Goal: Task Accomplishment & Management: Use online tool/utility

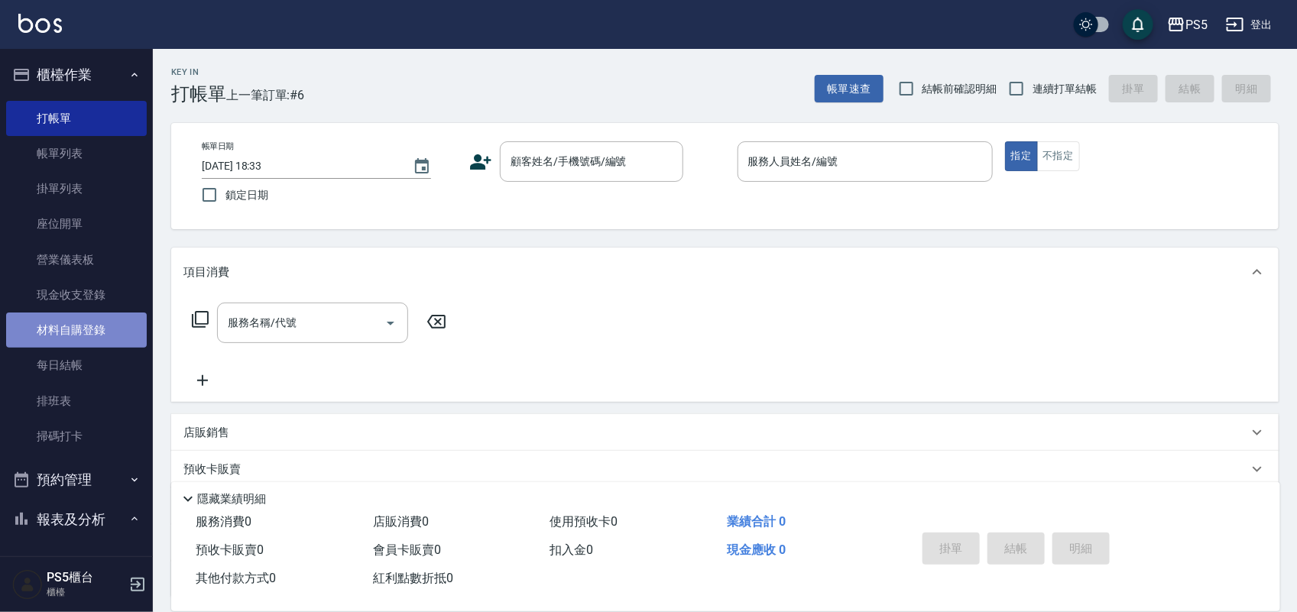
click at [103, 338] on link "材料自購登錄" at bounding box center [76, 330] width 141 height 35
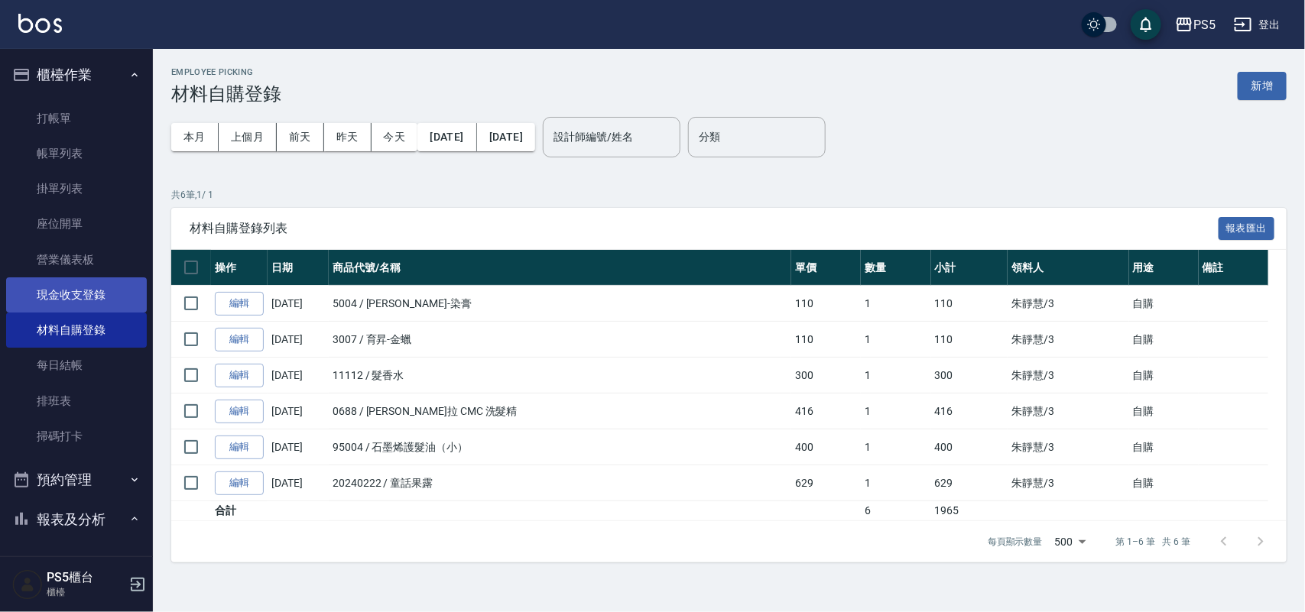
click at [102, 294] on link "現金收支登錄" at bounding box center [76, 294] width 141 height 35
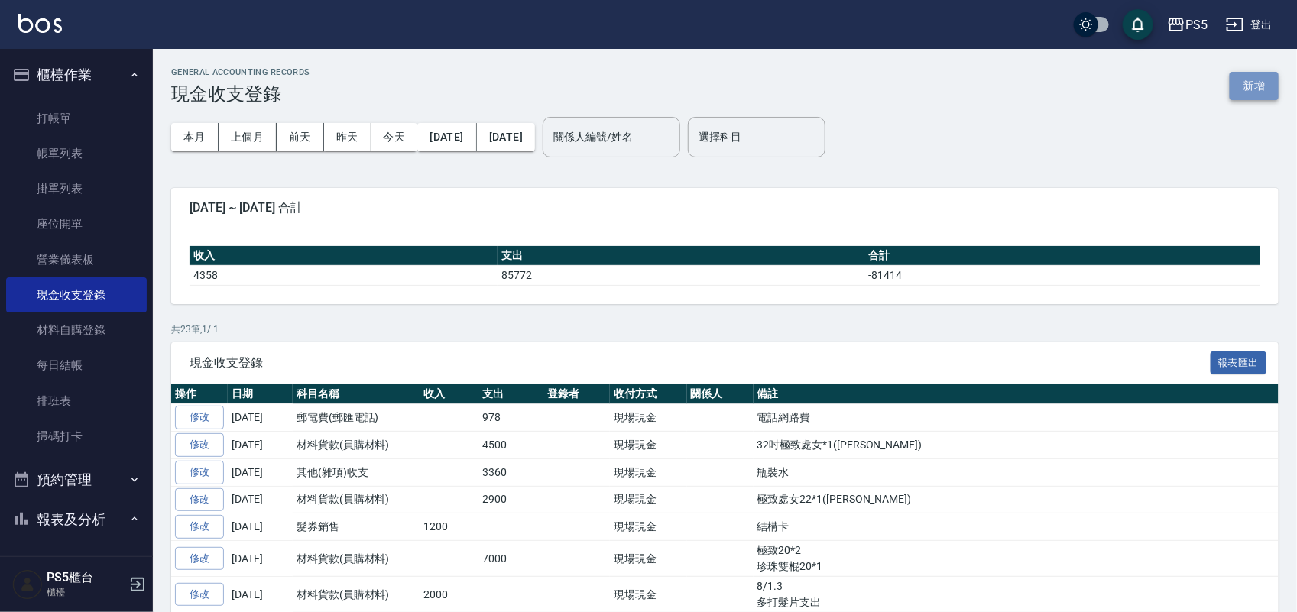
click at [1240, 75] on button "新增" at bounding box center [1254, 86] width 49 height 28
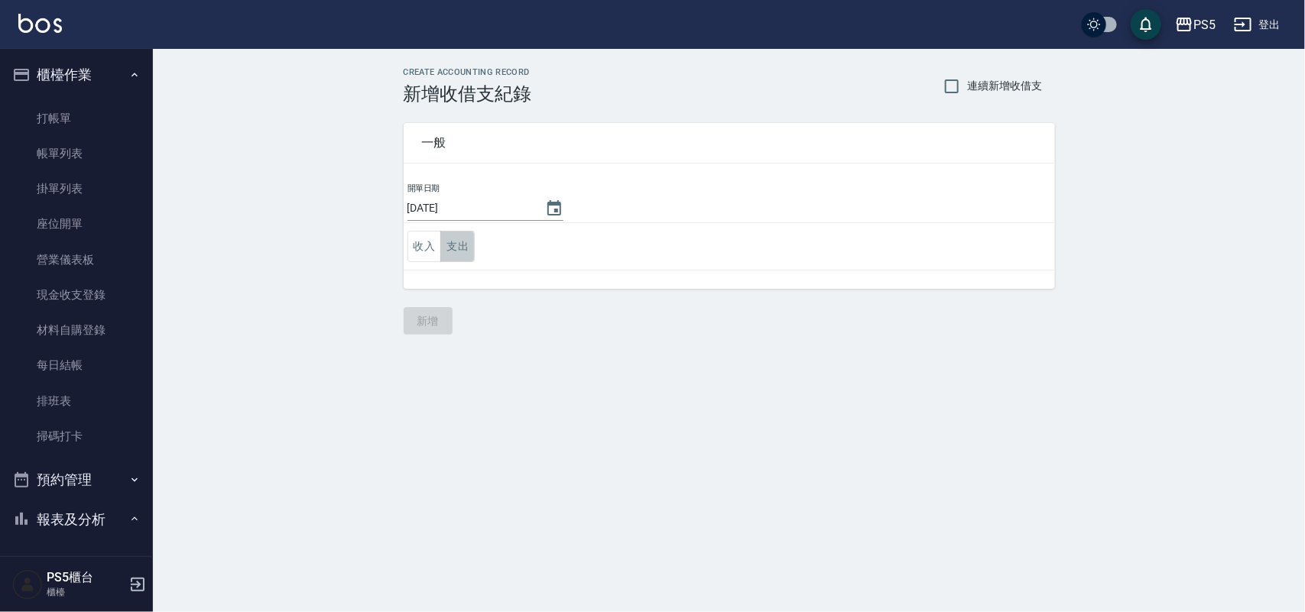
click at [463, 247] on button "支出" at bounding box center [457, 246] width 34 height 31
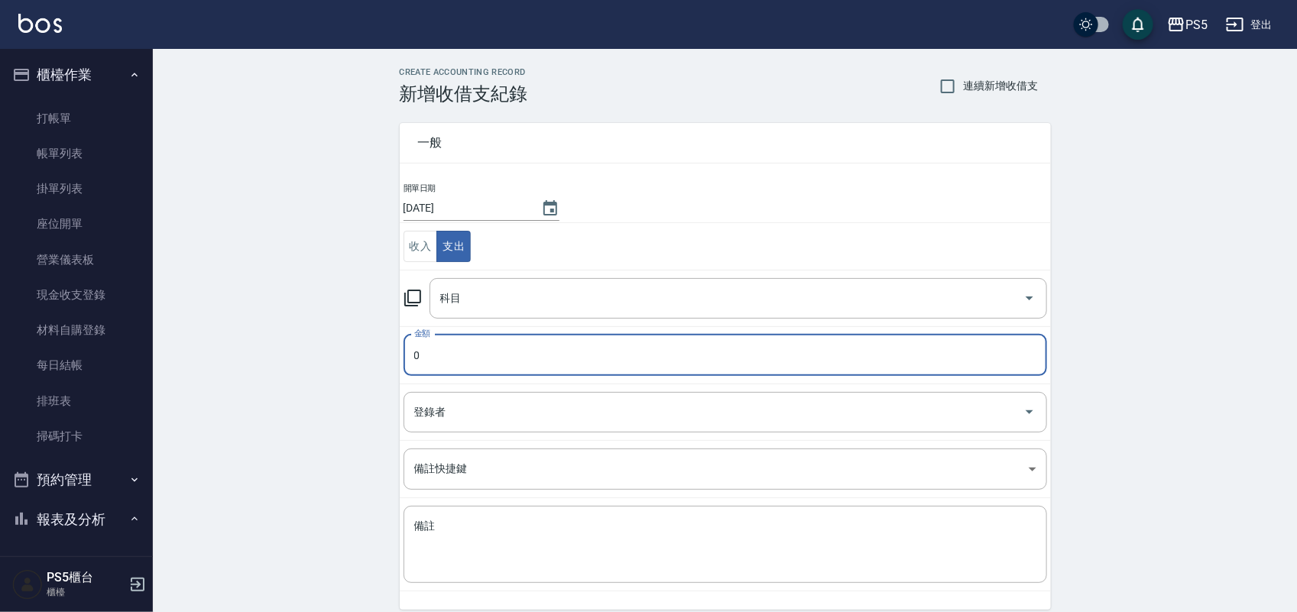
click at [487, 344] on input "0" at bounding box center [726, 355] width 644 height 41
type input "11200"
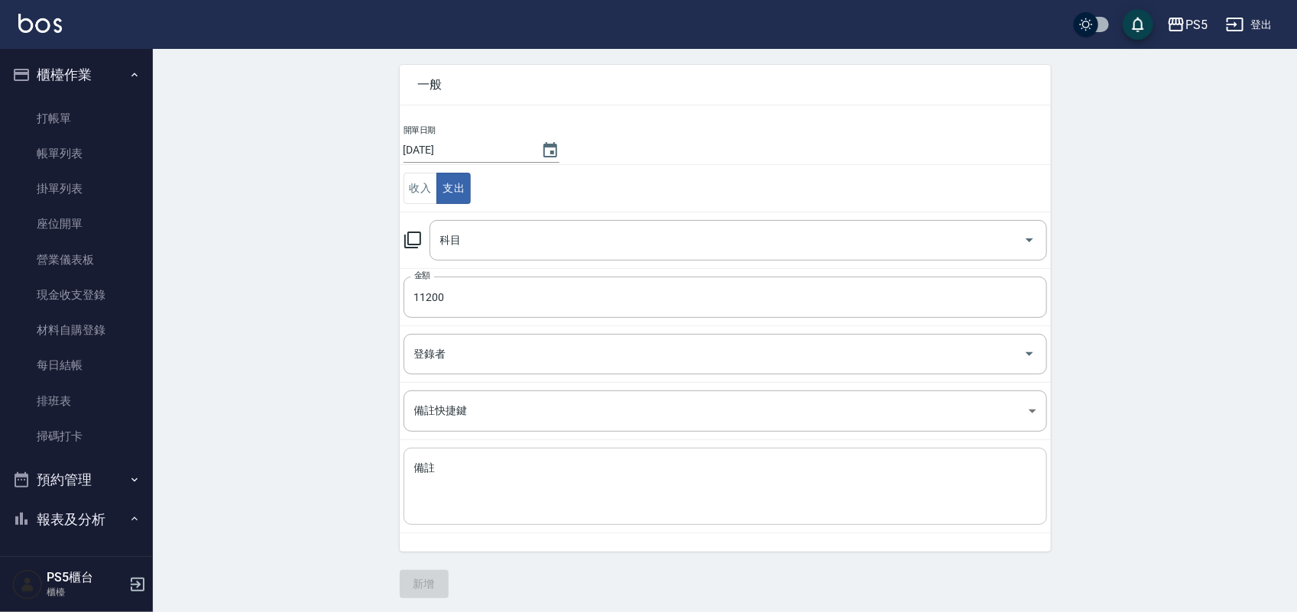
scroll to position [63, 0]
click at [499, 457] on textarea "備註" at bounding box center [725, 482] width 622 height 52
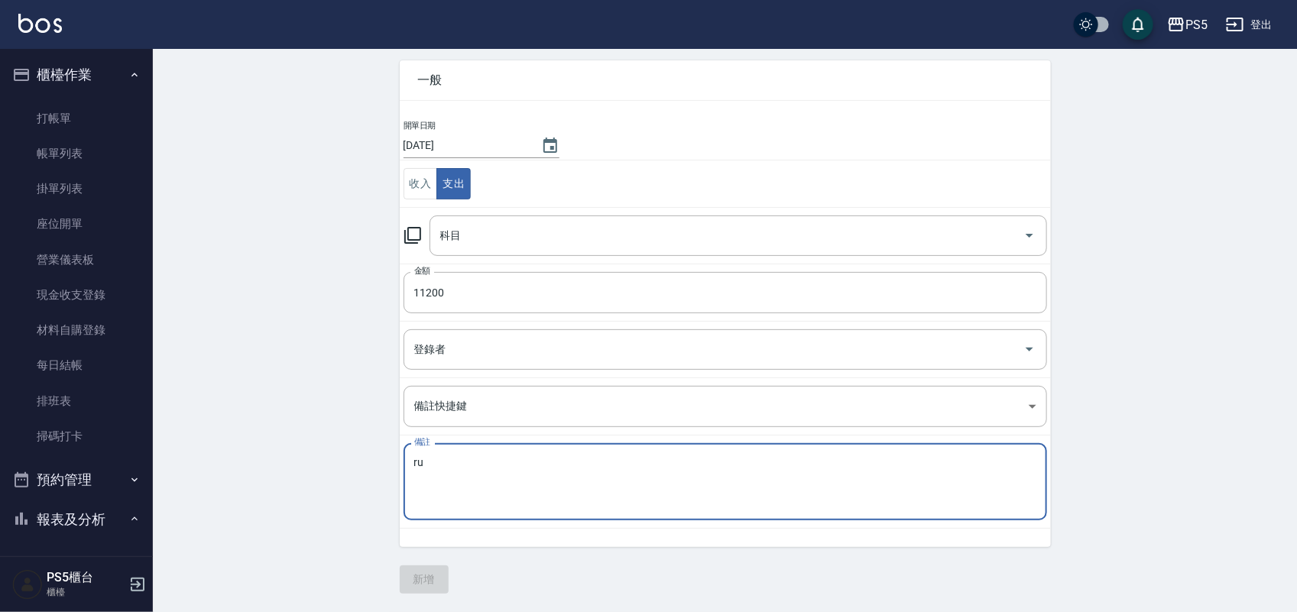
type textarea "r"
type textarea "極致珍珠18吋*1 $2000 極致珍珠20吋*4 $9200"
click at [581, 248] on input "科目" at bounding box center [726, 235] width 581 height 27
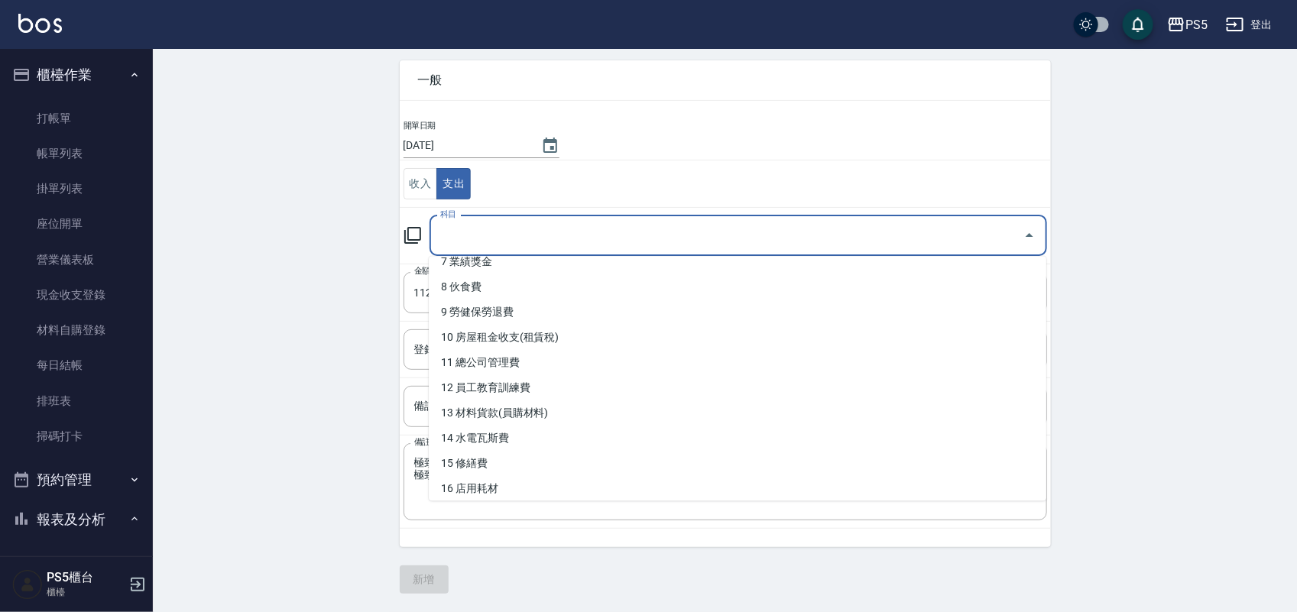
scroll to position [191, 0]
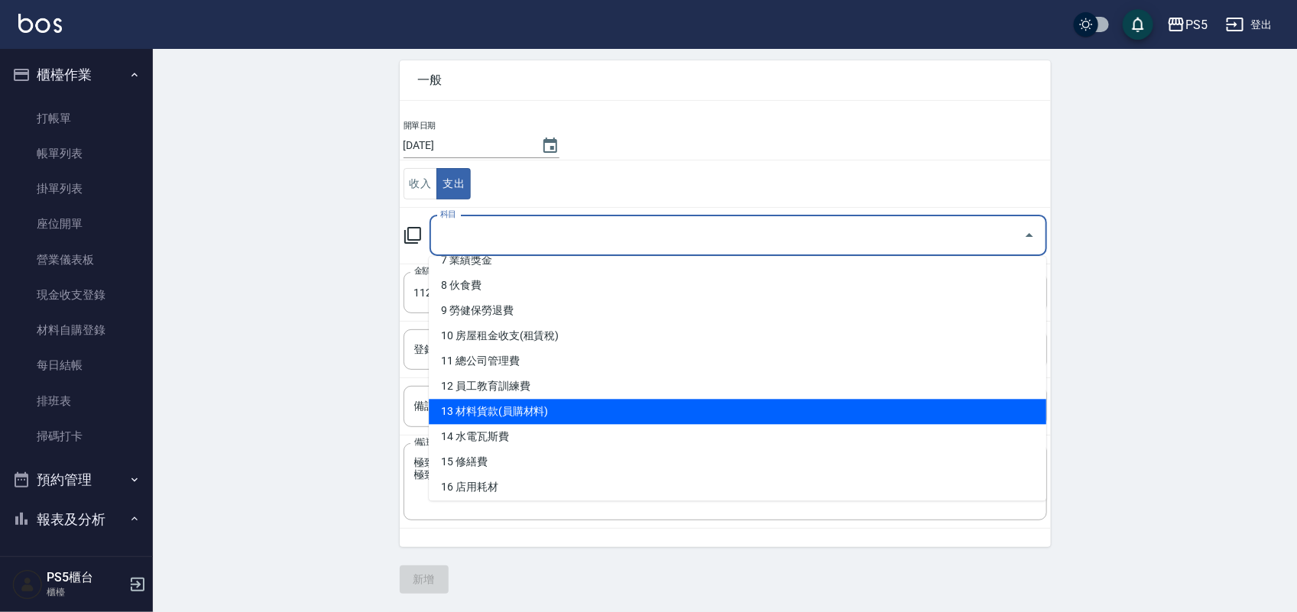
click at [671, 413] on li "13 材料貨款(員購材料)" at bounding box center [738, 412] width 618 height 25
type input "13 材料貨款(員購材料)"
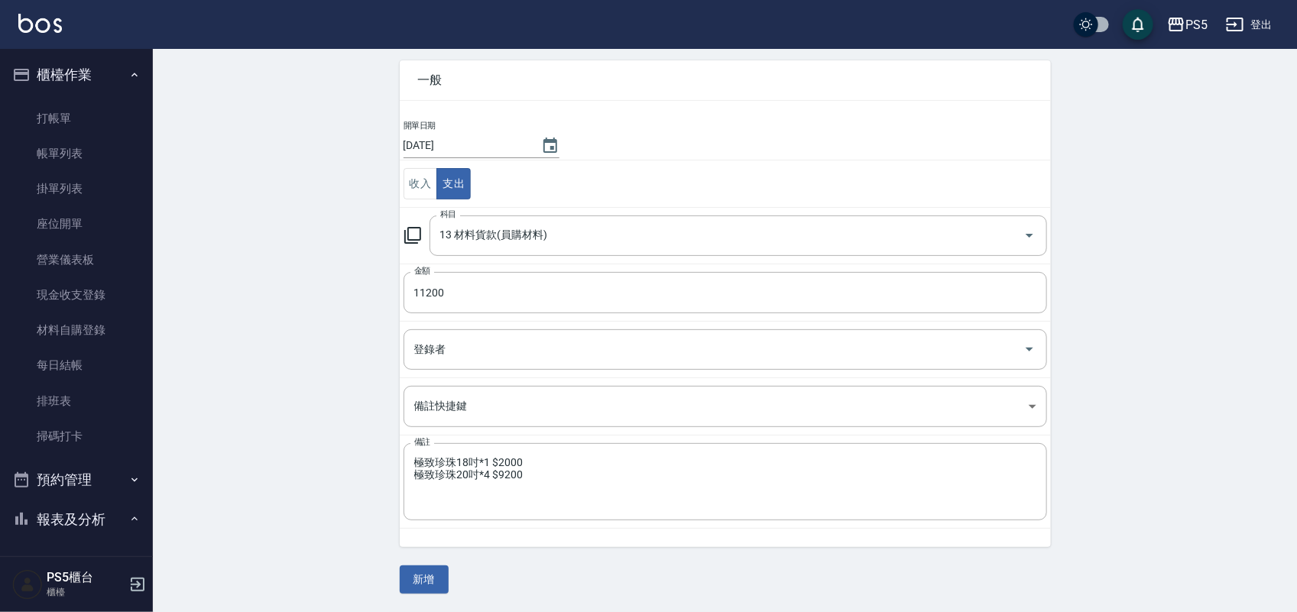
click at [1263, 268] on div "CREATE ACCOUNTING RECORD 新增收借支紀錄 連續新增收借支 一般 開單日期 [DATE] 收入 支出 科目 13 材料貨款(員購材料) …" at bounding box center [725, 299] width 1144 height 626
click at [439, 581] on button "新增" at bounding box center [424, 580] width 49 height 28
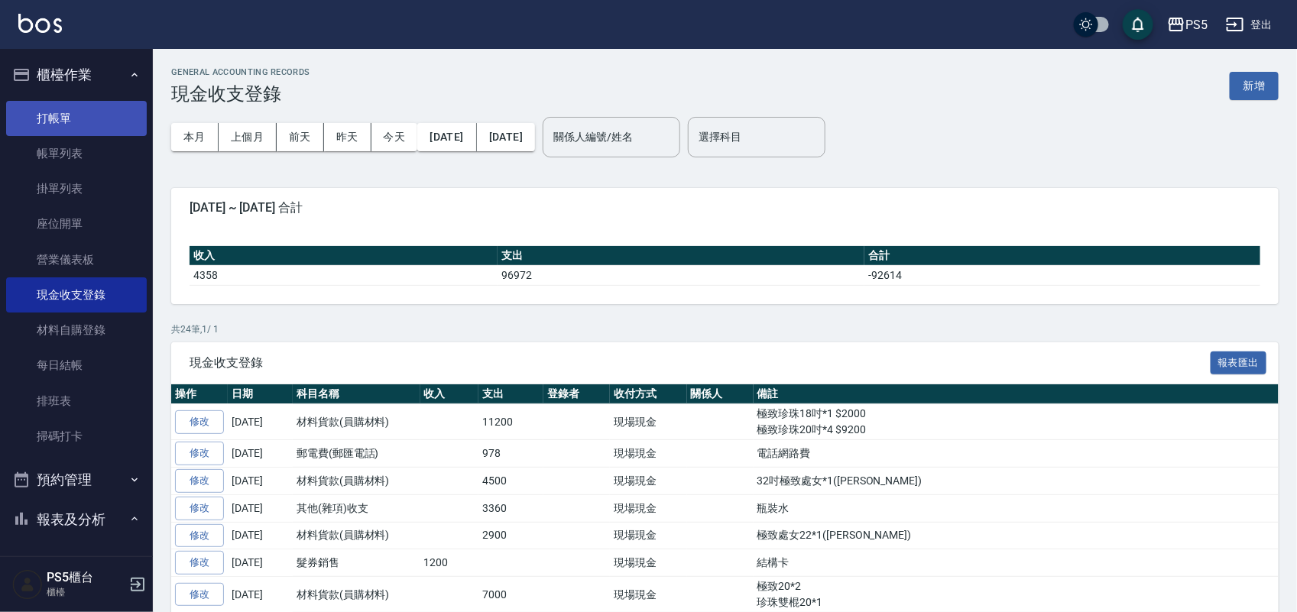
click at [52, 121] on link "打帳單" at bounding box center [76, 118] width 141 height 35
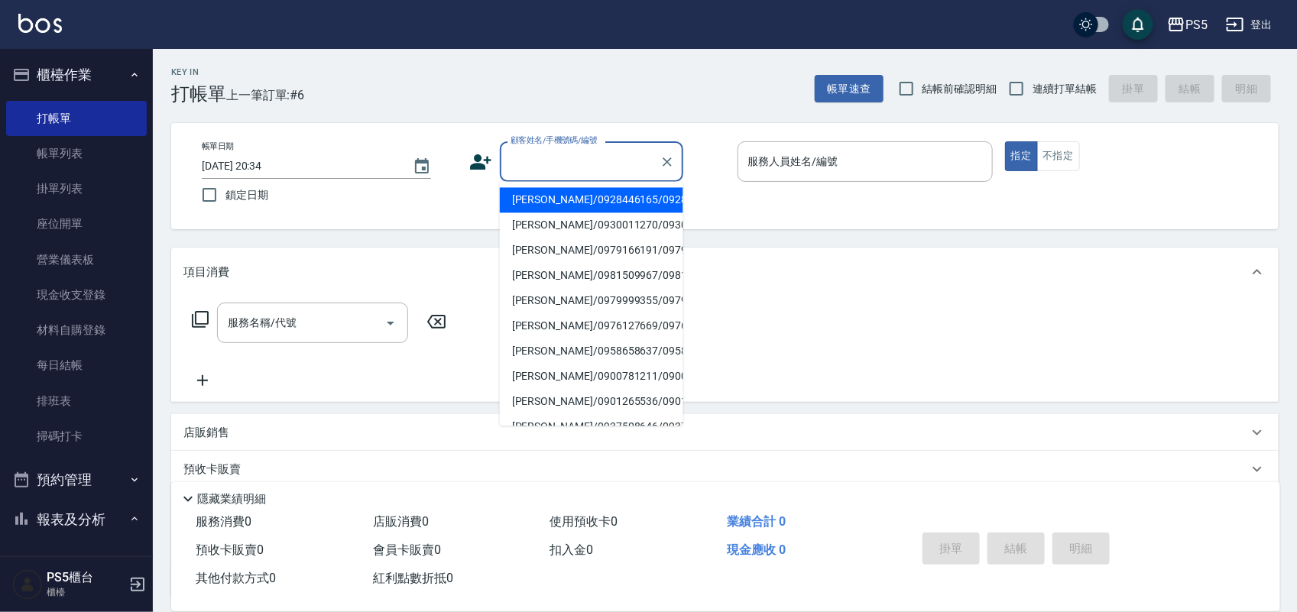
click at [577, 174] on input "顧客姓名/手機號碼/編號" at bounding box center [580, 161] width 147 height 27
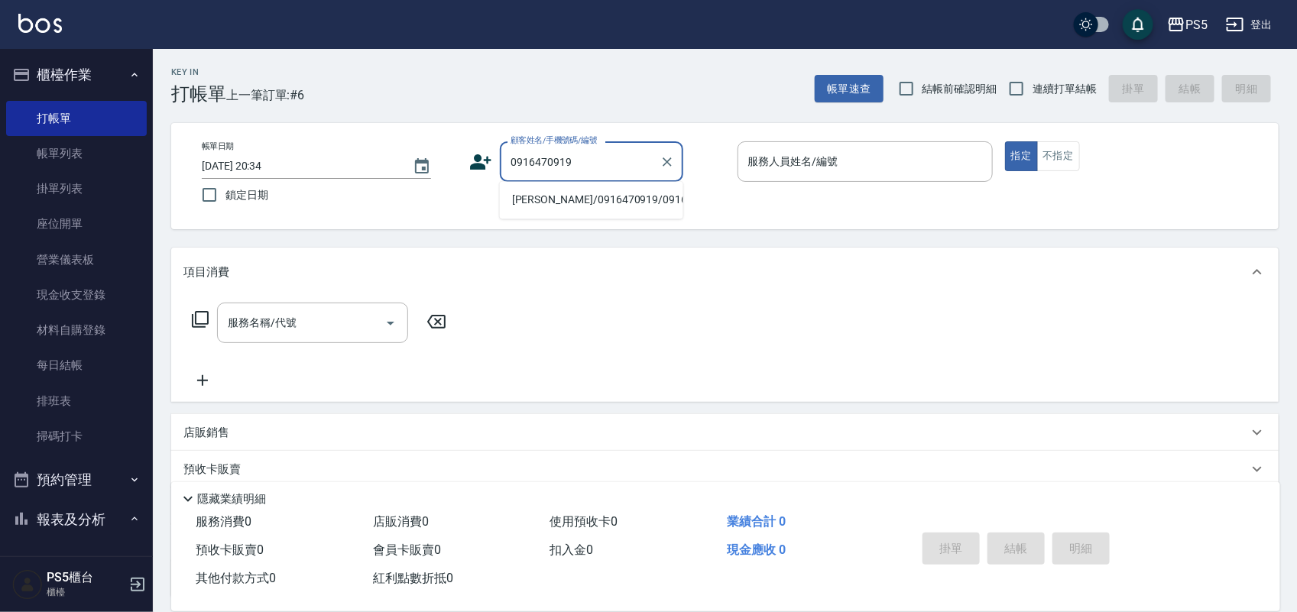
click at [551, 193] on li "[PERSON_NAME]/0916470919/0916470919" at bounding box center [591, 200] width 183 height 25
type input "[PERSON_NAME]/0916470919/0916470919"
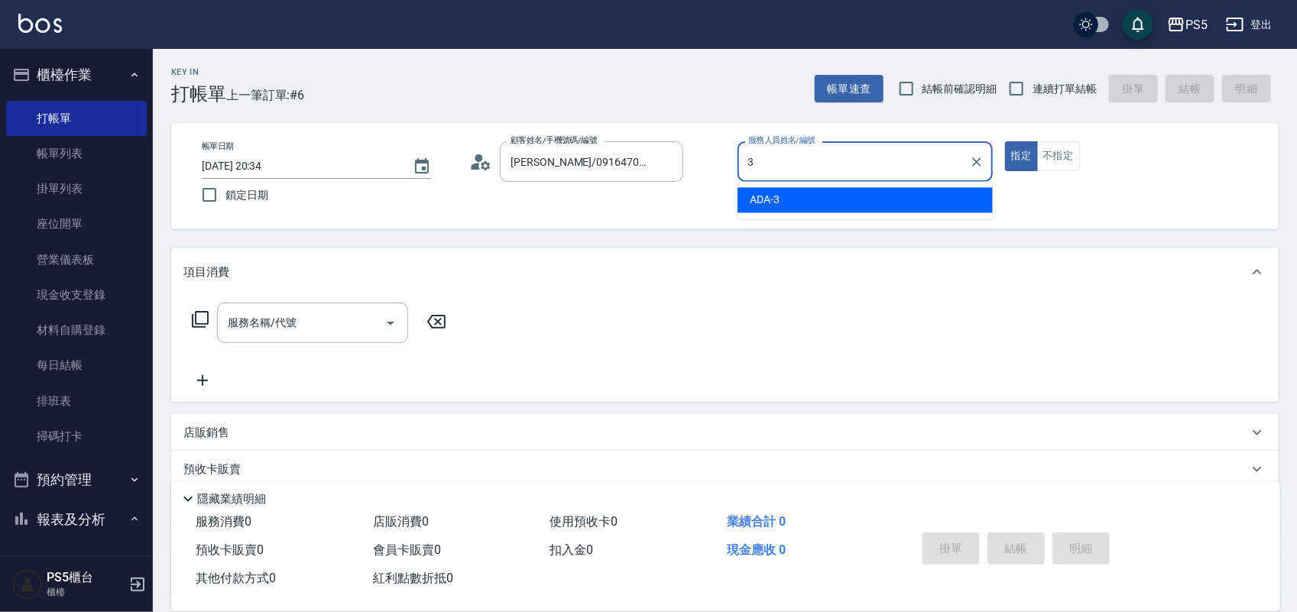
type input "ADA-3"
type button "true"
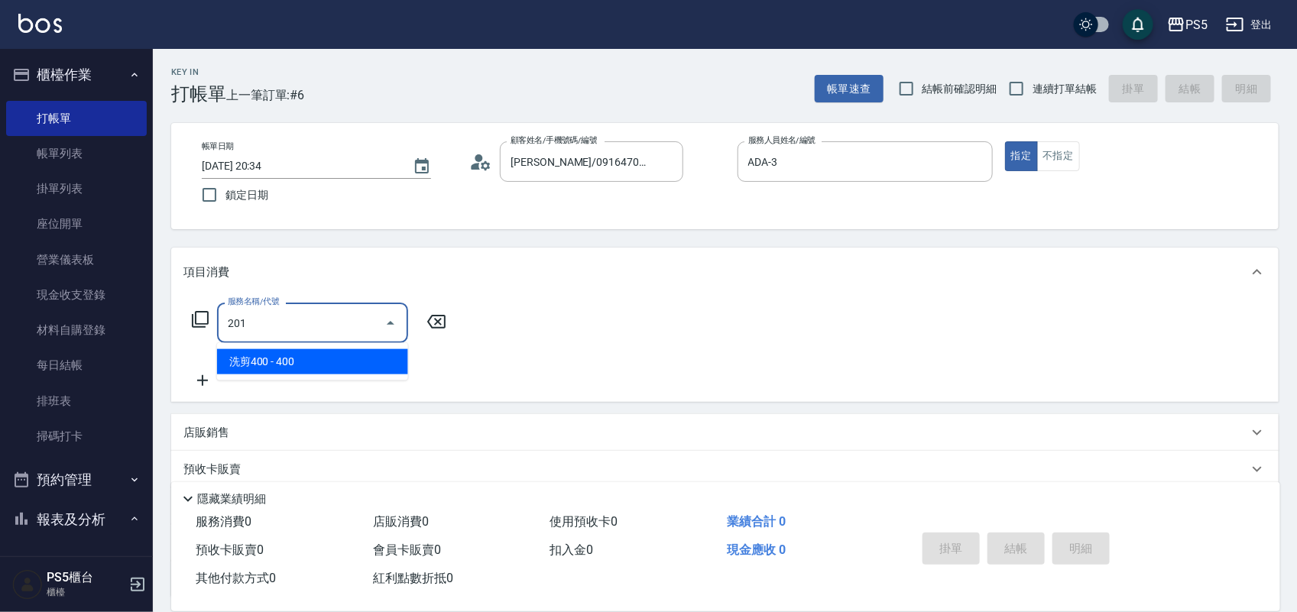
type input "洗剪400(201)"
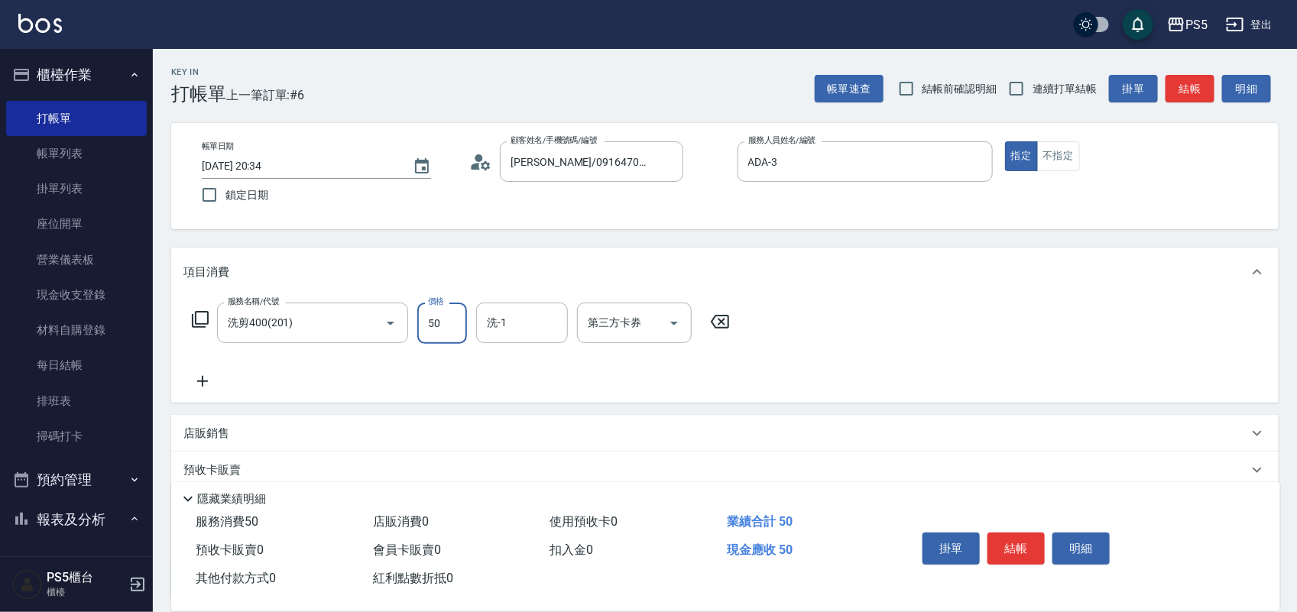
type input "500"
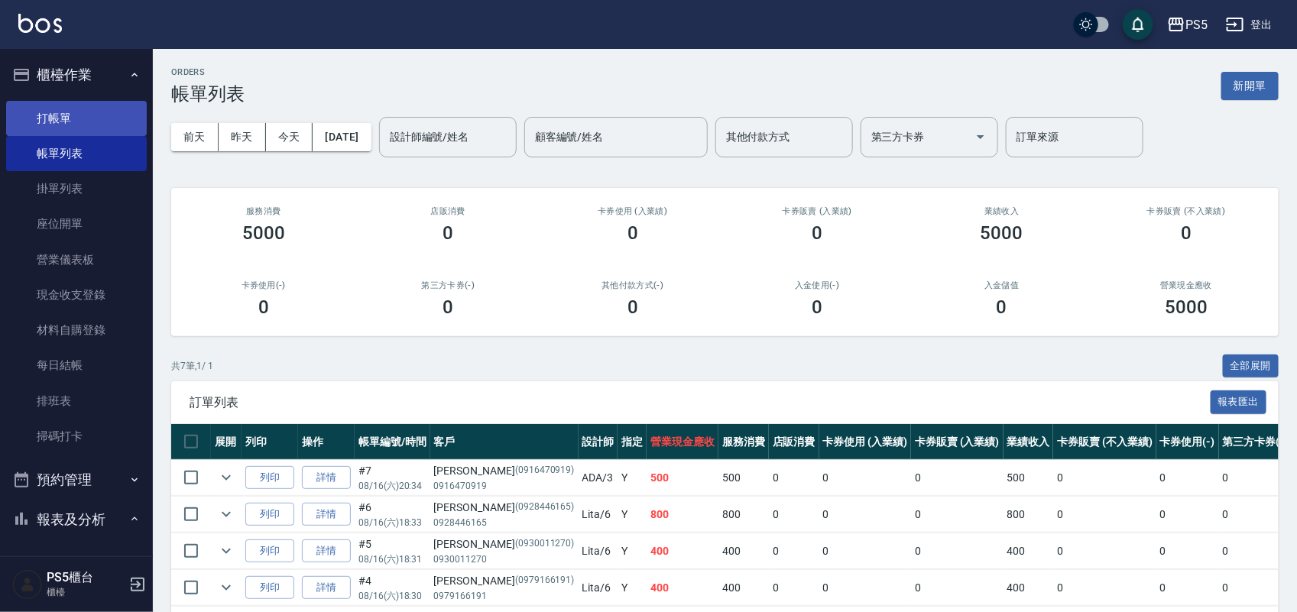
drag, startPoint x: 65, startPoint y: 122, endPoint x: 115, endPoint y: 104, distance: 53.0
click at [66, 121] on link "打帳單" at bounding box center [76, 118] width 141 height 35
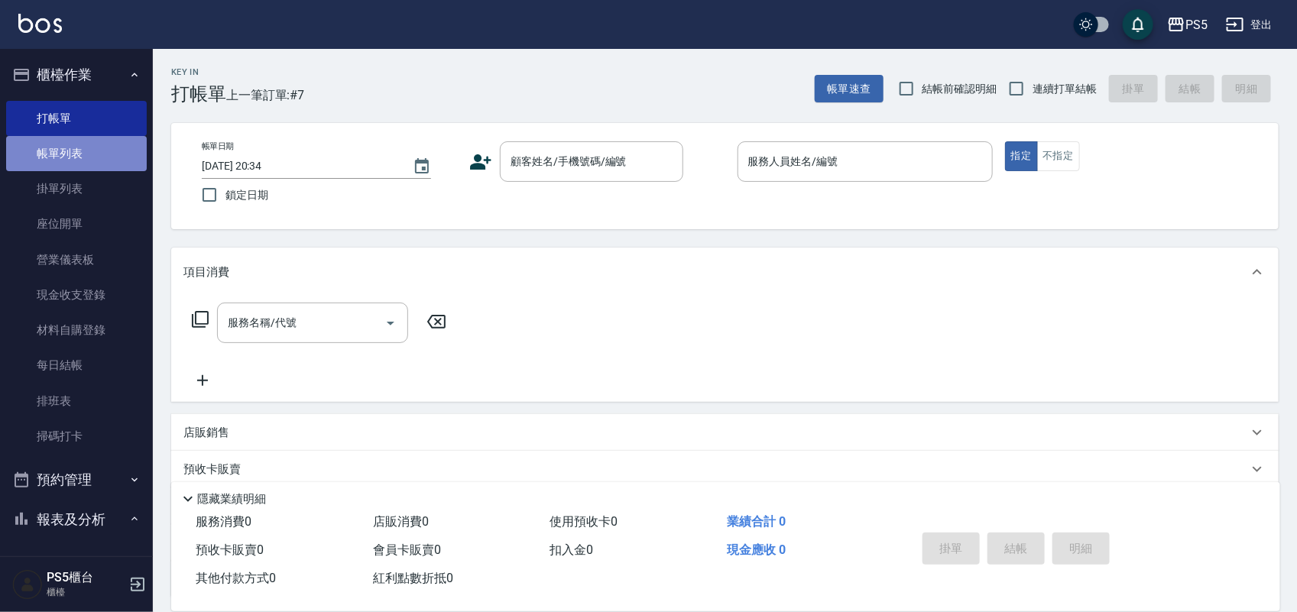
click at [111, 145] on link "帳單列表" at bounding box center [76, 153] width 141 height 35
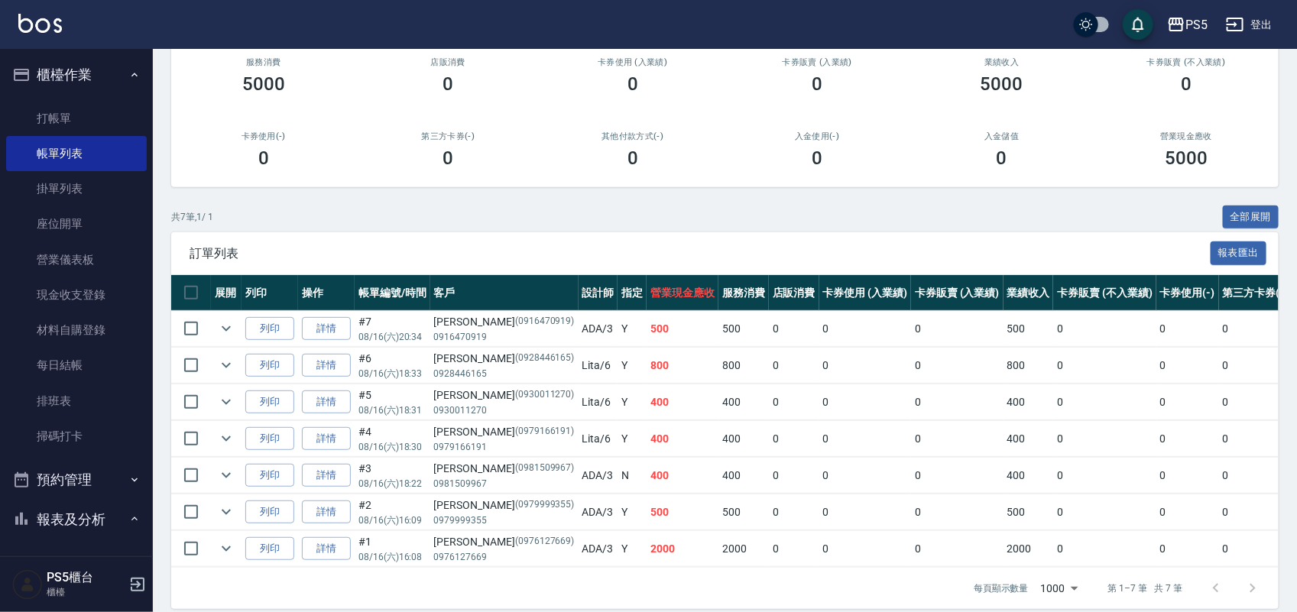
scroll to position [181, 0]
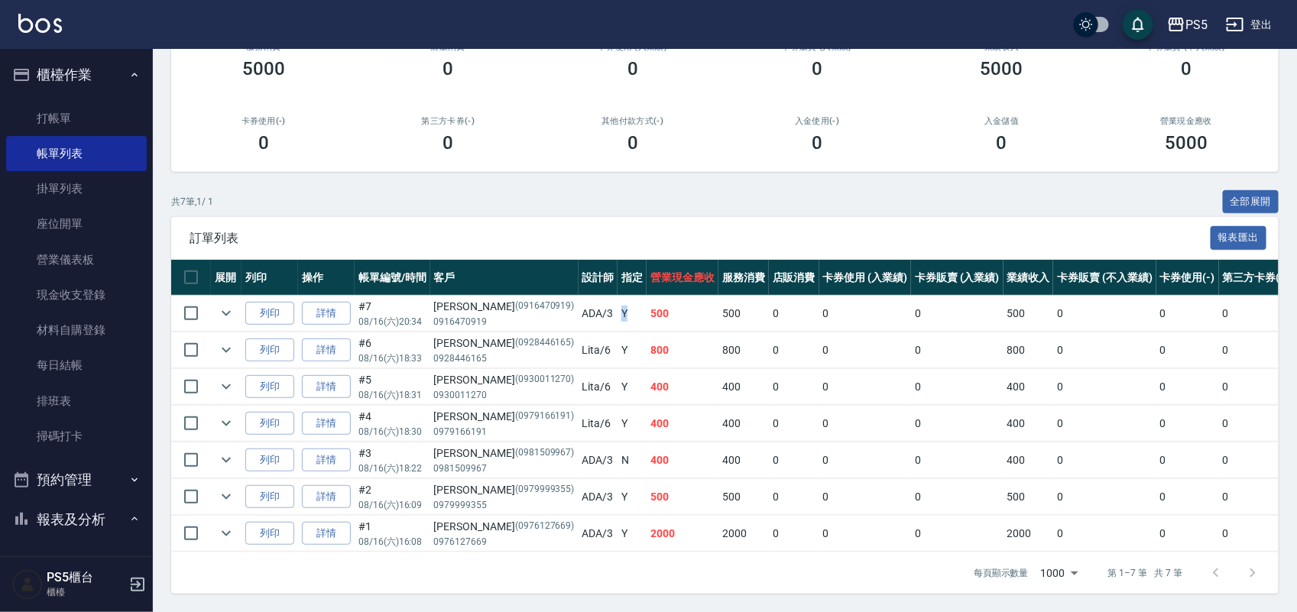
drag, startPoint x: 569, startPoint y: 288, endPoint x: 578, endPoint y: 287, distance: 8.4
click at [618, 296] on td "Y" at bounding box center [632, 314] width 29 height 36
drag, startPoint x: 574, startPoint y: 190, endPoint x: 577, endPoint y: 174, distance: 15.6
click at [574, 190] on div "共 7 筆, 1 / 1 全部展開" at bounding box center [725, 202] width 1108 height 24
click at [93, 101] on link "打帳單" at bounding box center [76, 118] width 141 height 35
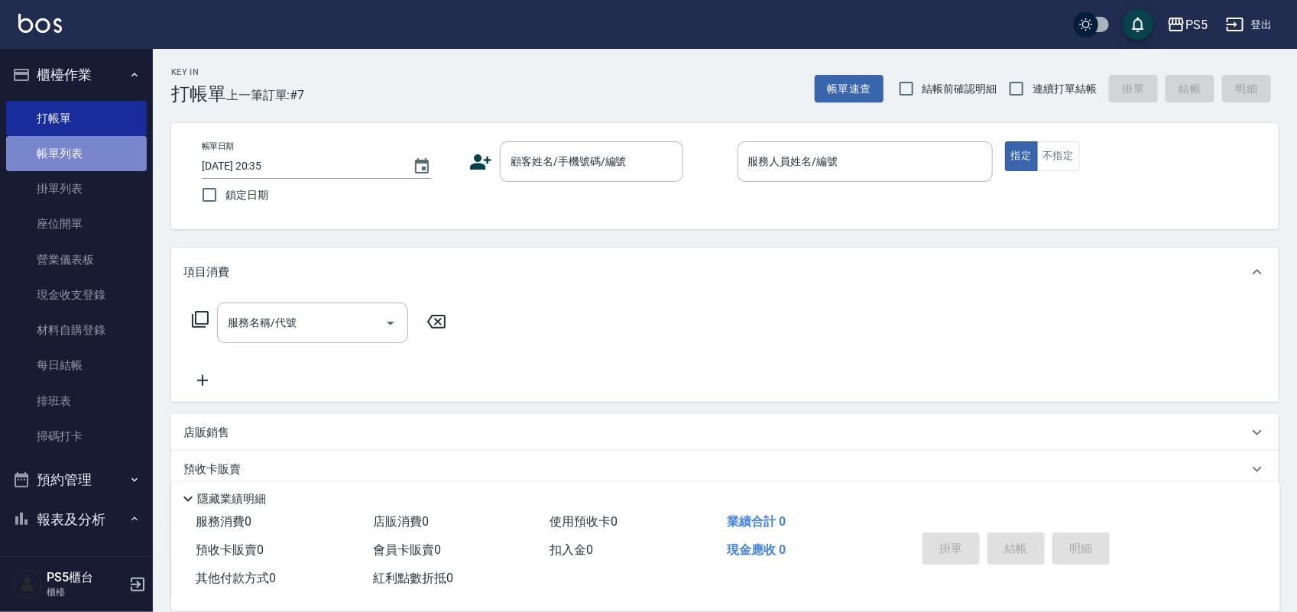
click at [79, 151] on link "帳單列表" at bounding box center [76, 153] width 141 height 35
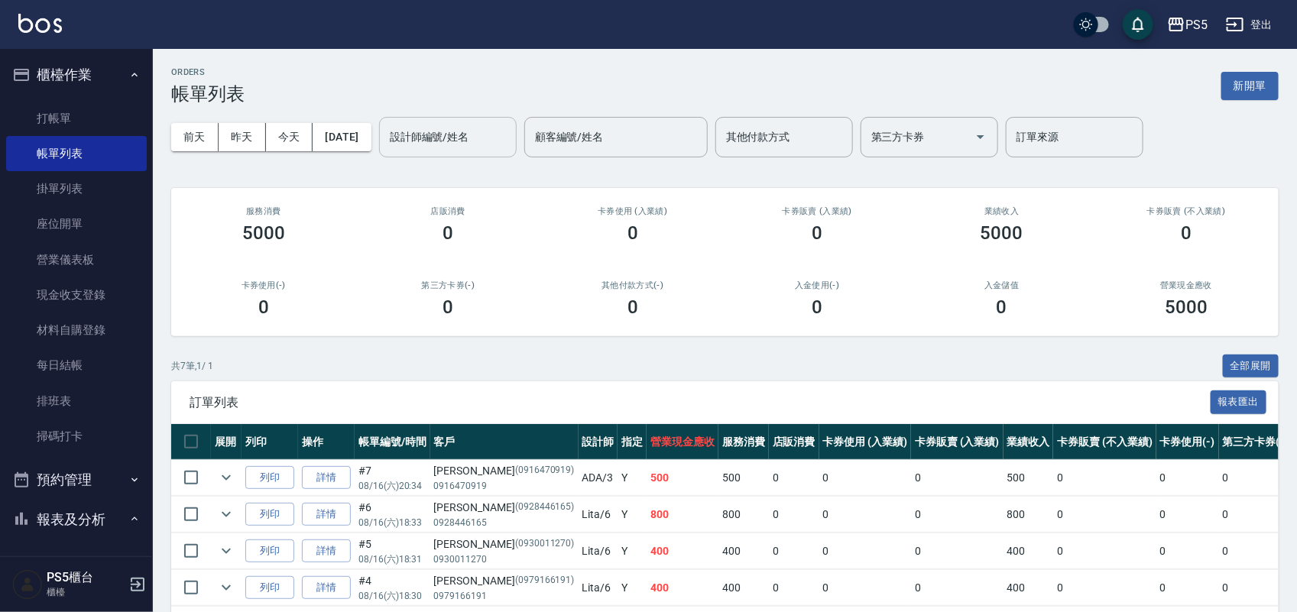
click at [410, 139] on div "設計師編號/姓名" at bounding box center [448, 137] width 138 height 41
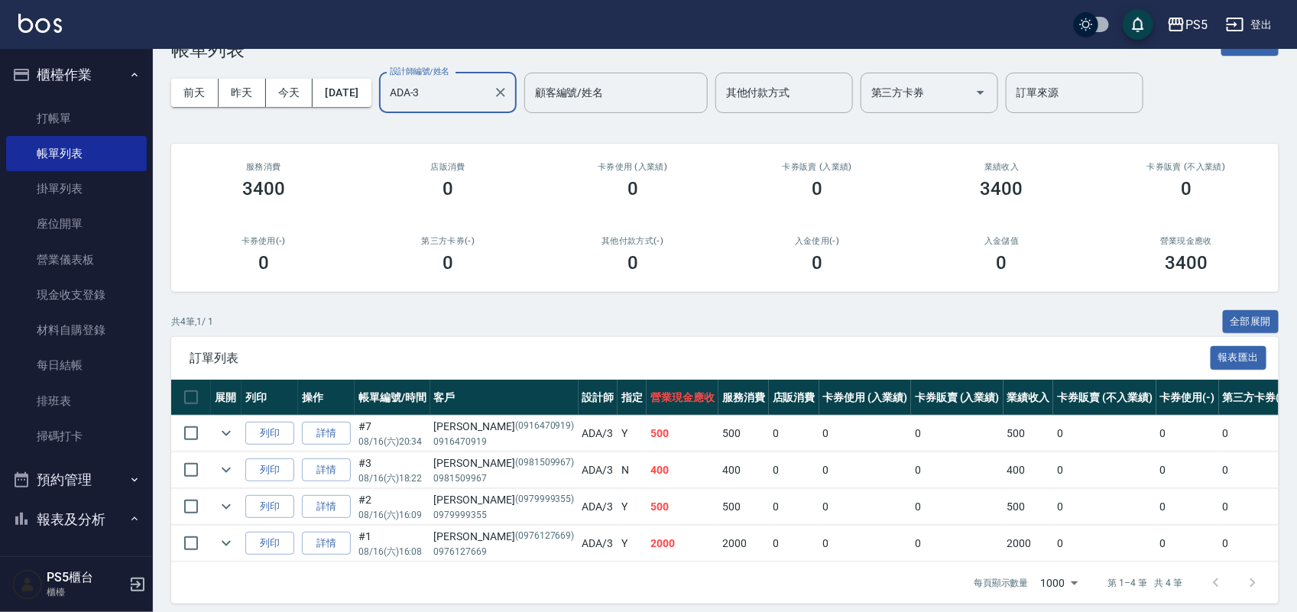
scroll to position [70, 0]
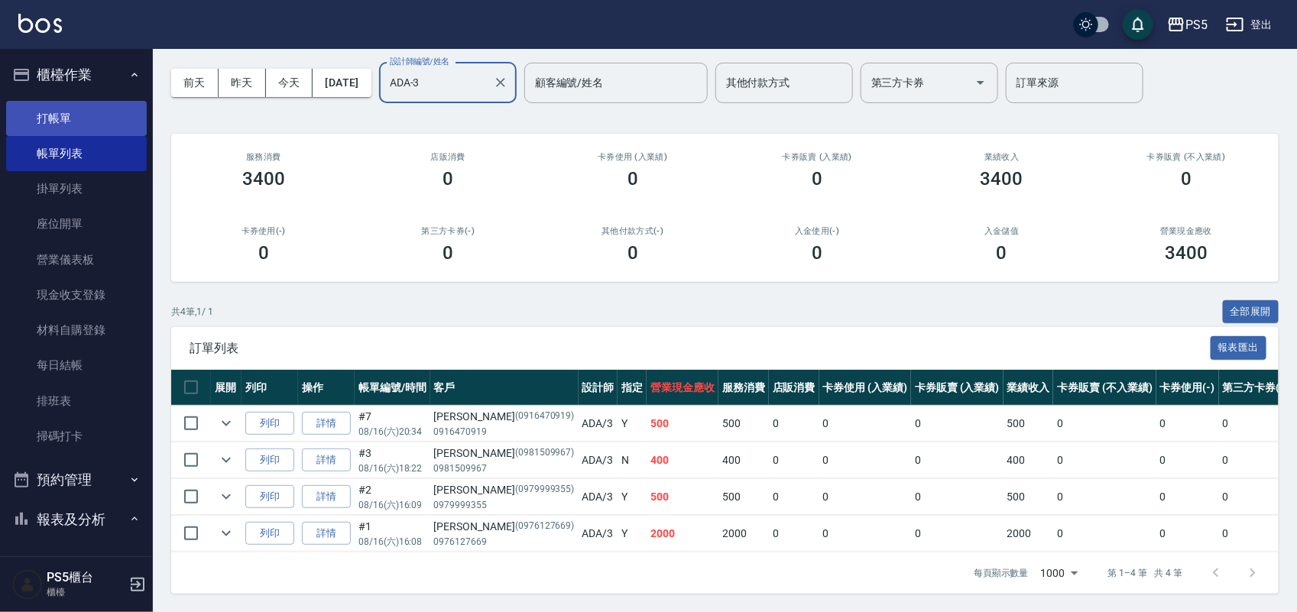
type input "ADA-3"
click at [44, 109] on link "打帳單" at bounding box center [76, 118] width 141 height 35
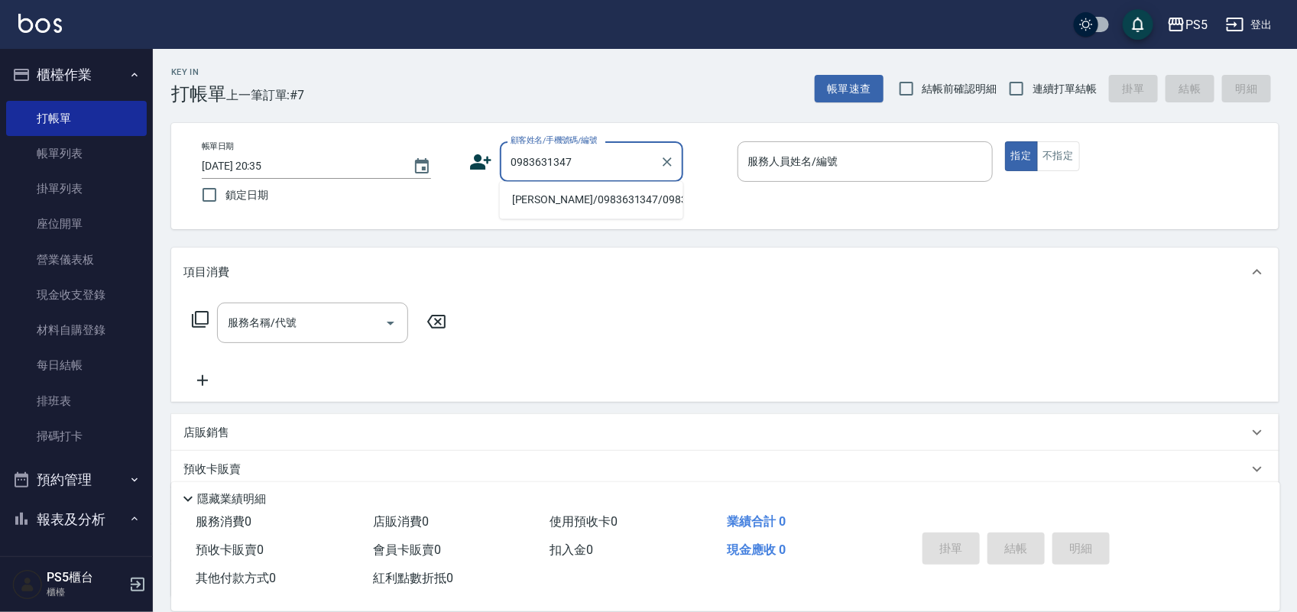
type input "[PERSON_NAME]/0983631347/0983631347"
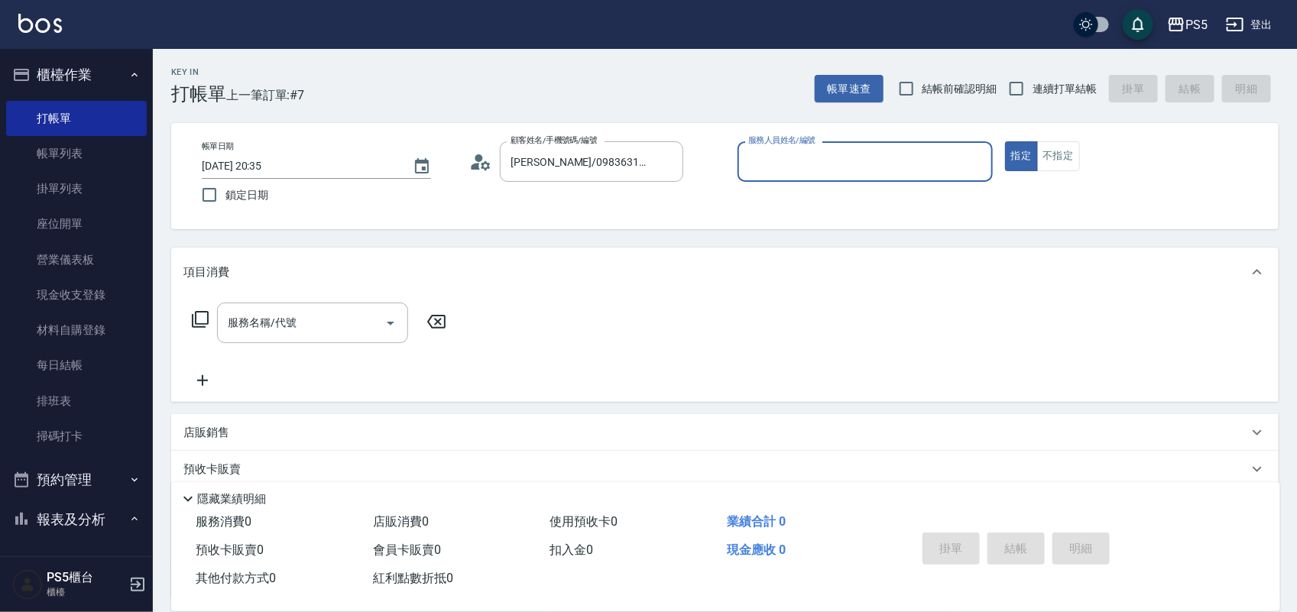
type input "Lita-6"
click at [1005, 141] on button "指定" at bounding box center [1021, 156] width 33 height 30
type button "true"
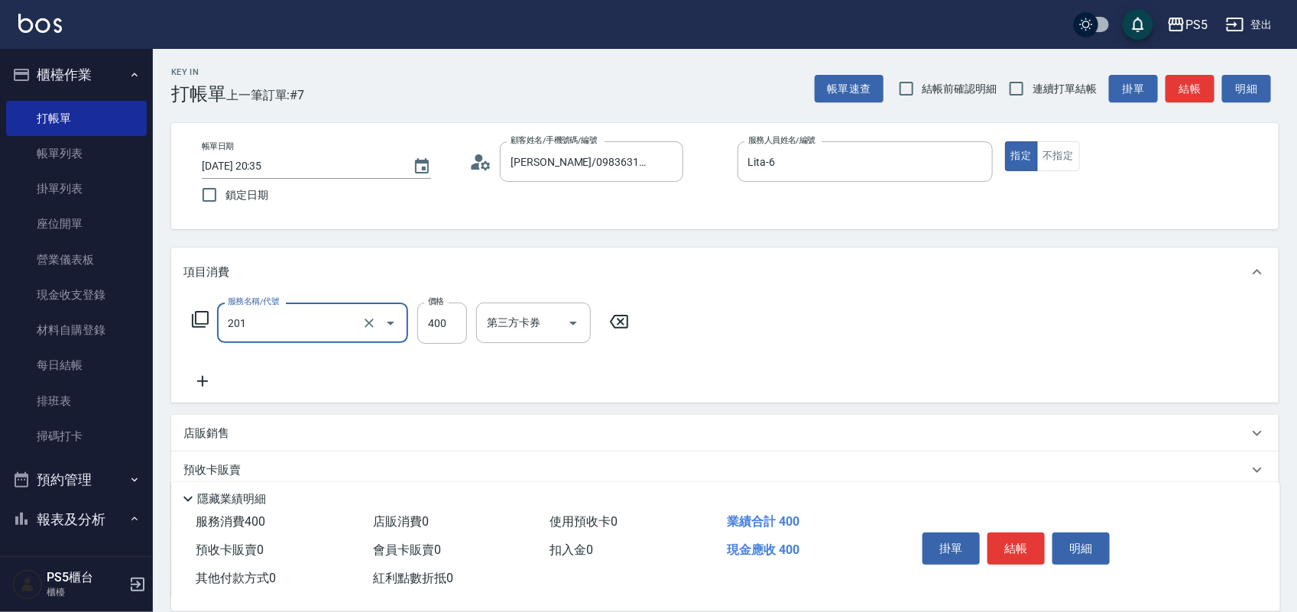
type input "洗剪400(201)"
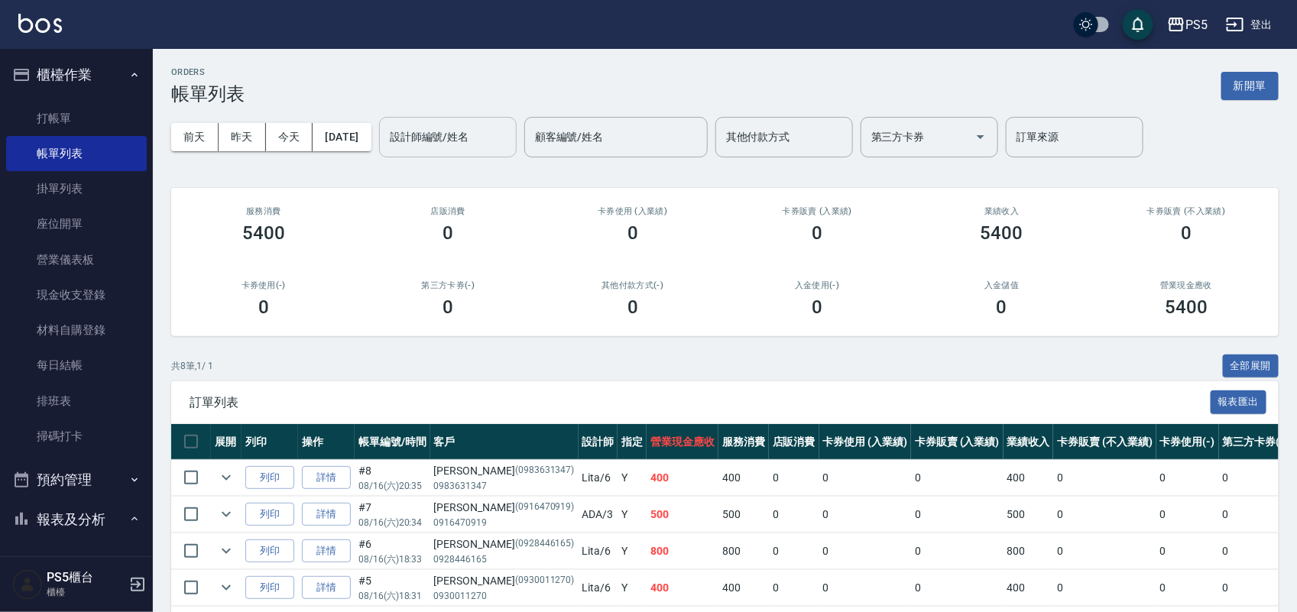
click at [475, 148] on input "設計師編號/姓名" at bounding box center [448, 137] width 124 height 27
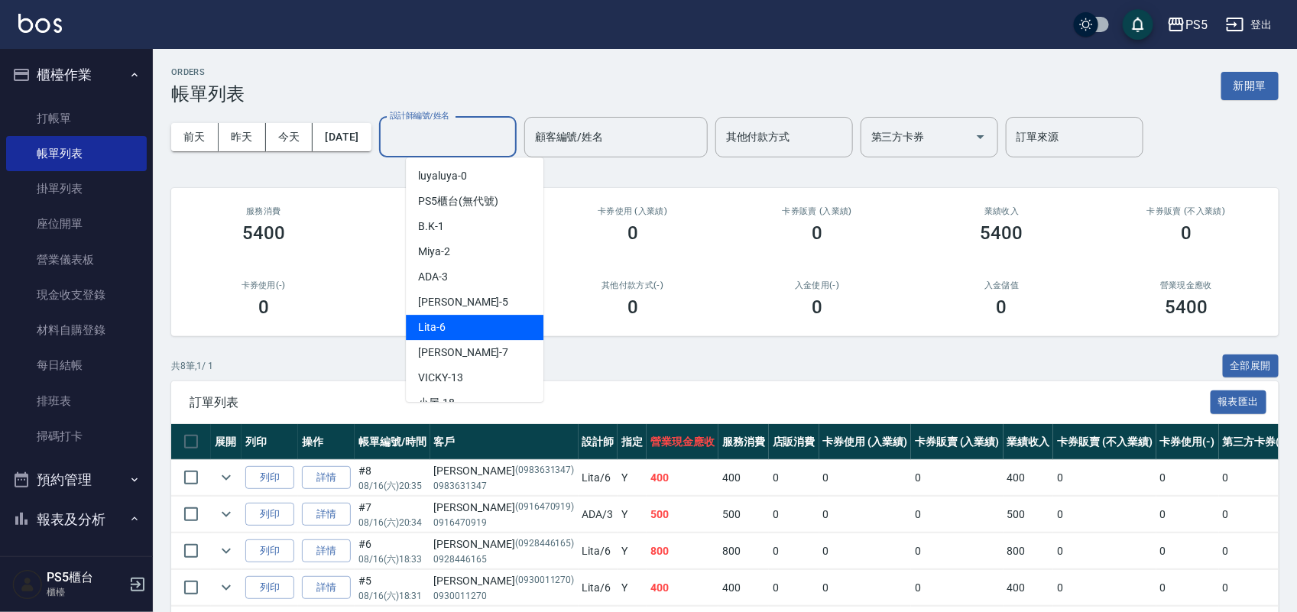
click at [472, 325] on div "Lita -6" at bounding box center [475, 327] width 138 height 25
type input "Lita-6"
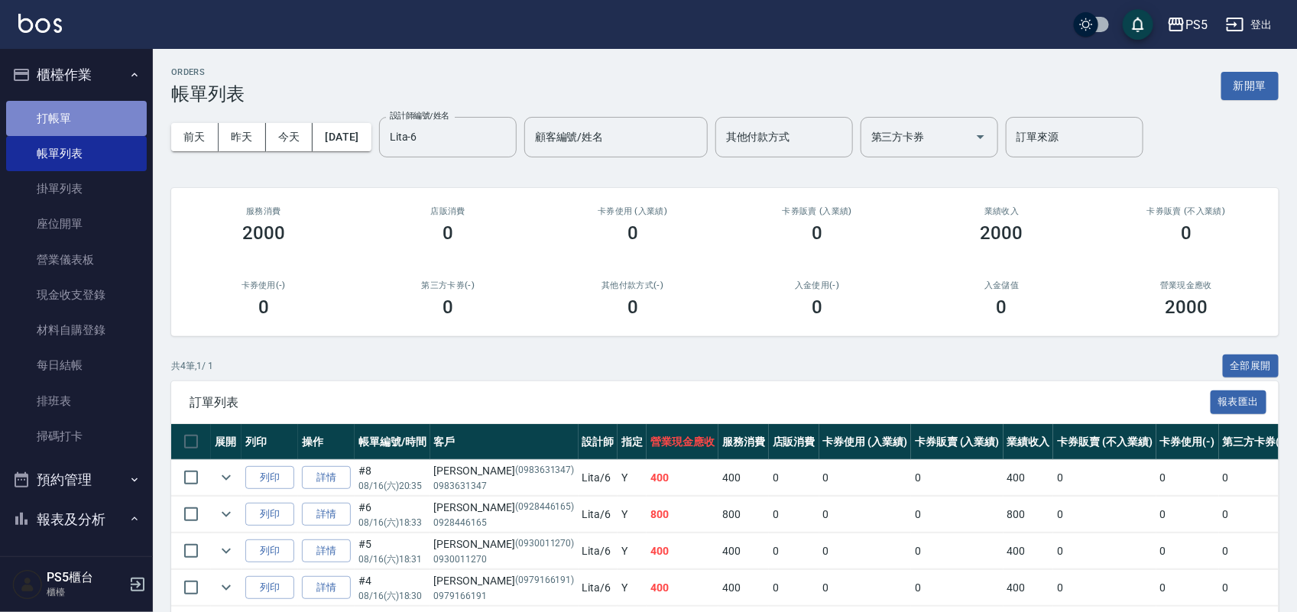
click at [78, 117] on link "打帳單" at bounding box center [76, 118] width 141 height 35
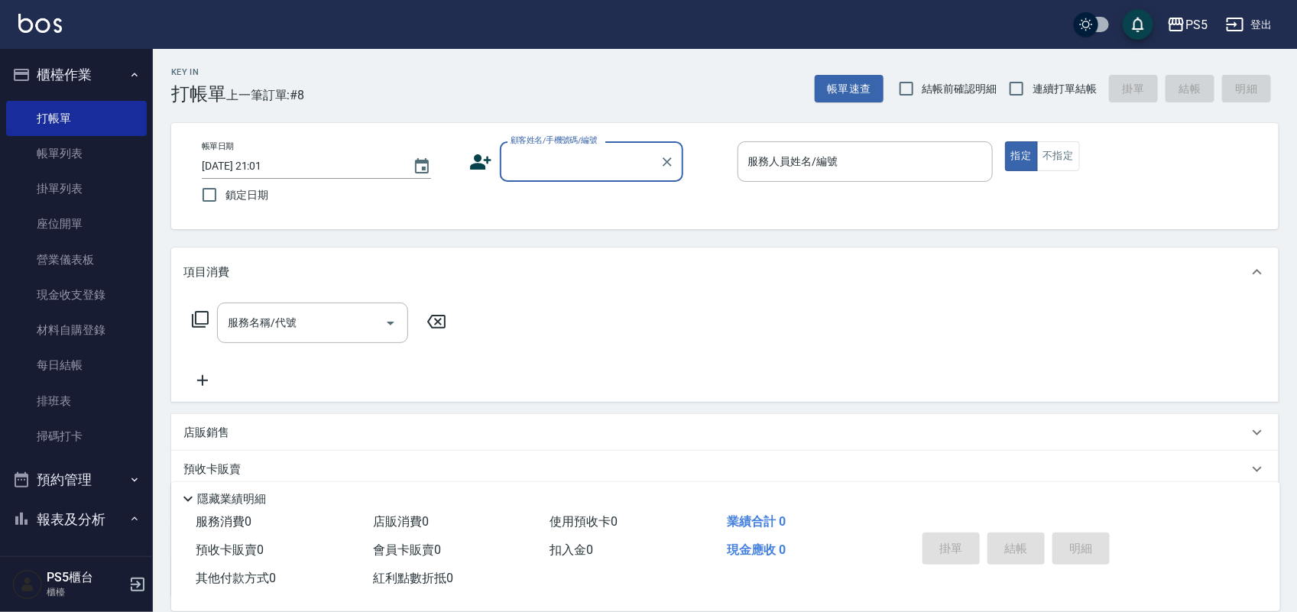
click at [471, 158] on icon at bounding box center [480, 162] width 23 height 23
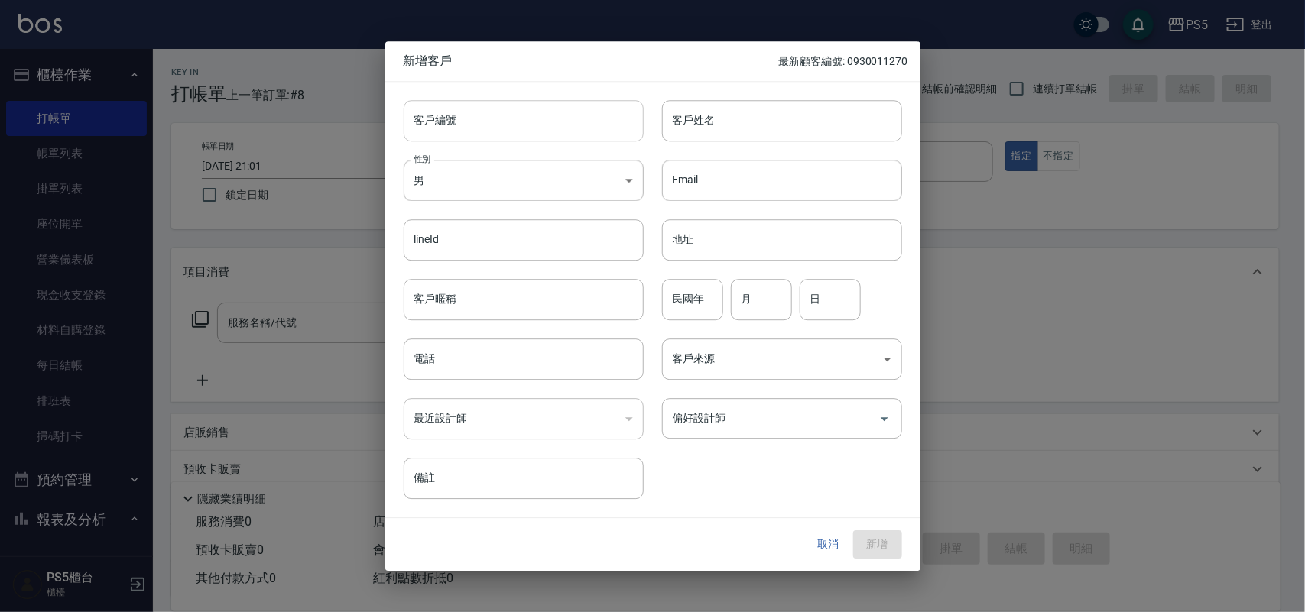
click at [456, 120] on input "客戶編號" at bounding box center [524, 120] width 240 height 41
type input "0955778052"
click at [474, 178] on body "PS5 登出 櫃檯作業 打帳單 帳單列表 掛單列表 座位開單 營業儀表板 現金收支登錄 材料自購登錄 每日結帳 排班表 掃碼打卡 預約管理 預約管理 單日預約…" at bounding box center [652, 372] width 1305 height 744
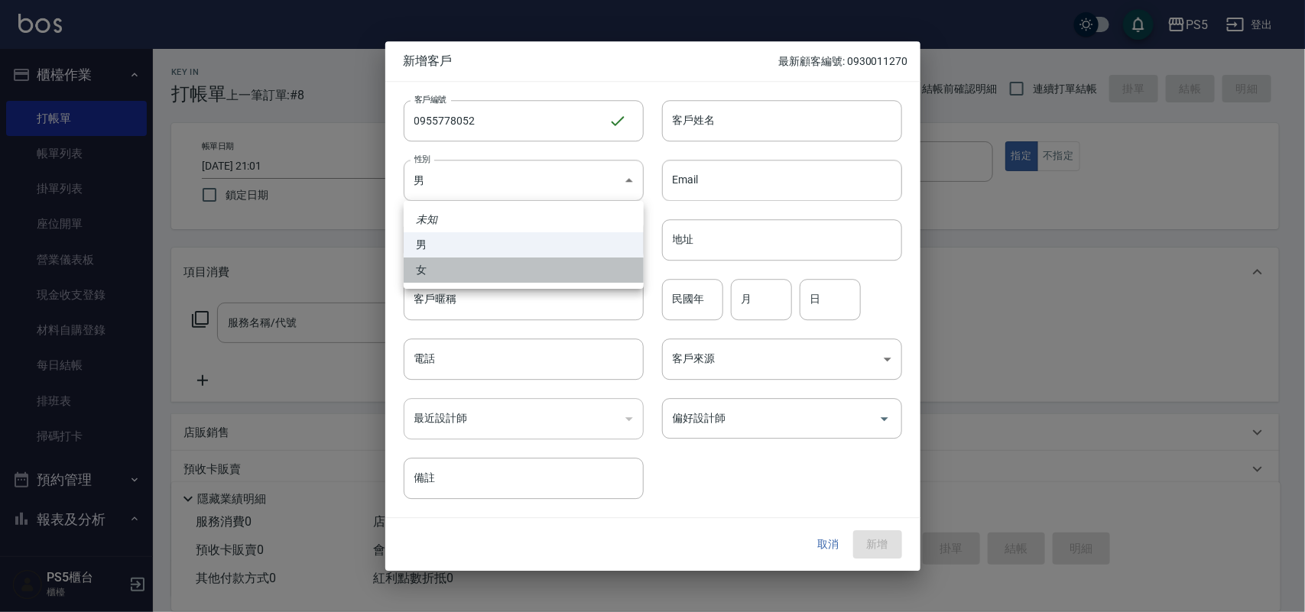
click at [455, 273] on li "女" at bounding box center [524, 270] width 240 height 25
type input "[DEMOGRAPHIC_DATA]"
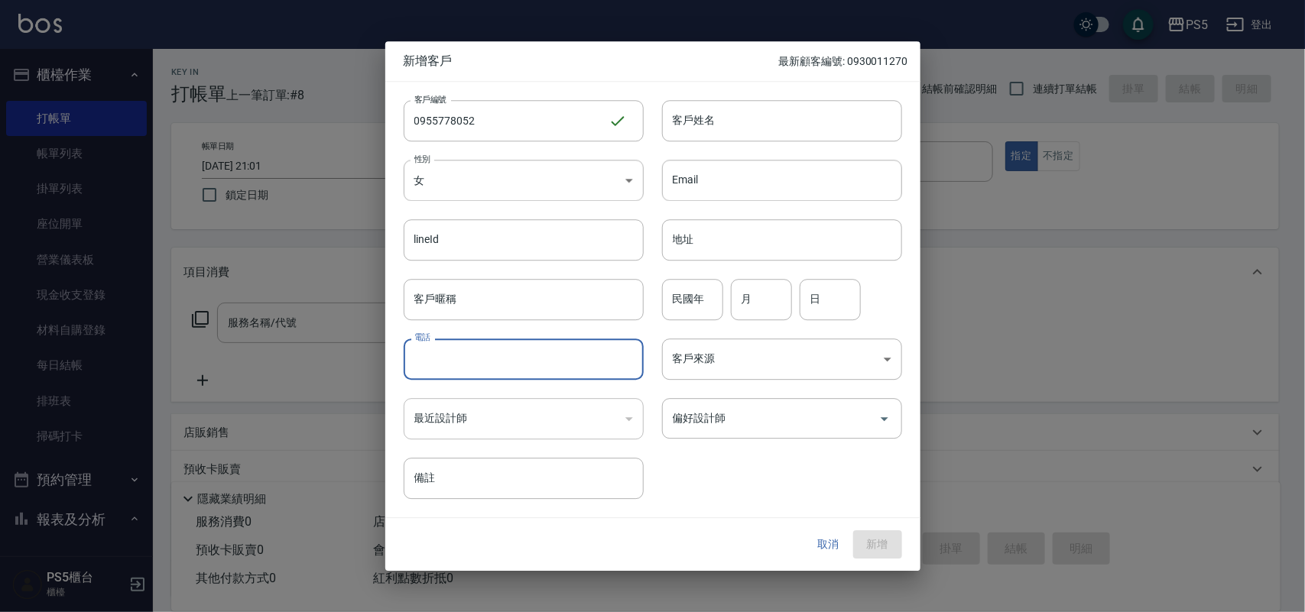
click at [460, 355] on input "電話" at bounding box center [524, 359] width 240 height 41
type input "0955778052"
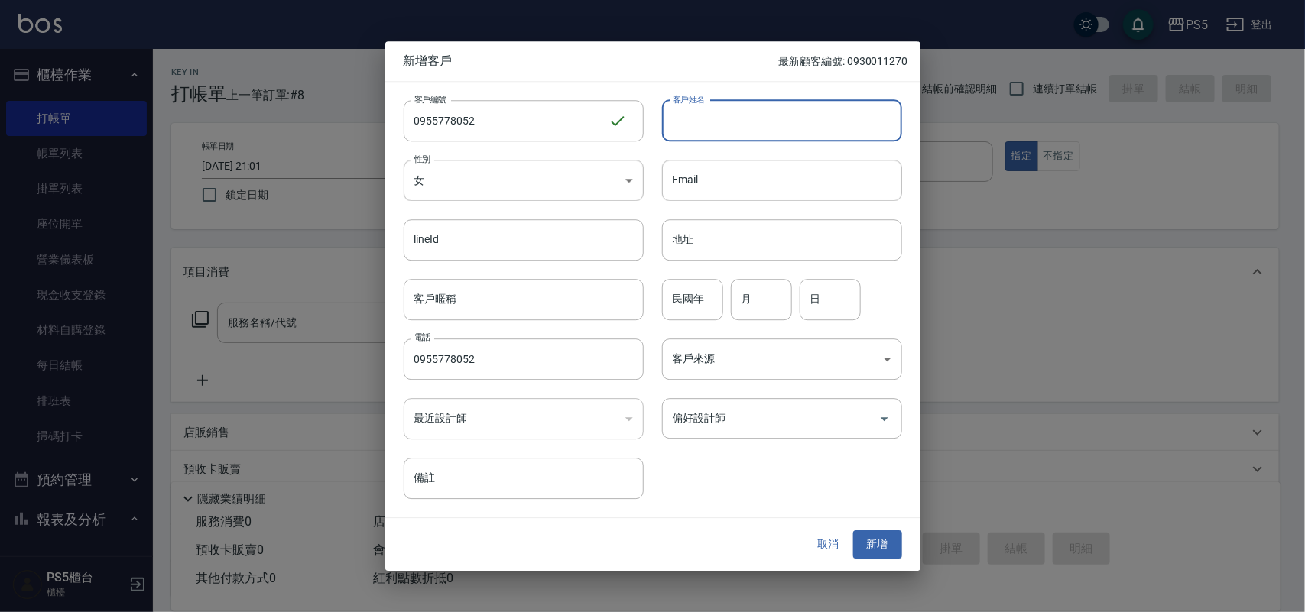
click at [709, 124] on input "客戶姓名" at bounding box center [782, 120] width 240 height 41
type input "h"
type input "蔡"
type input "[PERSON_NAME]"
click at [705, 300] on input "民國年" at bounding box center [692, 299] width 61 height 41
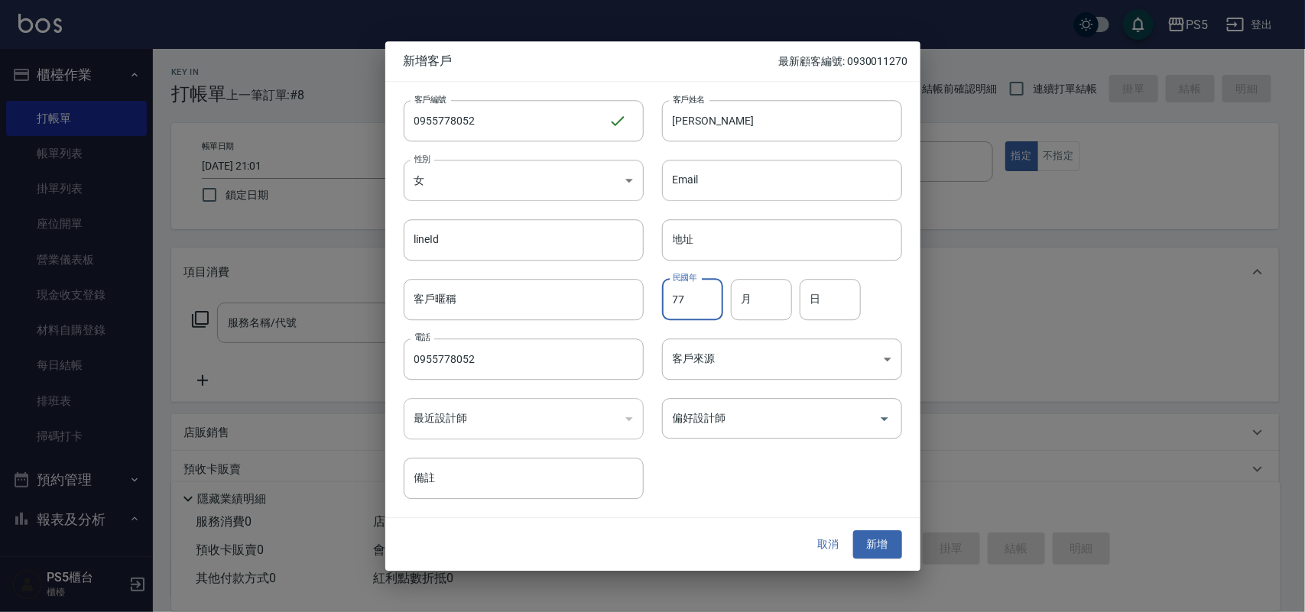
type input "77"
type input "11"
type input "26"
click at [758, 428] on input "偏好設計師" at bounding box center [770, 418] width 203 height 27
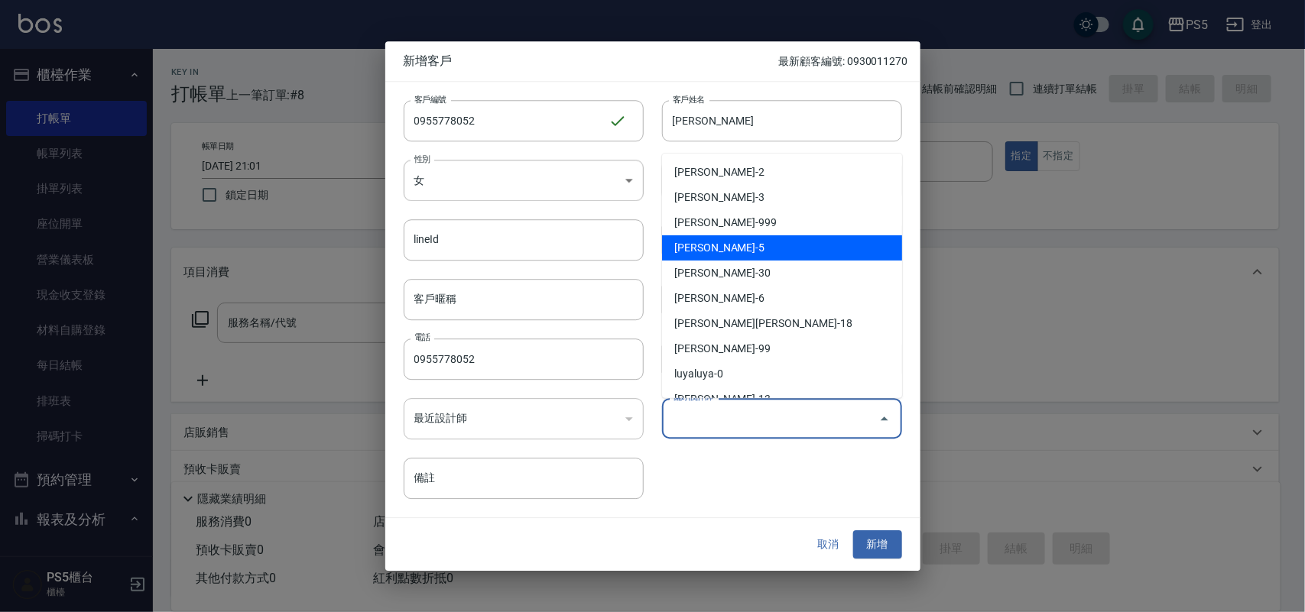
click at [699, 251] on li "[PERSON_NAME]-5" at bounding box center [782, 247] width 240 height 25
type input "林杏霞"
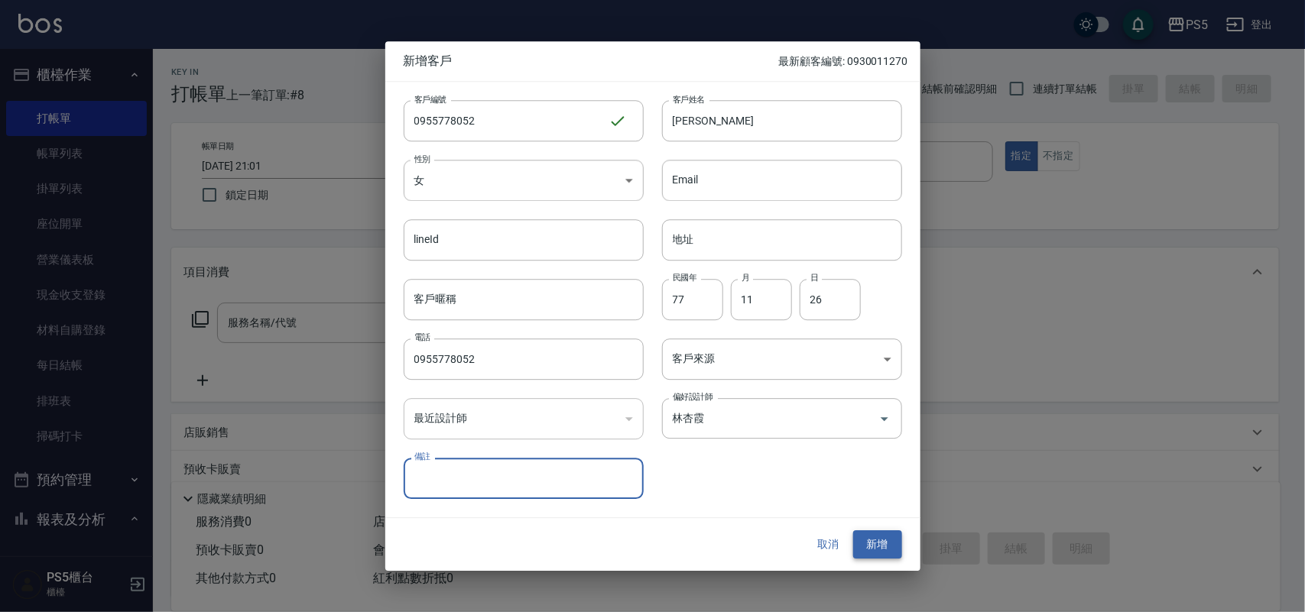
click at [873, 540] on button "新增" at bounding box center [877, 545] width 49 height 28
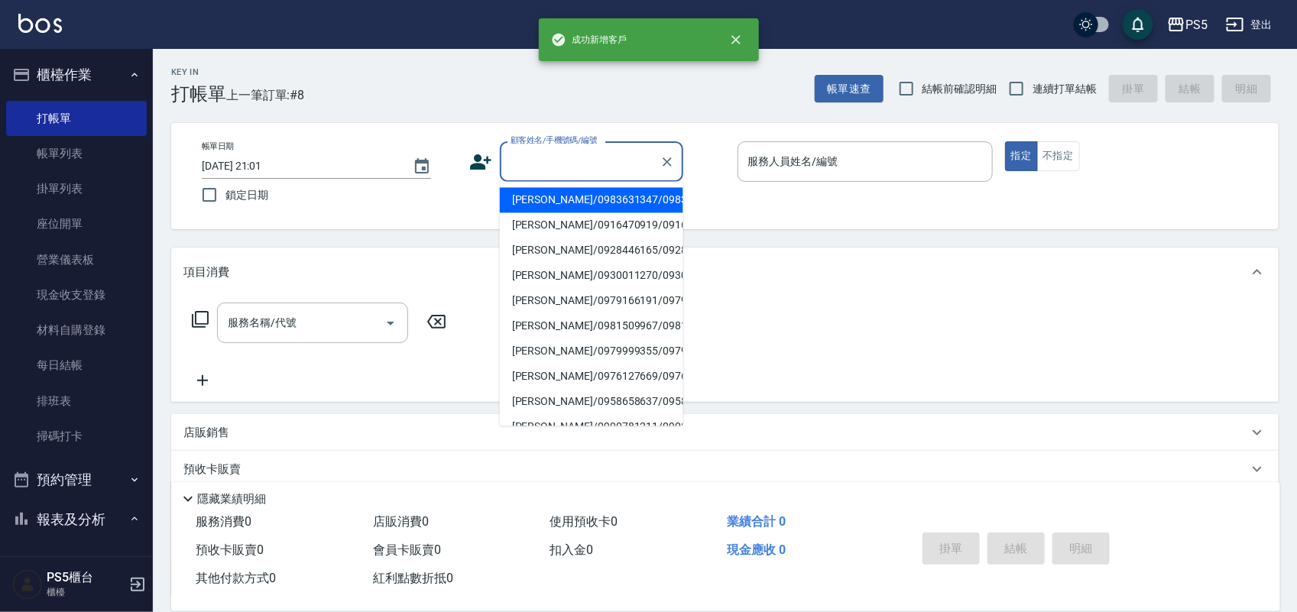
click at [559, 169] on input "顧客姓名/手機號碼/編號" at bounding box center [580, 161] width 147 height 27
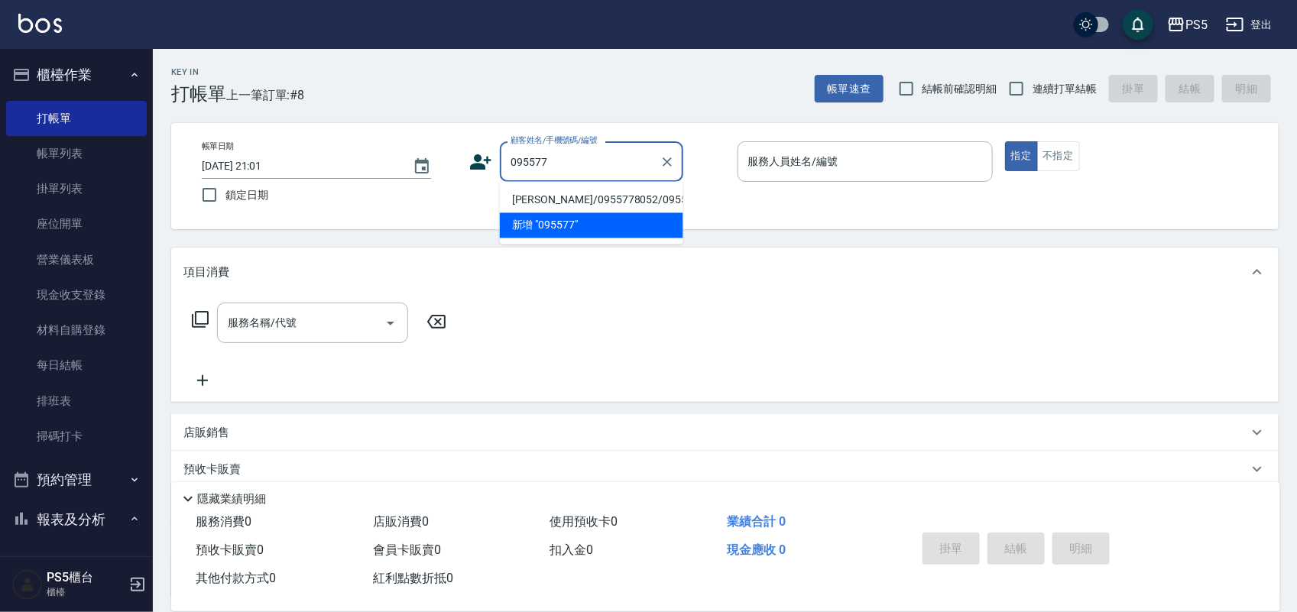
click at [569, 213] on li "[PERSON_NAME]/0955778052/0955778052" at bounding box center [591, 200] width 183 height 25
type input "[PERSON_NAME]/0955778052/0955778052"
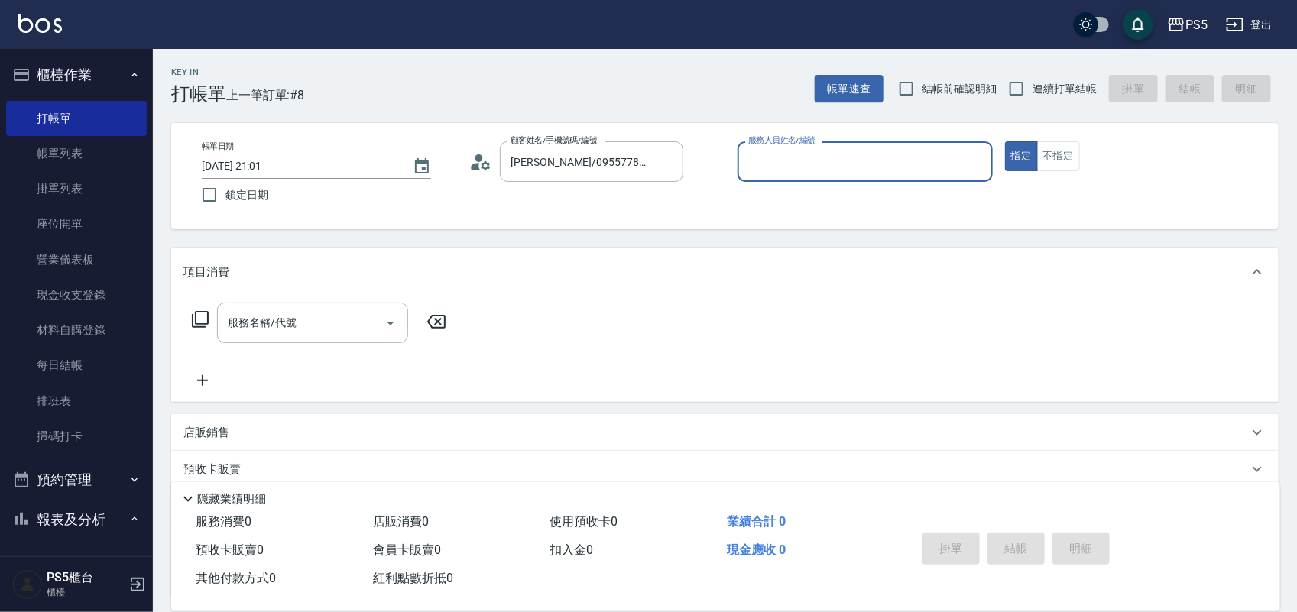
type input "Jolie-5"
click at [323, 329] on input "服務名稱/代號" at bounding box center [301, 323] width 154 height 27
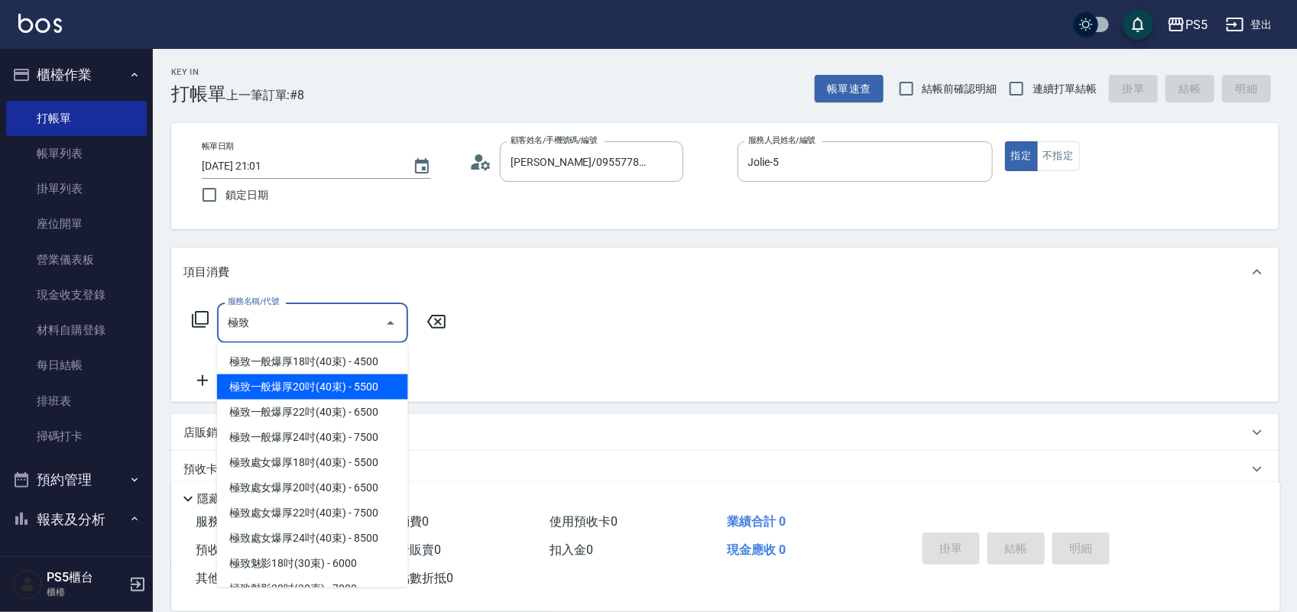
click at [293, 380] on span "極致一般爆厚20吋(40束) - 5500" at bounding box center [312, 387] width 191 height 25
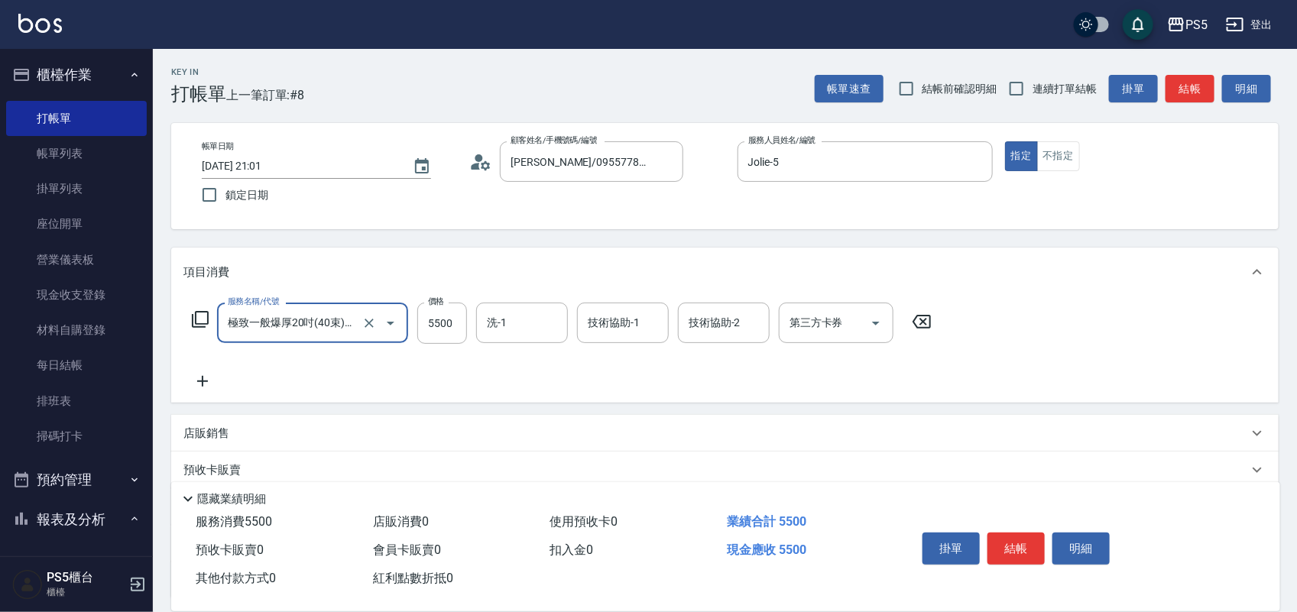
type input "極致一般爆厚20吋(40束)(G71)"
click at [203, 378] on icon at bounding box center [202, 381] width 38 height 18
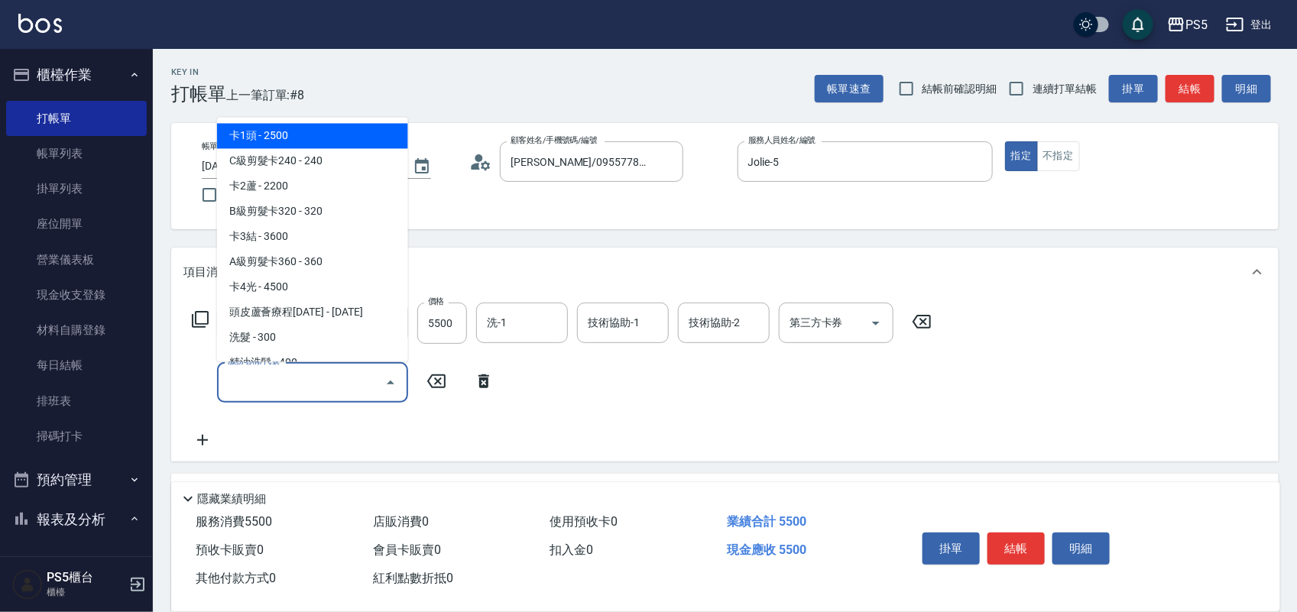
click at [273, 378] on input "服務名稱/代號" at bounding box center [301, 382] width 154 height 27
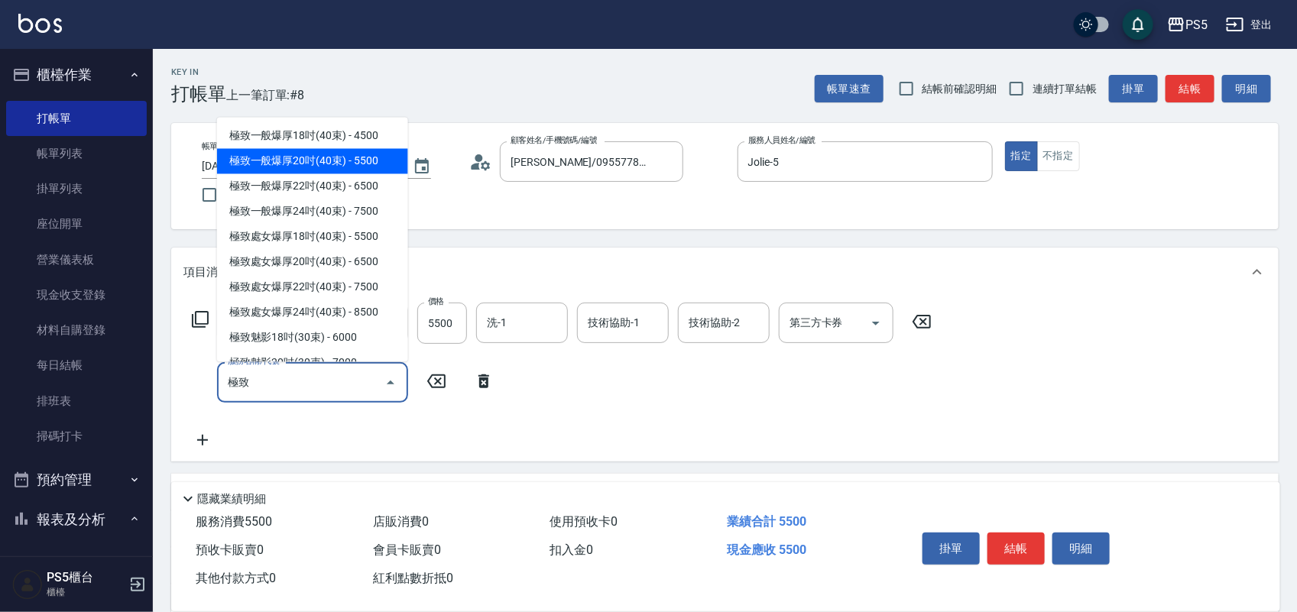
click at [310, 165] on span "極致一般爆厚20吋(40束) - 5500" at bounding box center [312, 160] width 191 height 25
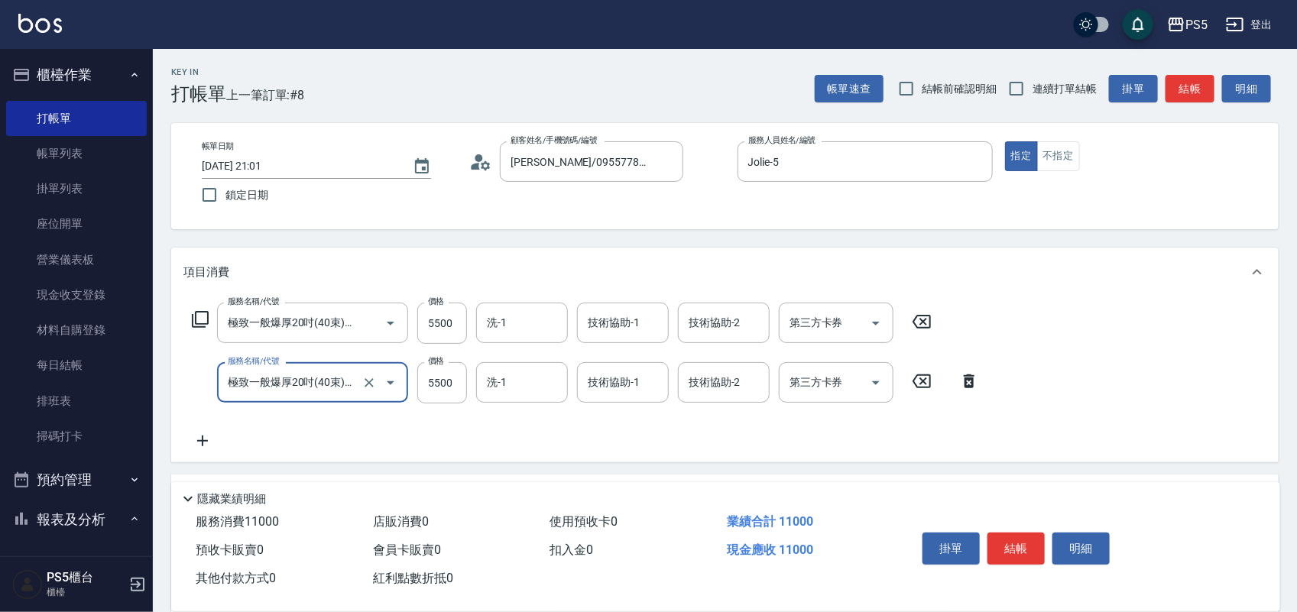
type input "極致一般爆厚20吋(40束)(G71)"
click at [205, 444] on icon at bounding box center [202, 441] width 38 height 18
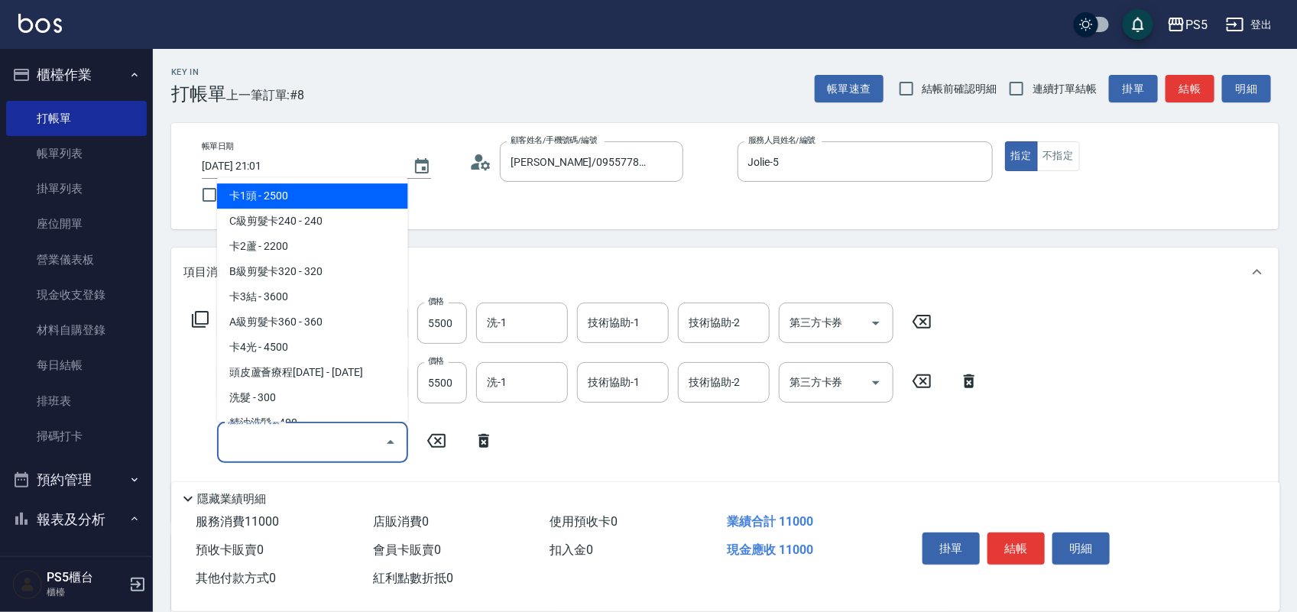
click at [250, 444] on input "服務名稱/代號" at bounding box center [301, 442] width 154 height 27
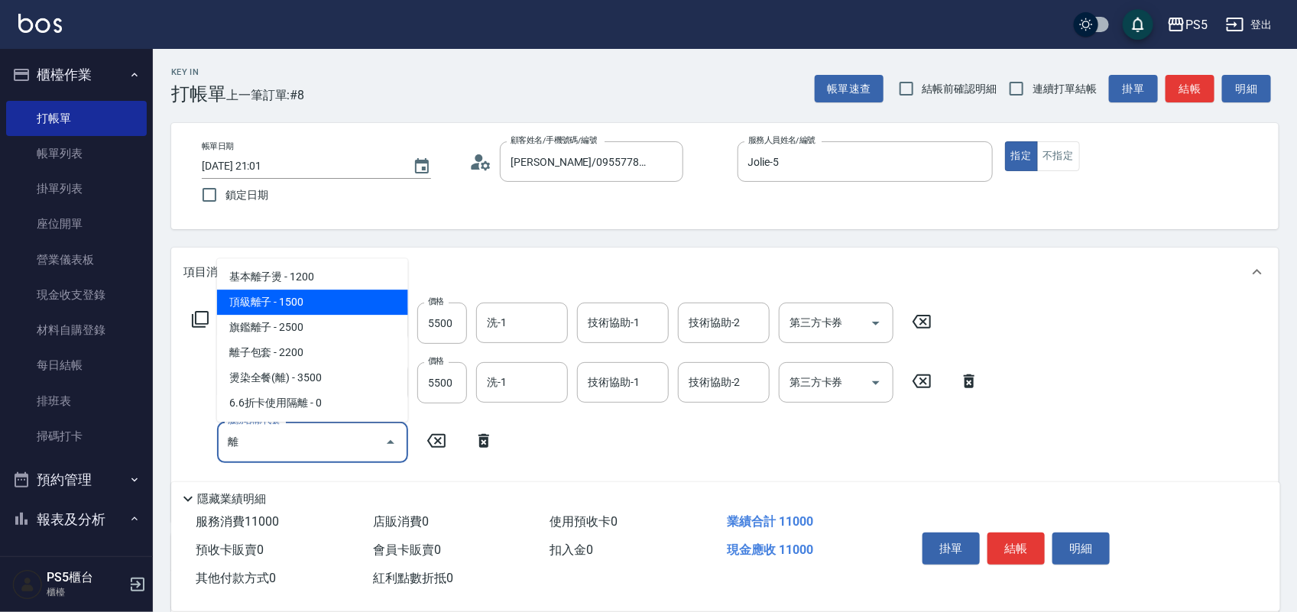
click at [235, 307] on span "頂級離子 - 1500" at bounding box center [312, 302] width 191 height 25
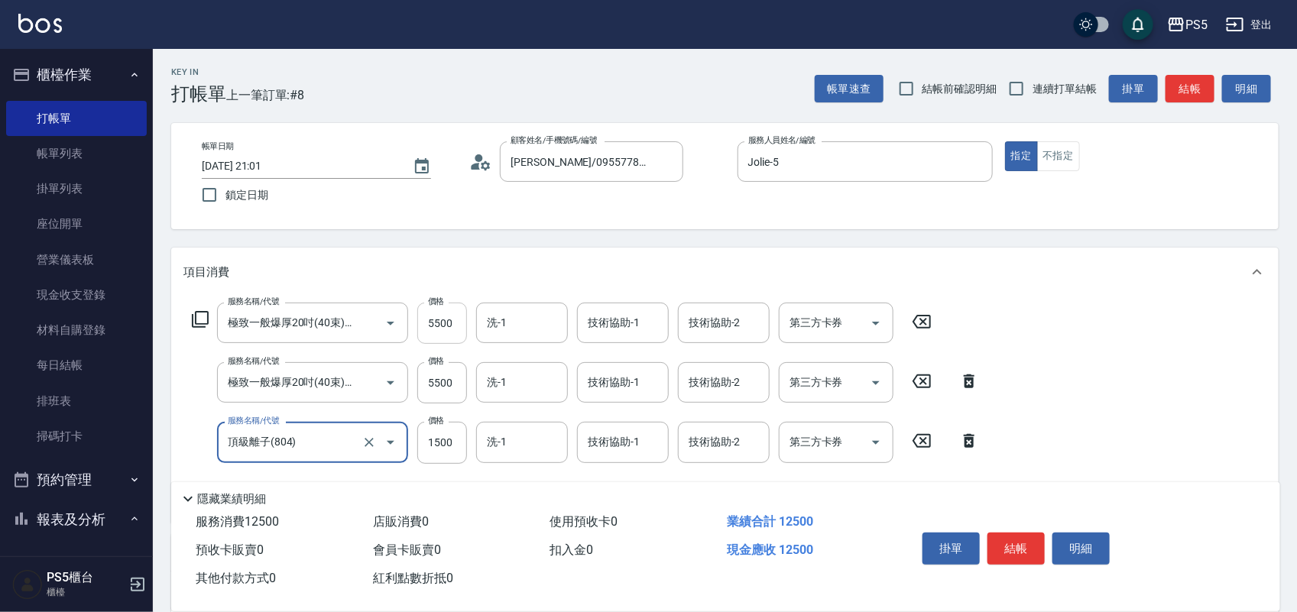
type input "頂級離子(804)"
click at [456, 323] on input "5500" at bounding box center [442, 323] width 50 height 41
type input "6000"
click at [440, 384] on input "5500" at bounding box center [442, 382] width 50 height 41
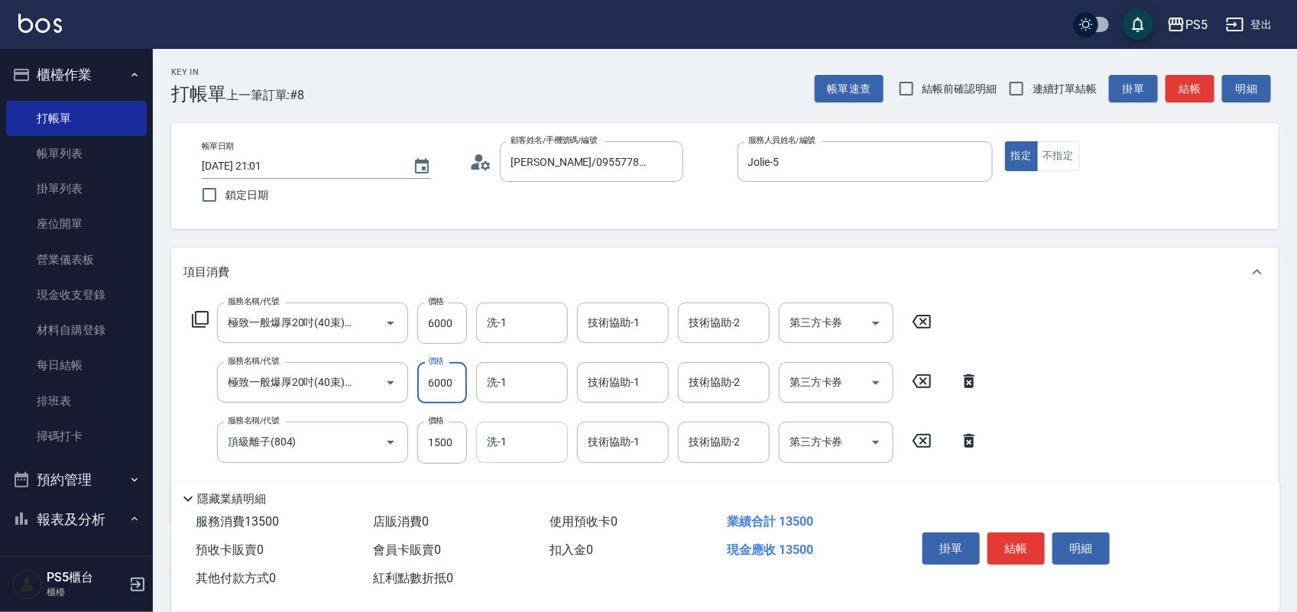
type input "6000"
click at [549, 442] on input "洗-1" at bounding box center [522, 442] width 78 height 27
type input "咚咚-30"
click at [1025, 544] on button "結帳" at bounding box center [1016, 549] width 57 height 32
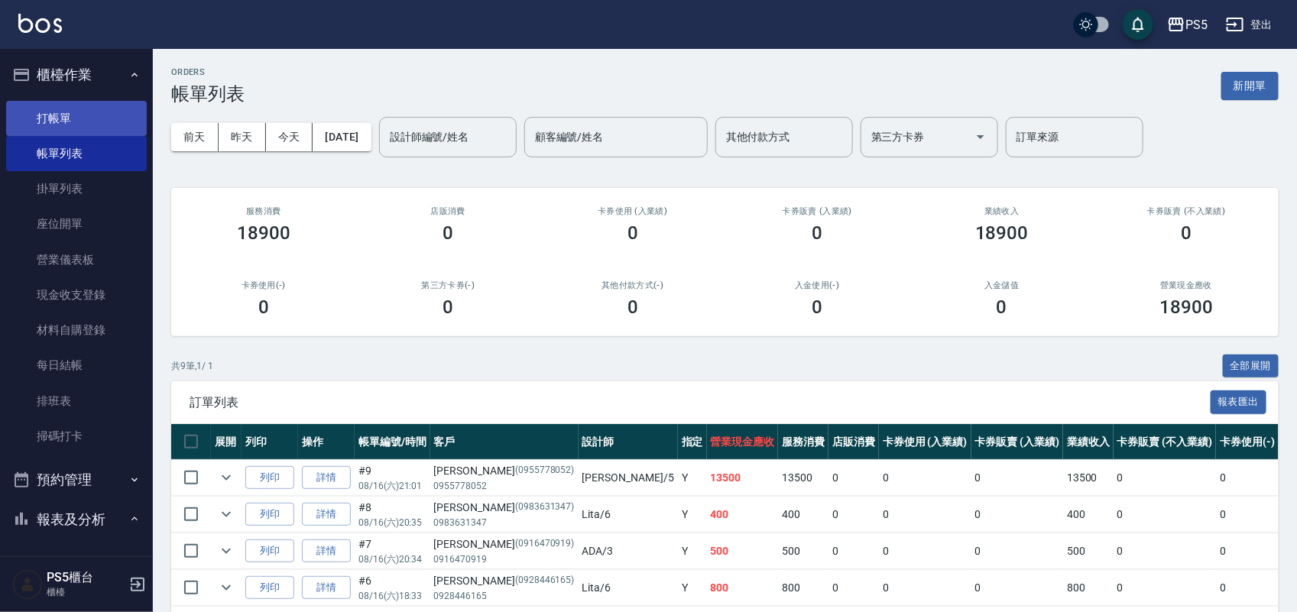
click at [55, 117] on link "打帳單" at bounding box center [76, 118] width 141 height 35
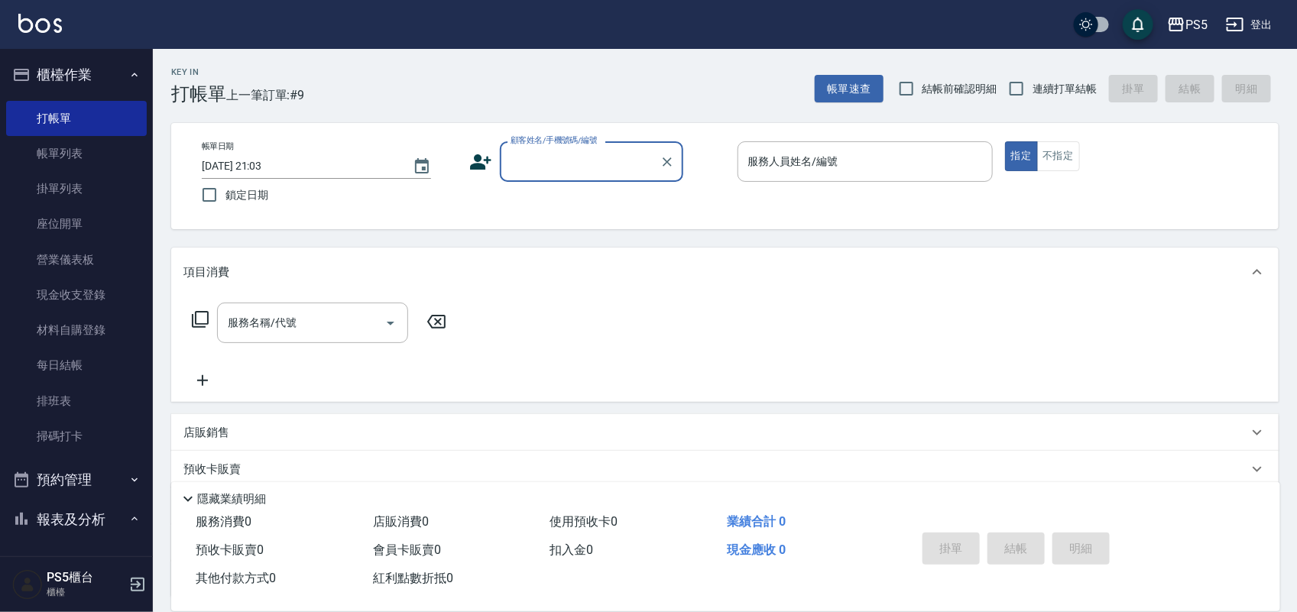
click at [528, 162] on input "顧客姓名/手機號碼/編號" at bounding box center [580, 161] width 147 height 27
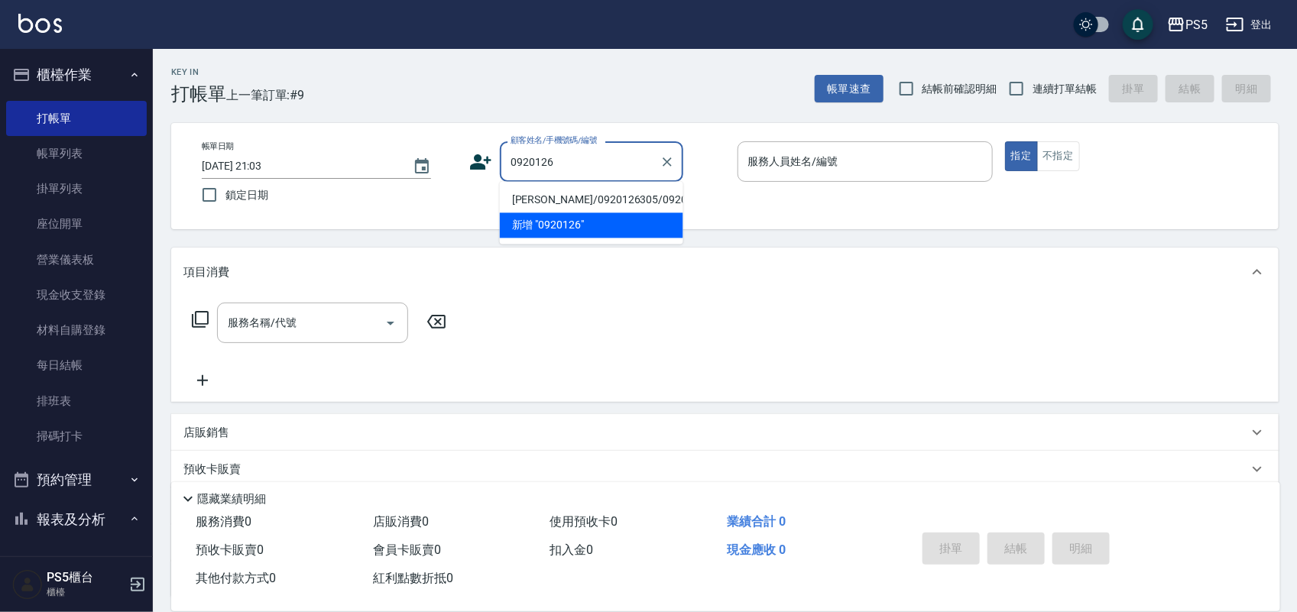
click at [535, 199] on li "[PERSON_NAME]/0920126305/0920126305" at bounding box center [591, 200] width 183 height 25
type input "[PERSON_NAME]/0920126305/0920126305"
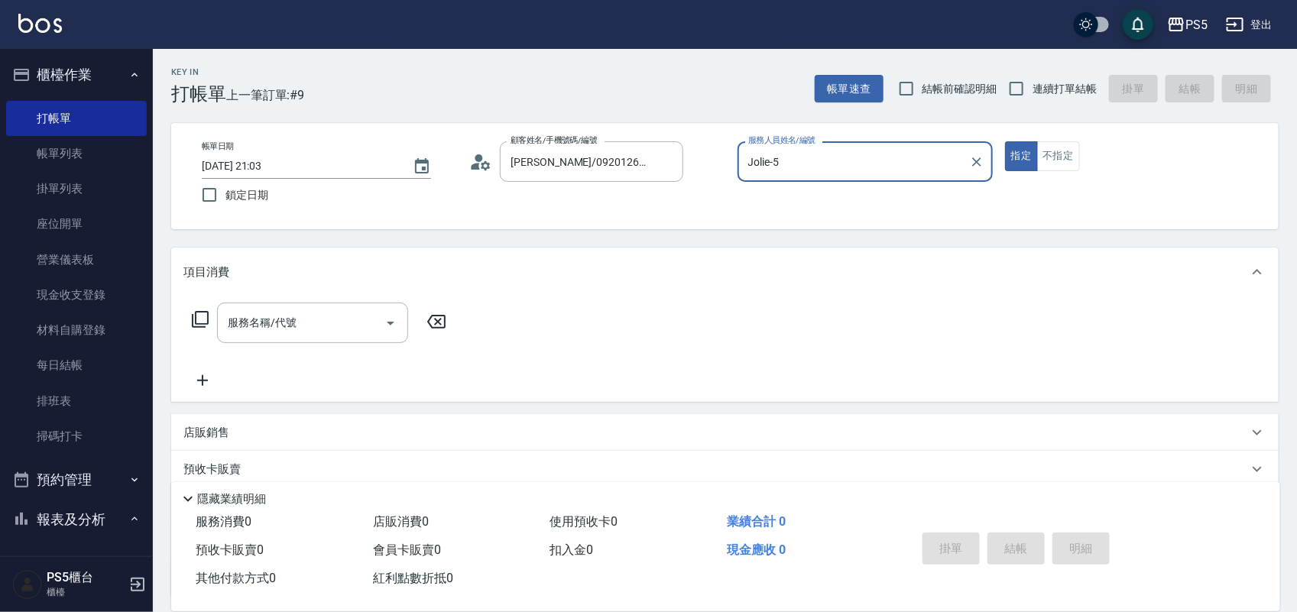
type input "Jolie-5"
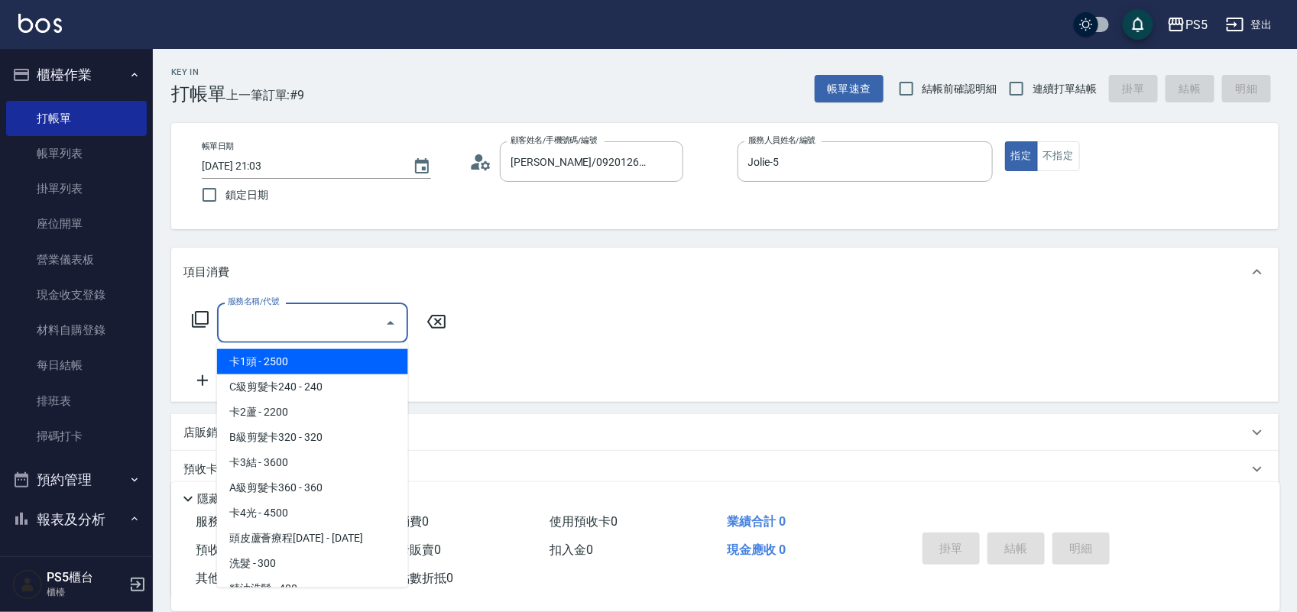
click at [327, 327] on input "服務名稱/代號" at bounding box center [301, 323] width 154 height 27
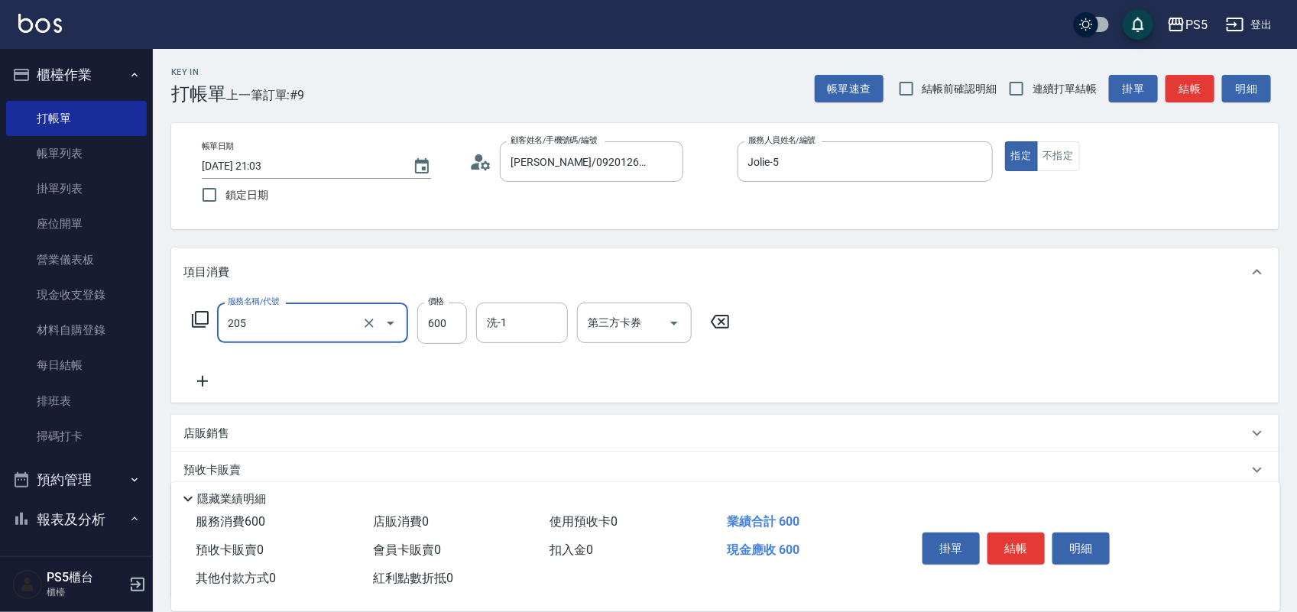
type input "A級洗剪600(205)"
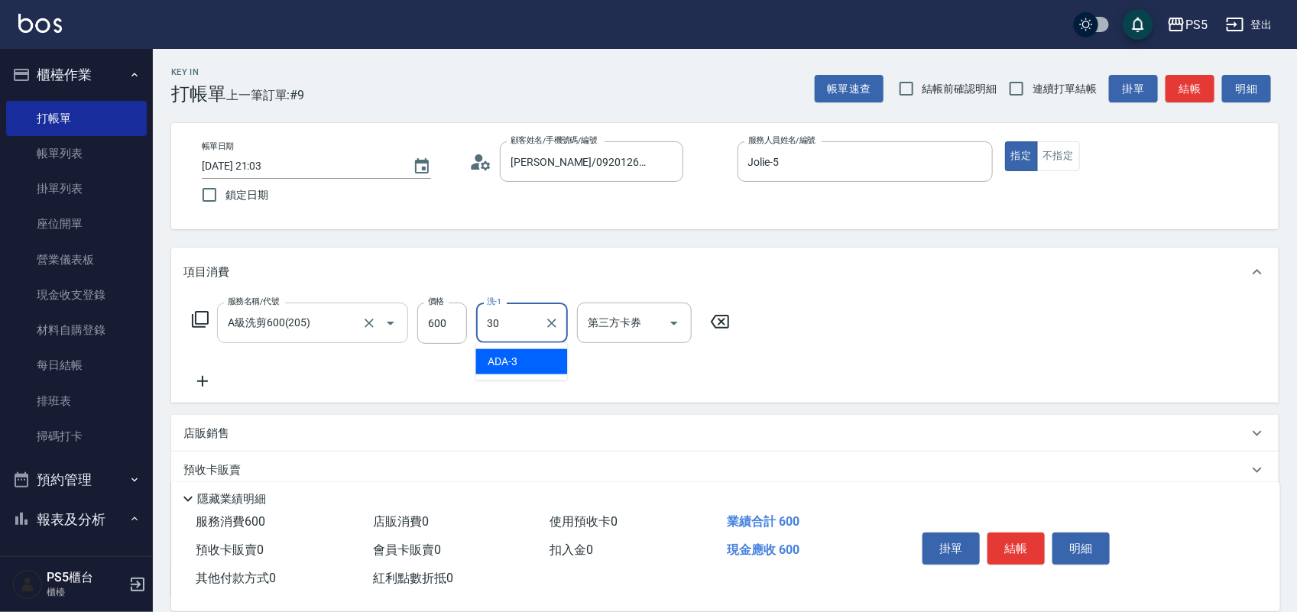
type input "咚咚-30"
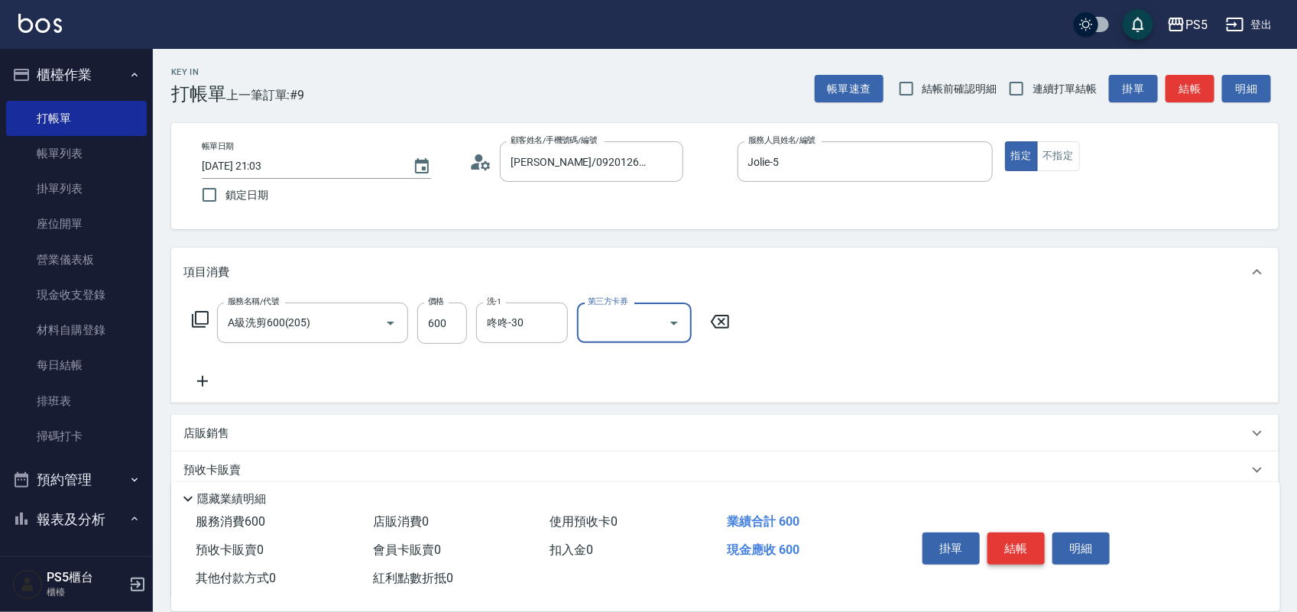
click at [1004, 537] on button "結帳" at bounding box center [1016, 549] width 57 height 32
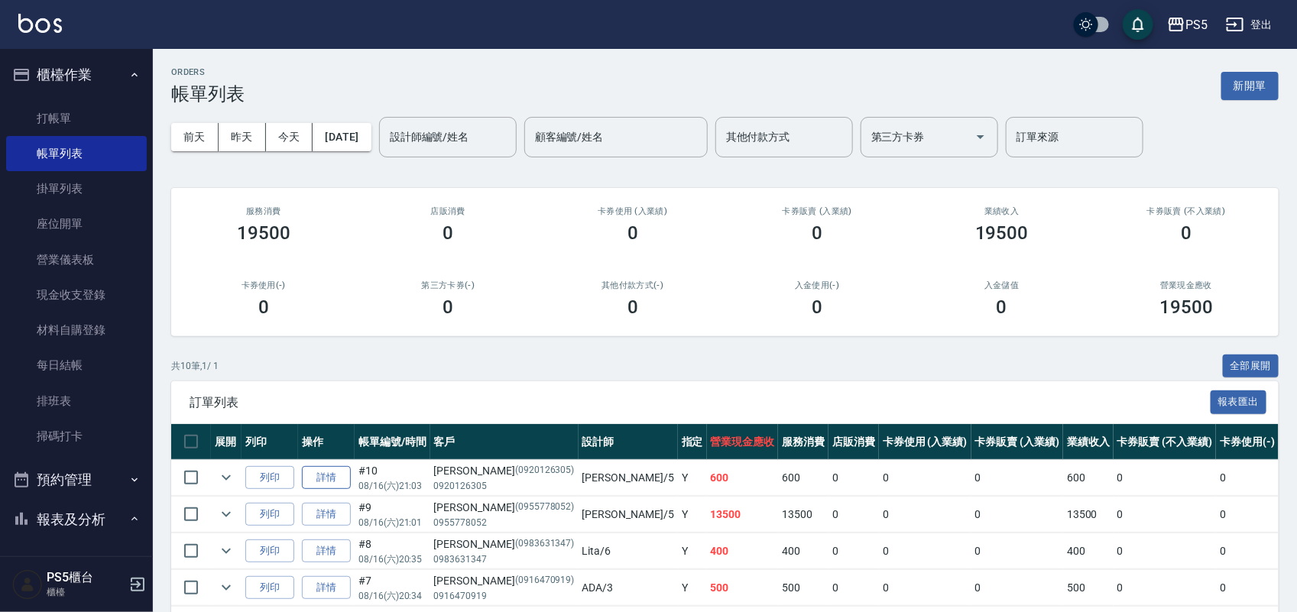
click at [329, 488] on link "詳情" at bounding box center [326, 478] width 49 height 24
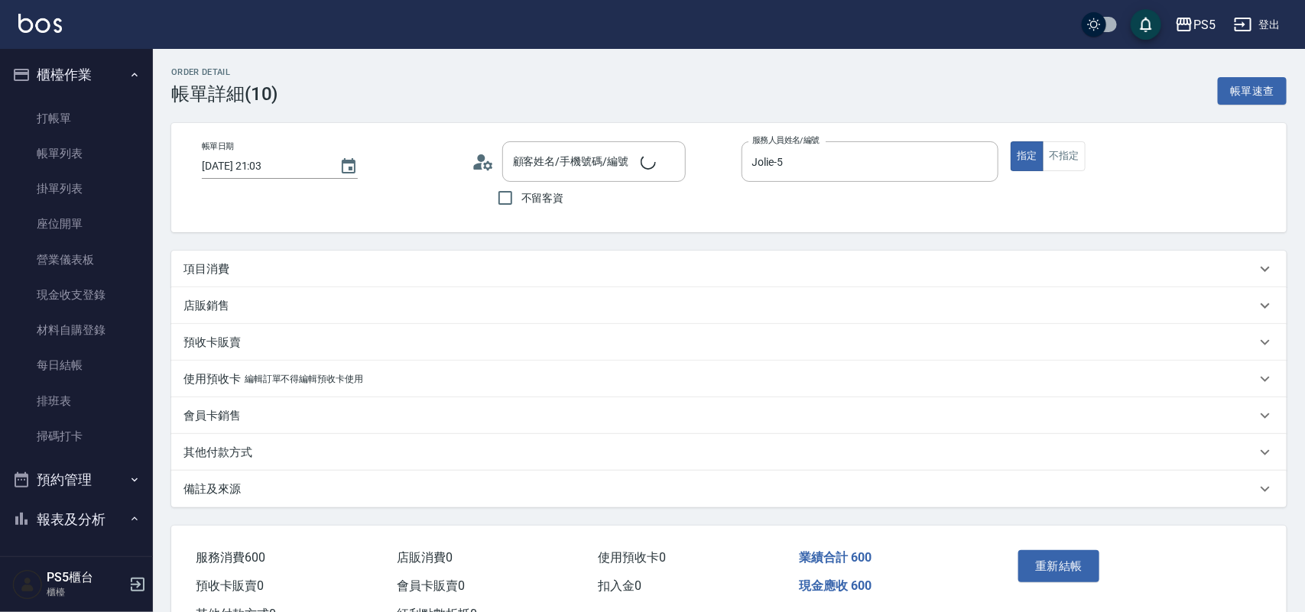
type input "[DATE] 21:03"
type input "Jolie-5"
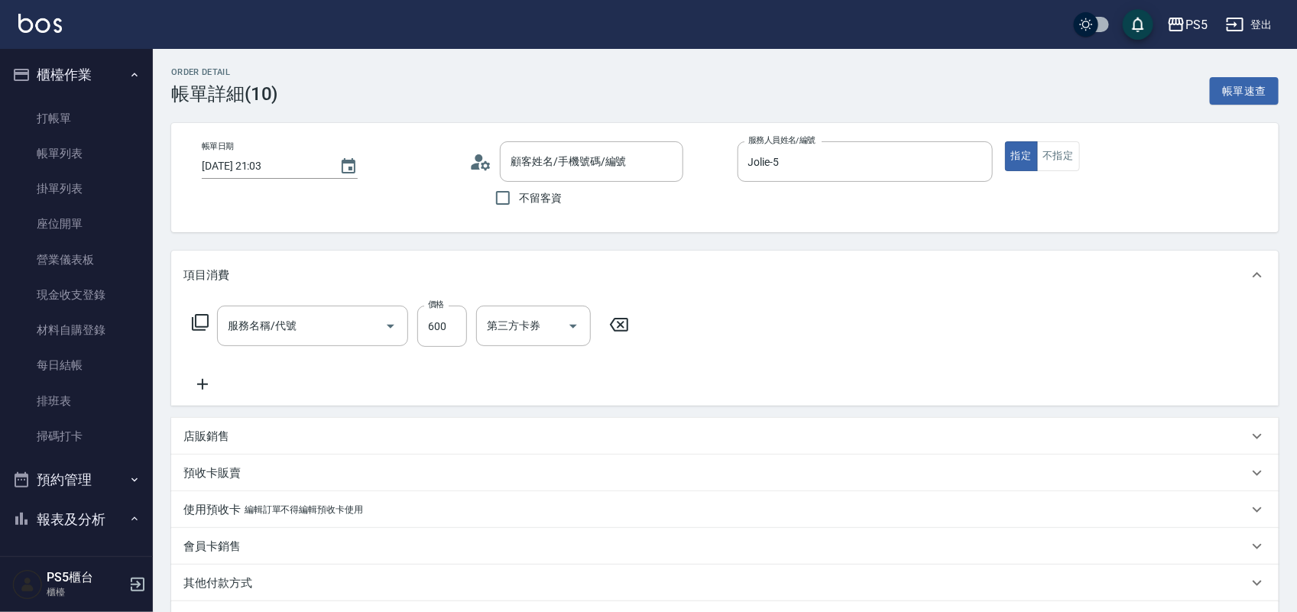
type input "[PERSON_NAME]/0920126305/0920126305"
type input "A級洗剪600(205)"
click at [365, 319] on icon "Clear" at bounding box center [369, 326] width 15 height 15
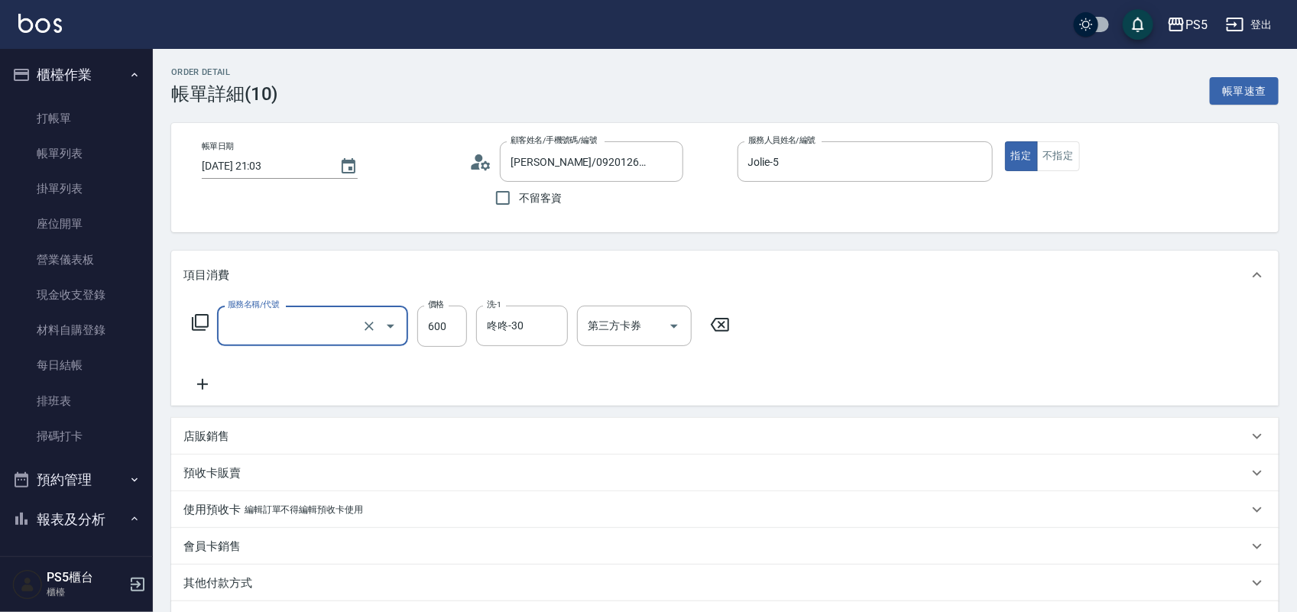
click at [336, 325] on input "服務名稱/代號" at bounding box center [291, 326] width 135 height 27
type input "洗髮(101)"
type input "400"
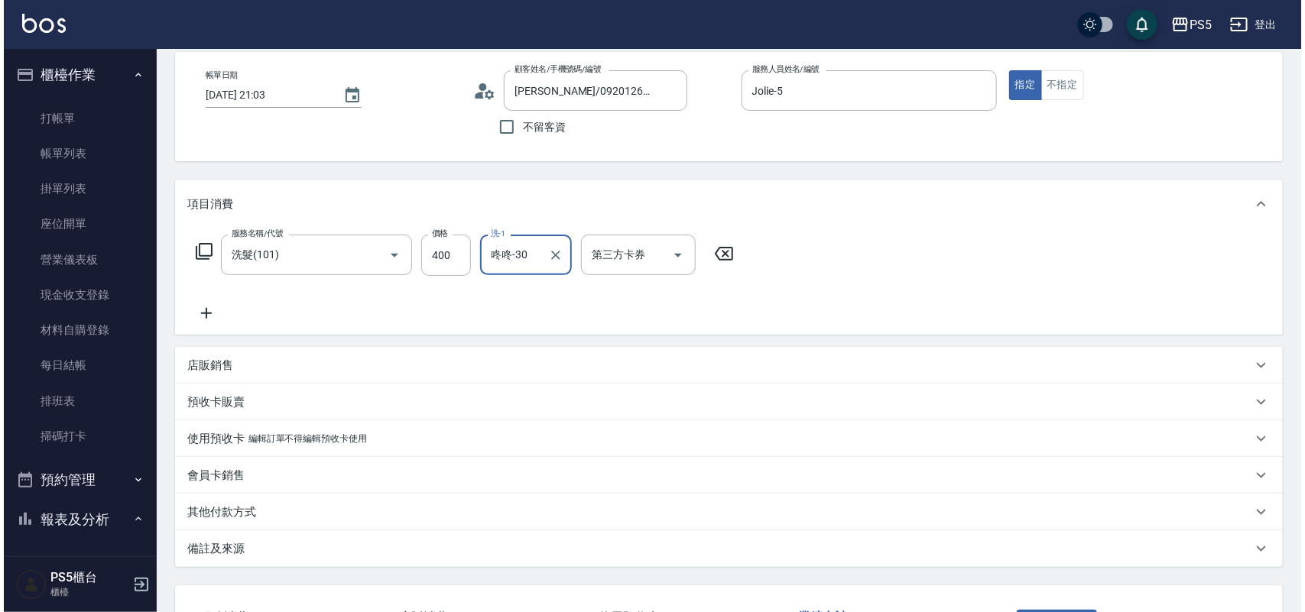
scroll to position [190, 0]
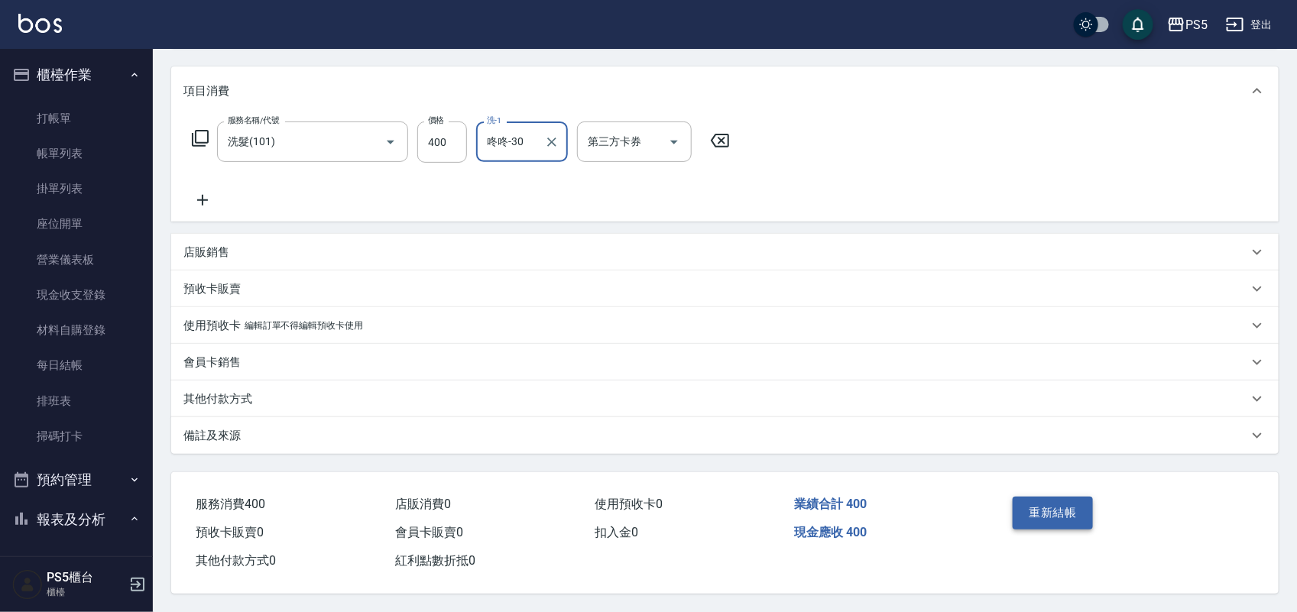
click at [1061, 513] on button "重新結帳" at bounding box center [1053, 513] width 81 height 32
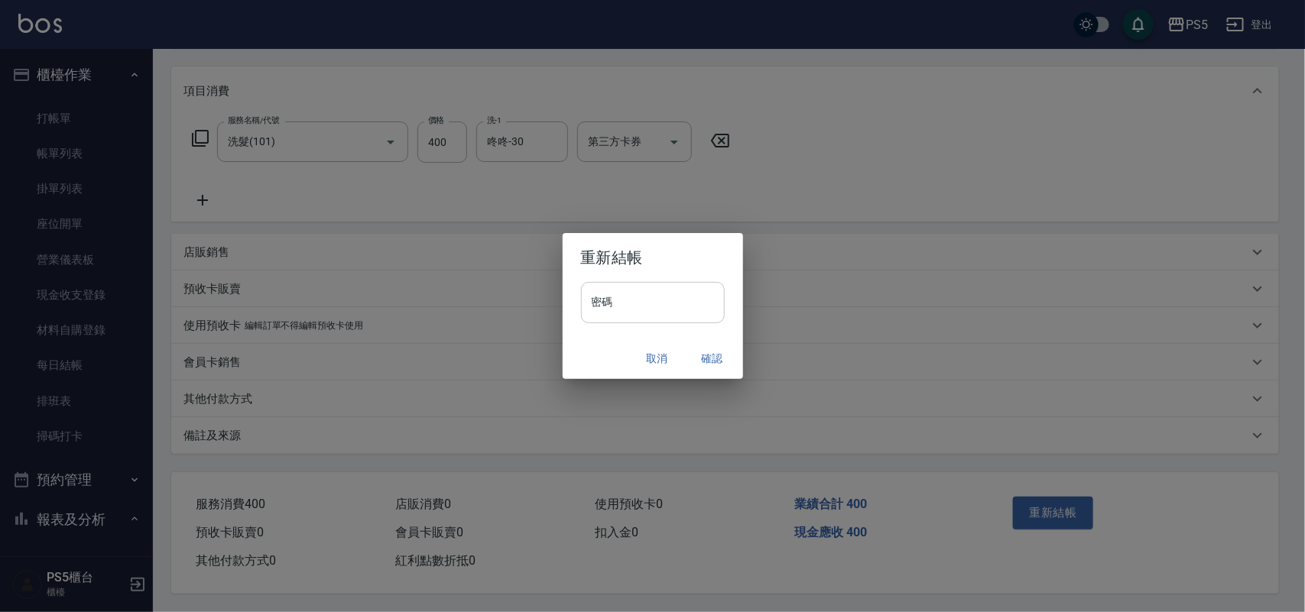
click at [624, 292] on input "密碼" at bounding box center [653, 302] width 144 height 41
type input "****"
click at [708, 349] on button "確認" at bounding box center [712, 359] width 49 height 28
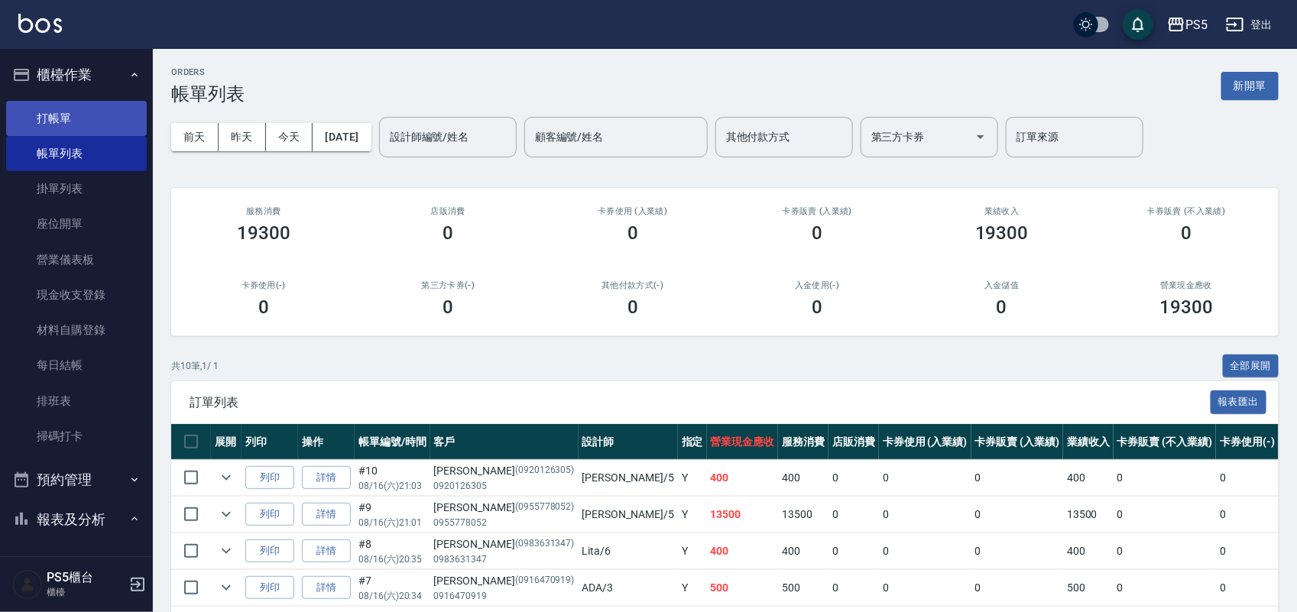
click at [63, 112] on link "打帳單" at bounding box center [76, 118] width 141 height 35
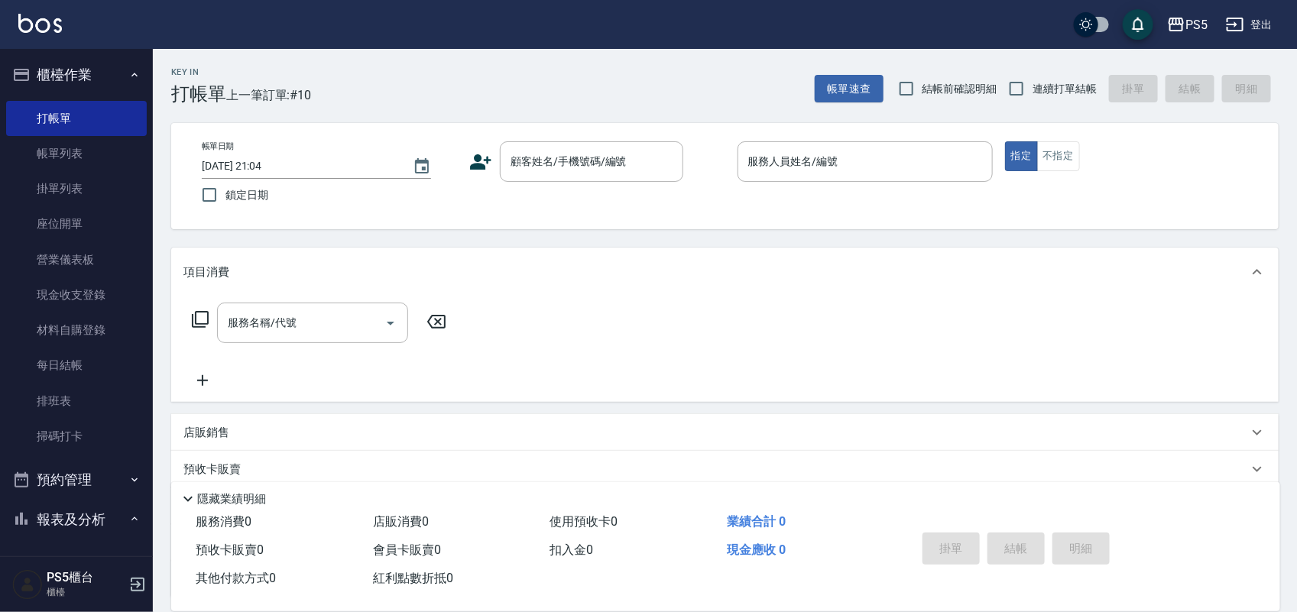
click at [476, 166] on icon at bounding box center [481, 161] width 21 height 15
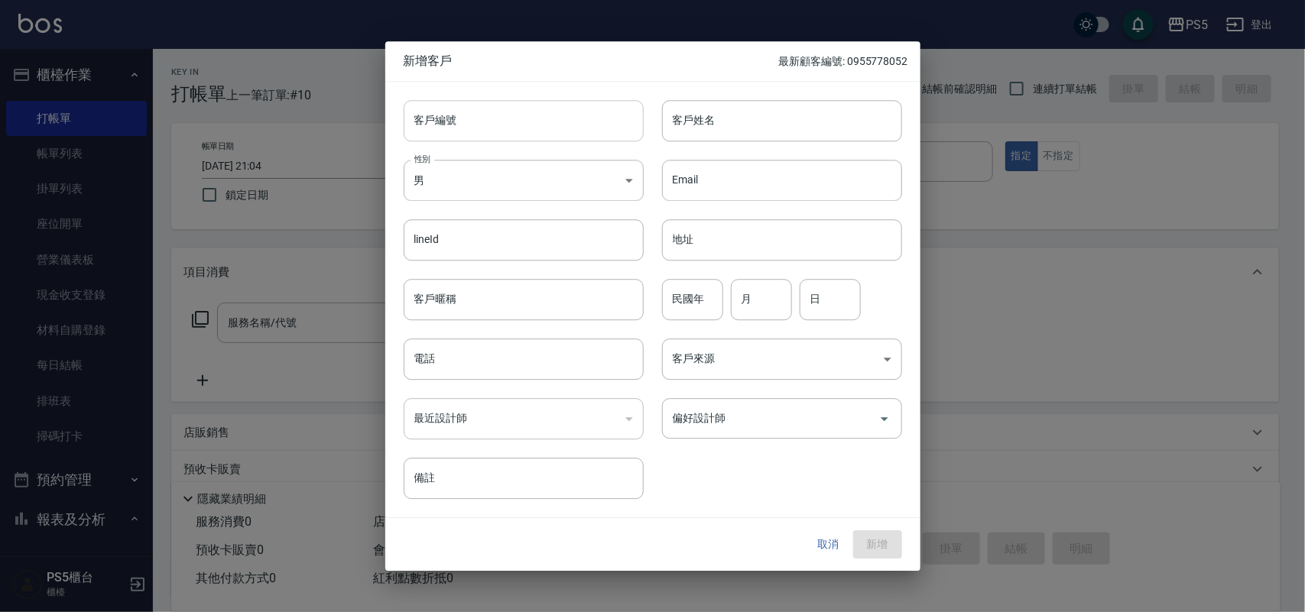
click at [487, 108] on input "客戶編號" at bounding box center [524, 120] width 240 height 41
type input "0929697099"
click at [452, 174] on body "PS5 登出 櫃檯作業 打帳單 帳單列表 掛單列表 座位開單 營業儀表板 現金收支登錄 材料自購登錄 每日結帳 排班表 掃碼打卡 預約管理 預約管理 單日預約…" at bounding box center [652, 372] width 1305 height 744
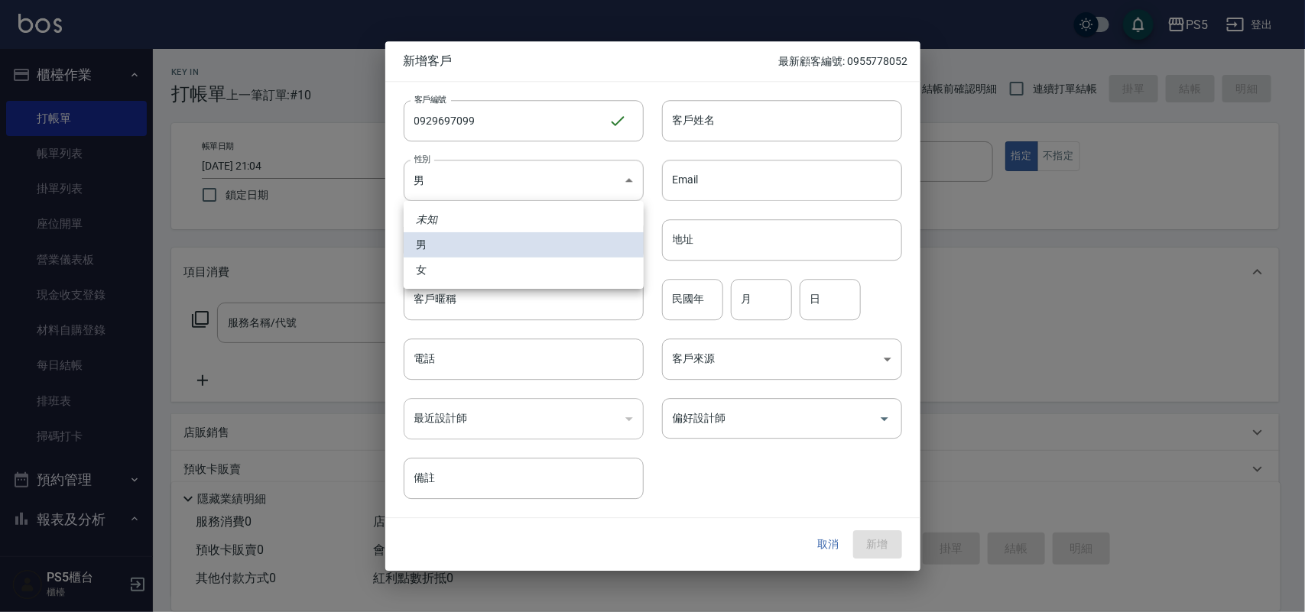
click at [433, 268] on li "女" at bounding box center [524, 270] width 240 height 25
type input "[DEMOGRAPHIC_DATA]"
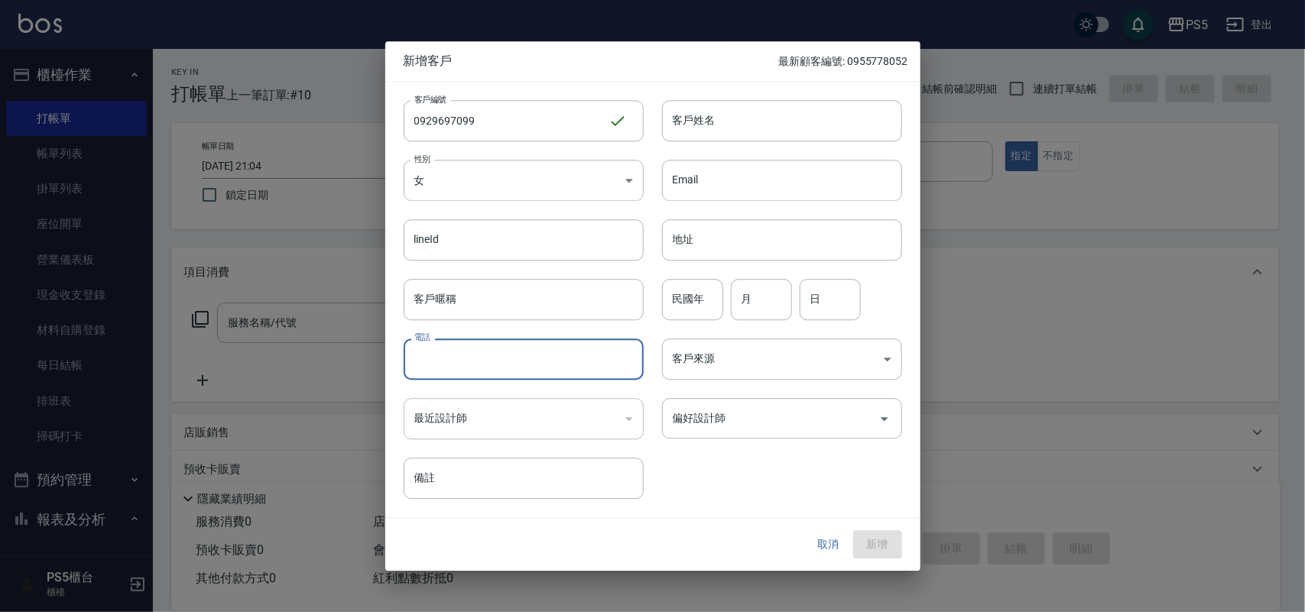
click at [439, 356] on input "電話" at bounding box center [524, 359] width 240 height 41
type input "0929697099"
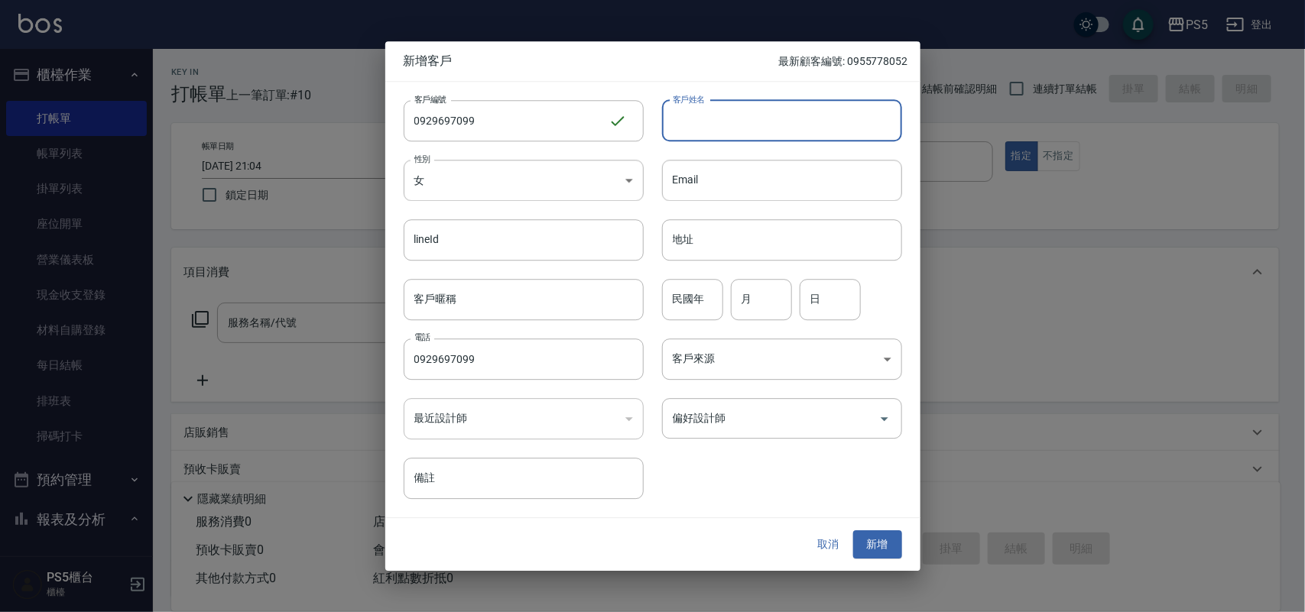
click at [745, 126] on input "客戶姓名" at bounding box center [782, 120] width 240 height 41
type input "[PERSON_NAME]"
click at [696, 293] on input "民國年" at bounding box center [692, 299] width 61 height 41
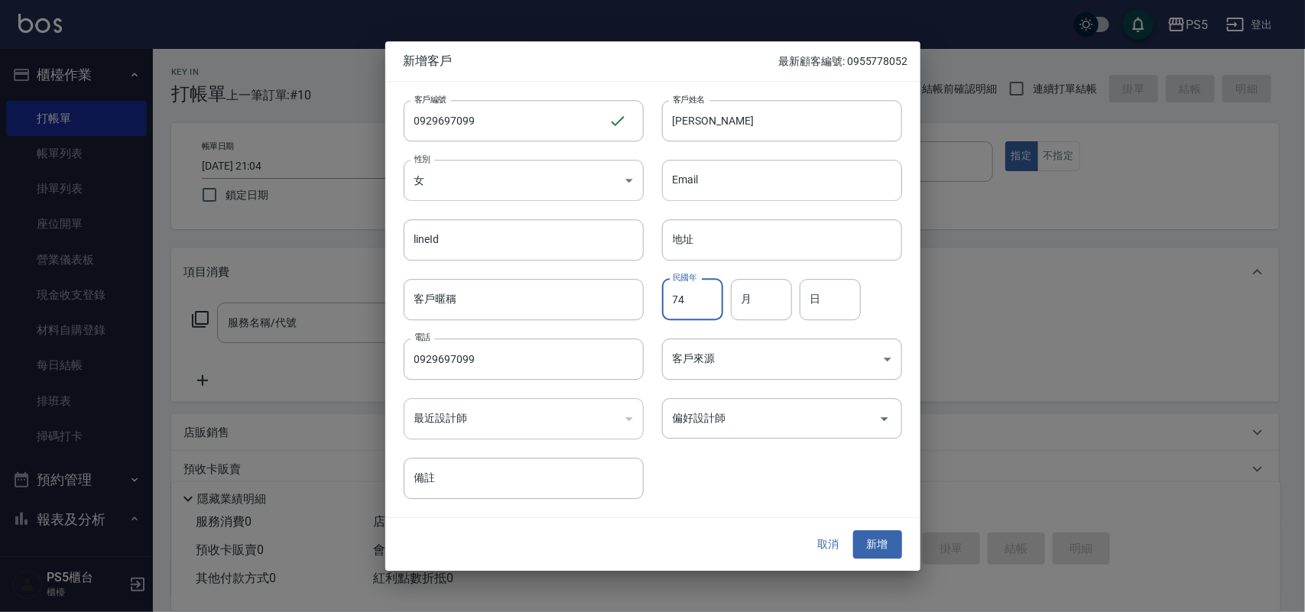
type input "74"
type input "2"
type input "16"
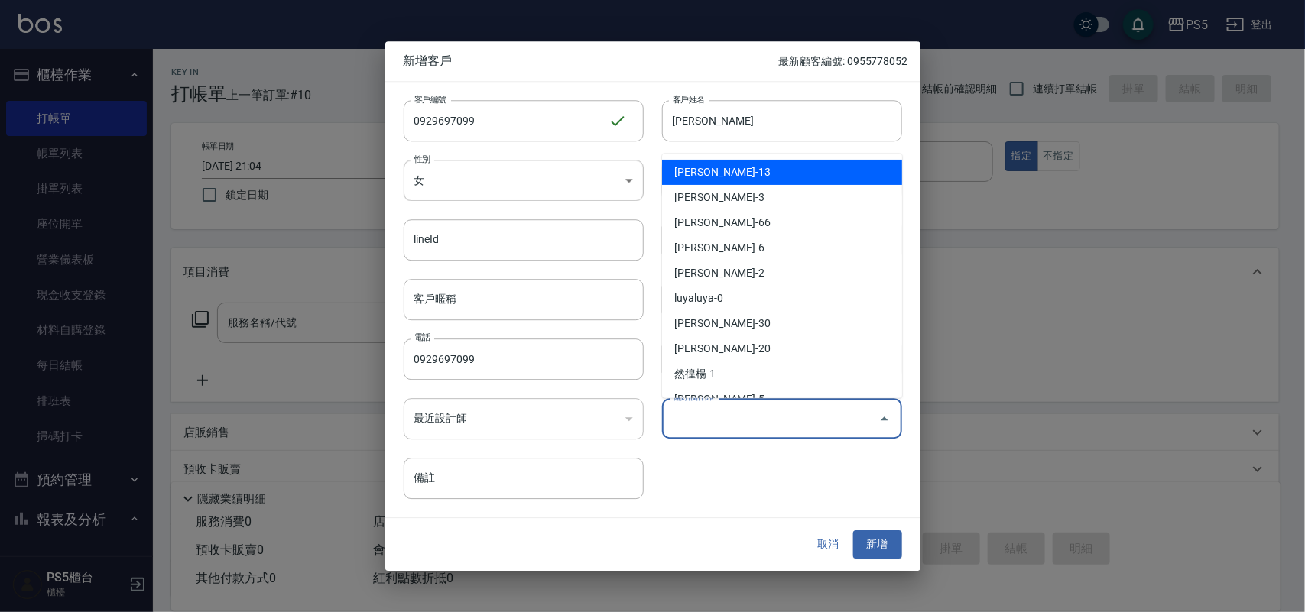
click at [765, 423] on input "偏好設計師" at bounding box center [770, 418] width 203 height 27
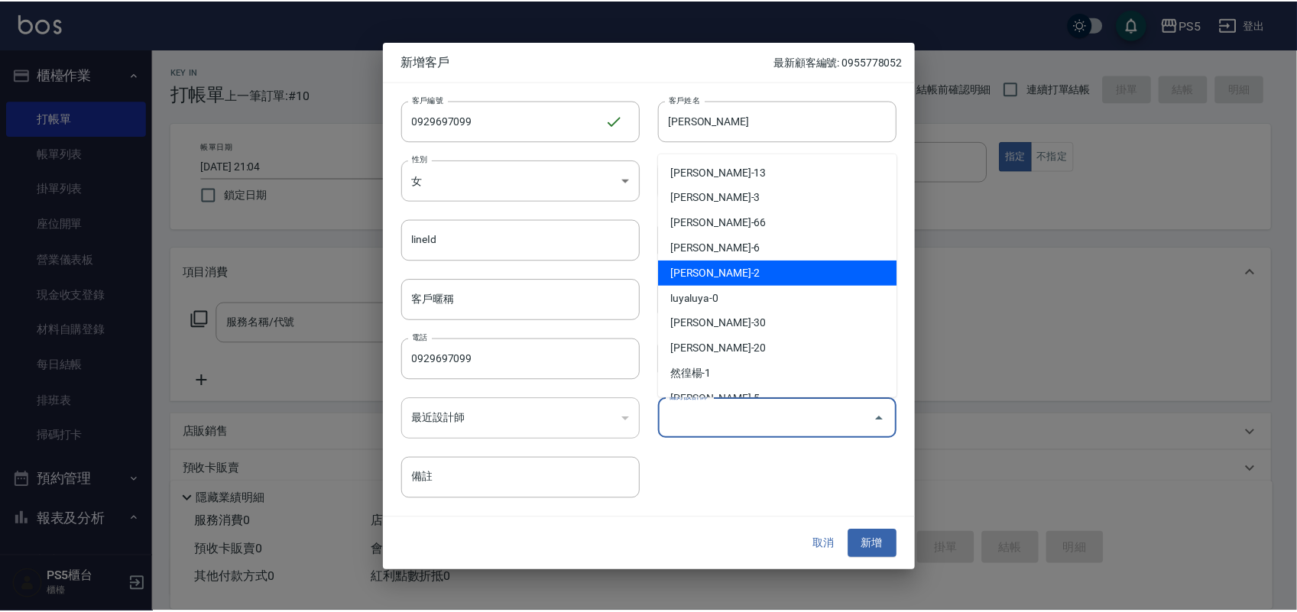
scroll to position [96, 0]
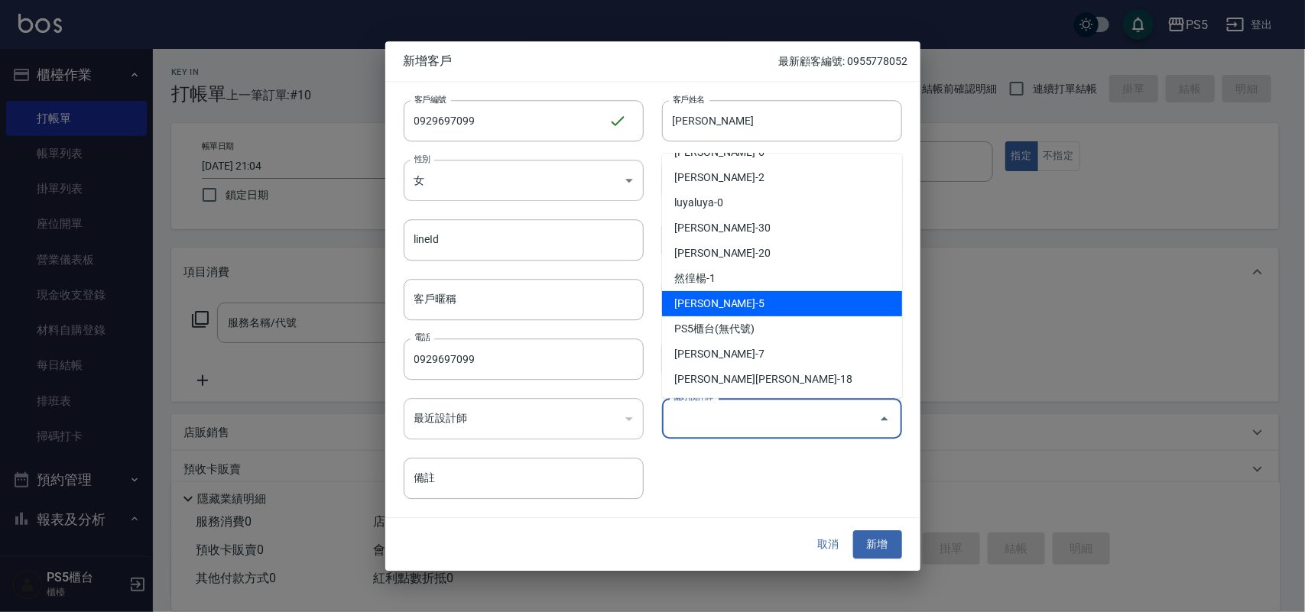
click at [746, 293] on li "[PERSON_NAME]-5" at bounding box center [782, 303] width 240 height 25
type input "林杏霞"
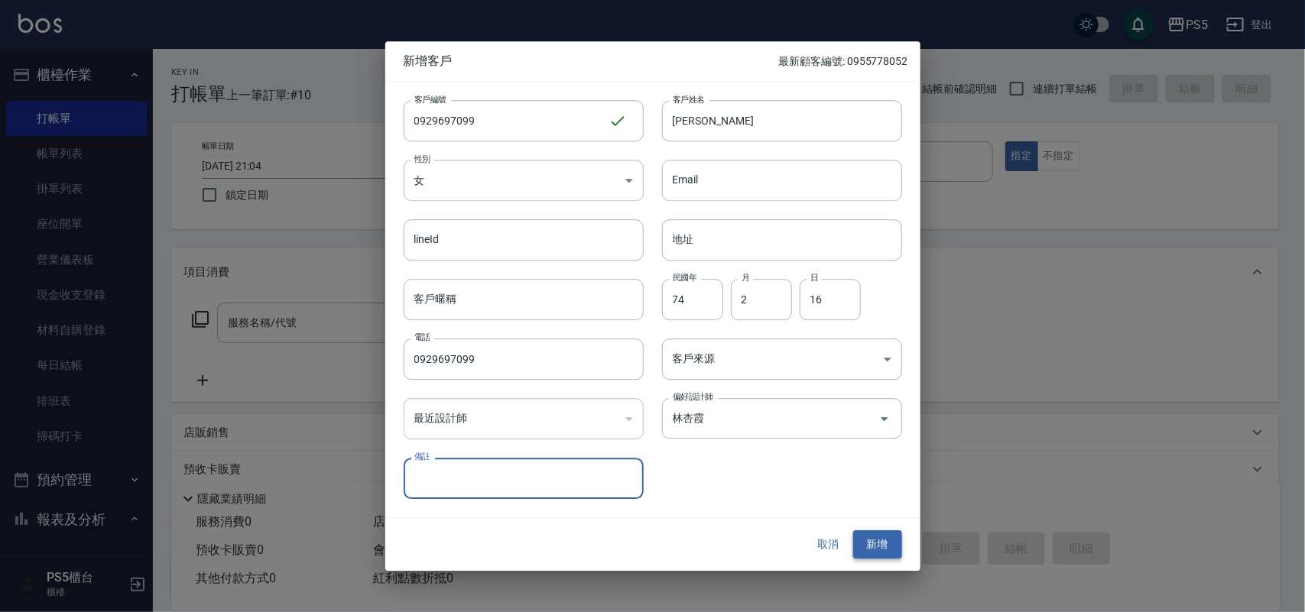
click at [881, 543] on button "新增" at bounding box center [877, 545] width 49 height 28
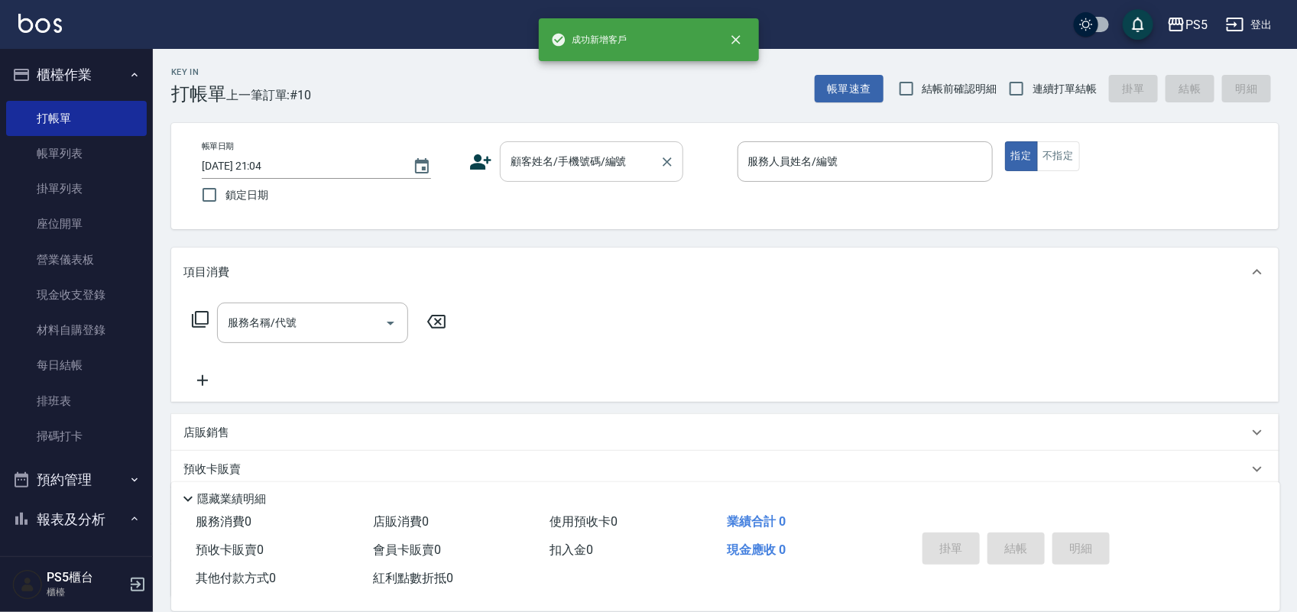
click at [563, 172] on input "顧客姓名/手機號碼/編號" at bounding box center [580, 161] width 147 height 27
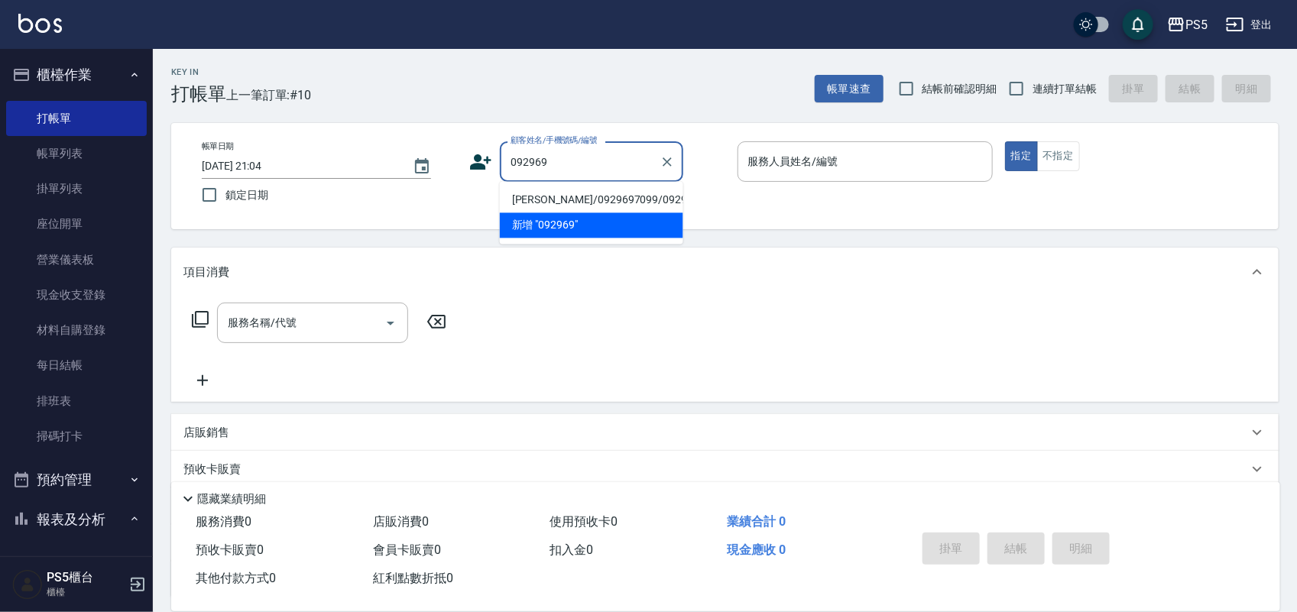
click at [553, 197] on li "[PERSON_NAME]/0929697099/0929697099" at bounding box center [591, 200] width 183 height 25
type input "[PERSON_NAME]/0929697099/0929697099"
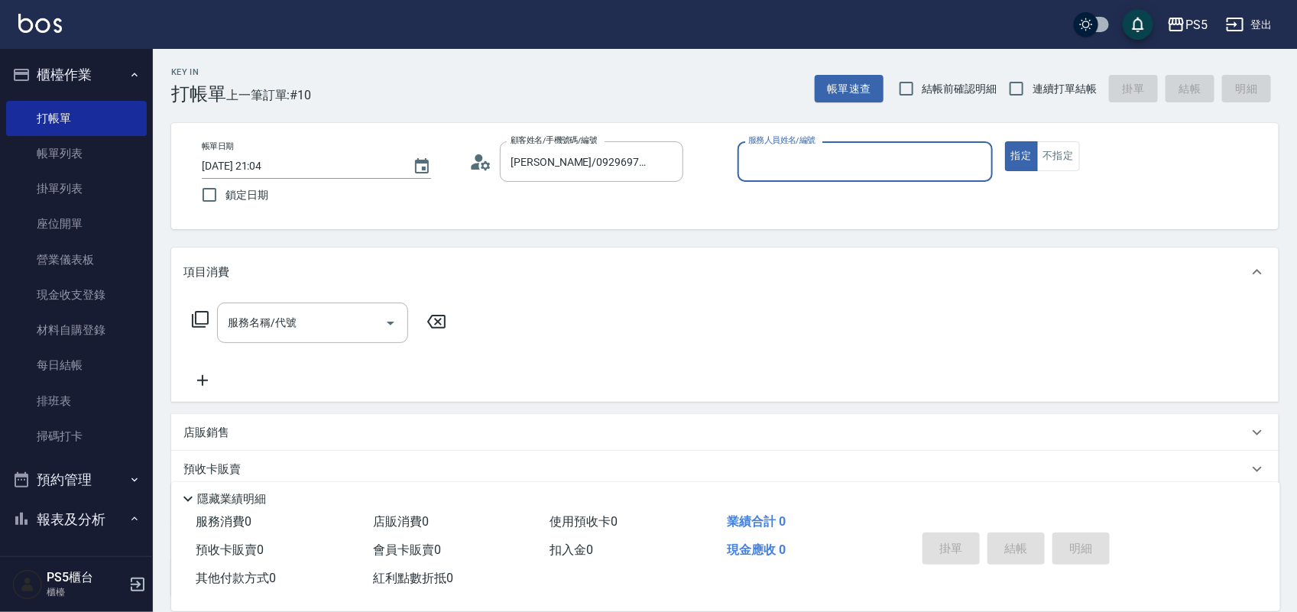
type input "Jolie-5"
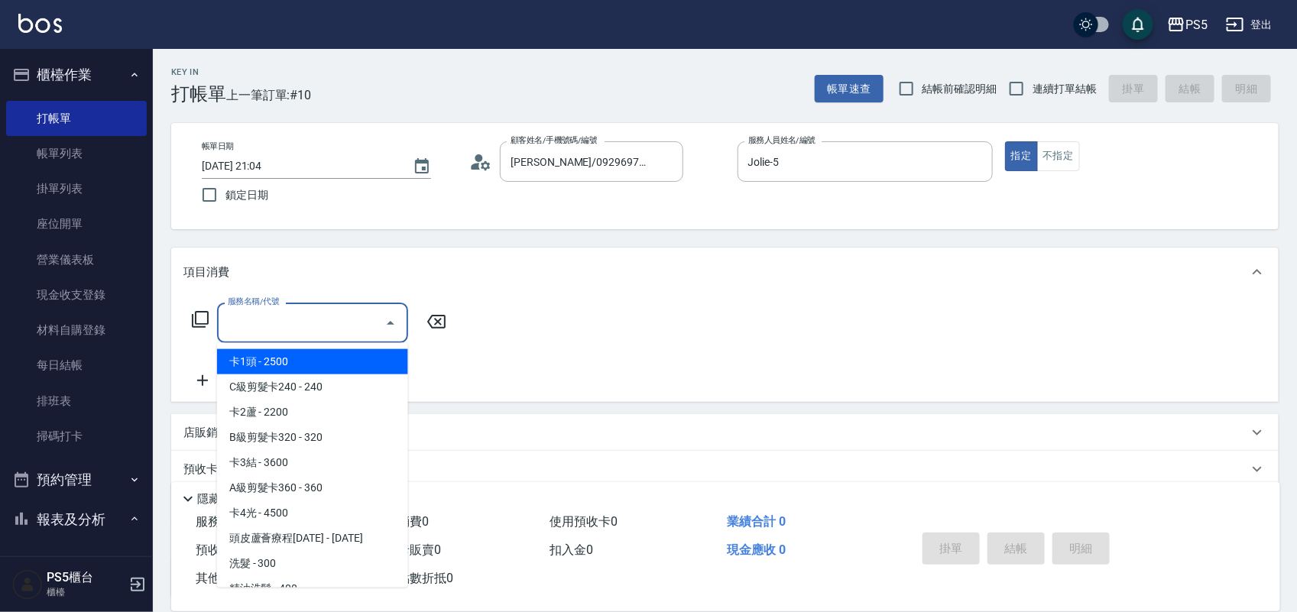
click at [344, 317] on input "服務名稱/代號" at bounding box center [301, 323] width 154 height 27
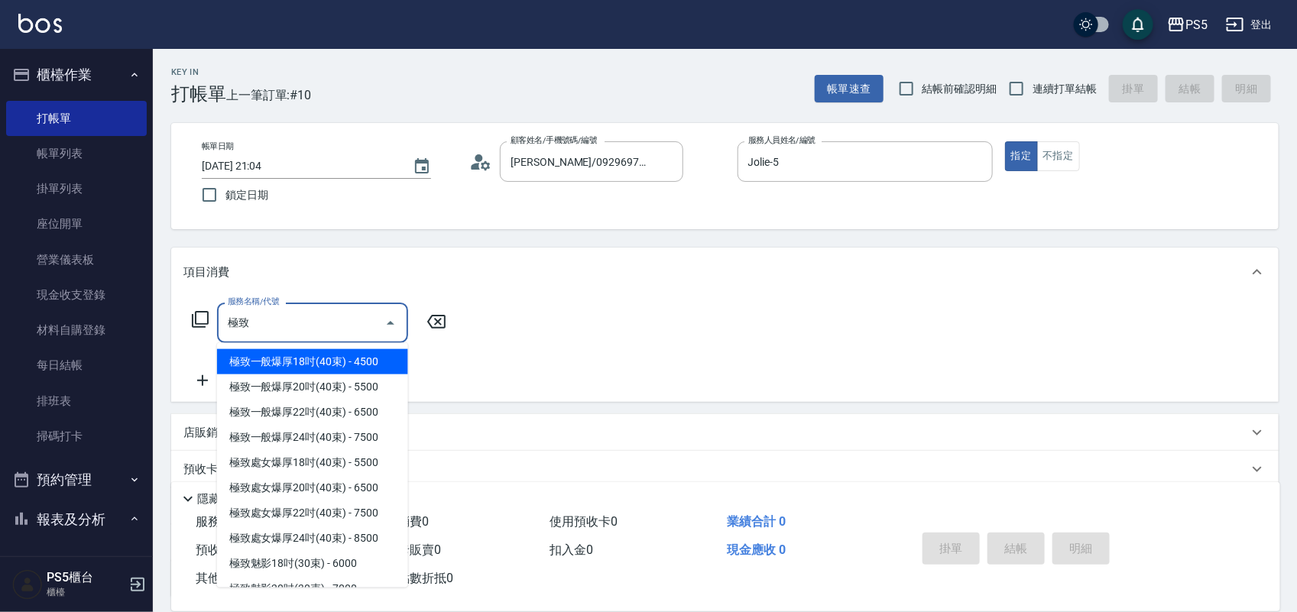
click at [345, 360] on span "極致一般爆厚18吋(40束) - 4500" at bounding box center [312, 361] width 191 height 25
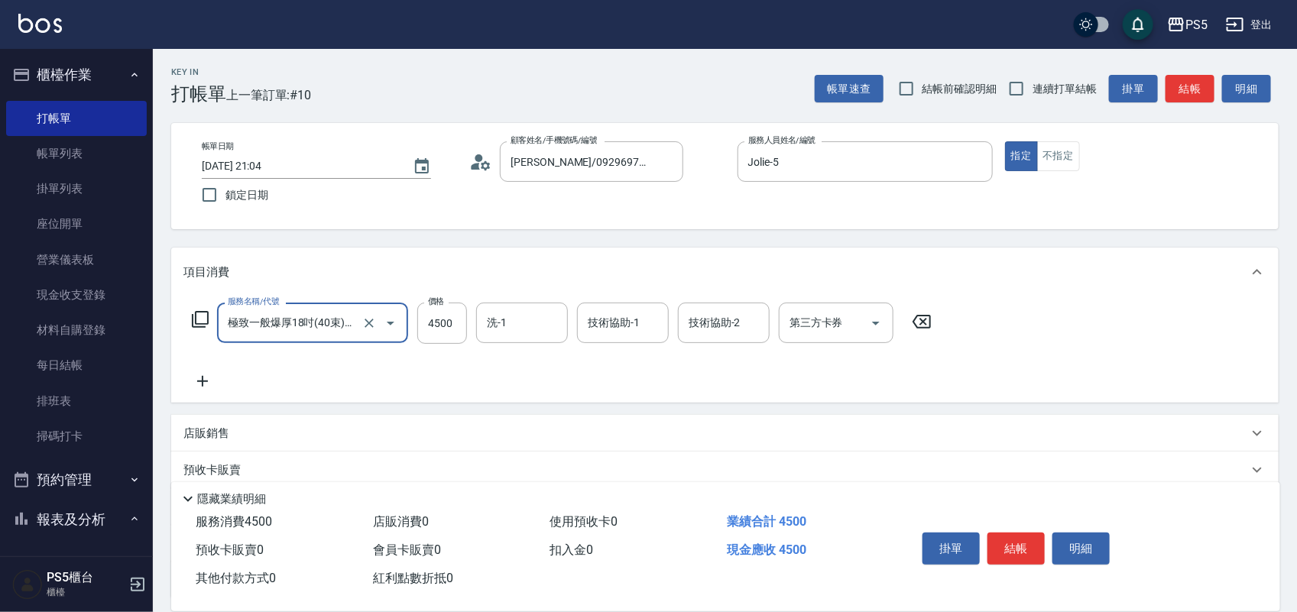
type input "極致一般爆厚18吋(40束)(G70)"
click at [204, 377] on icon at bounding box center [202, 381] width 38 height 18
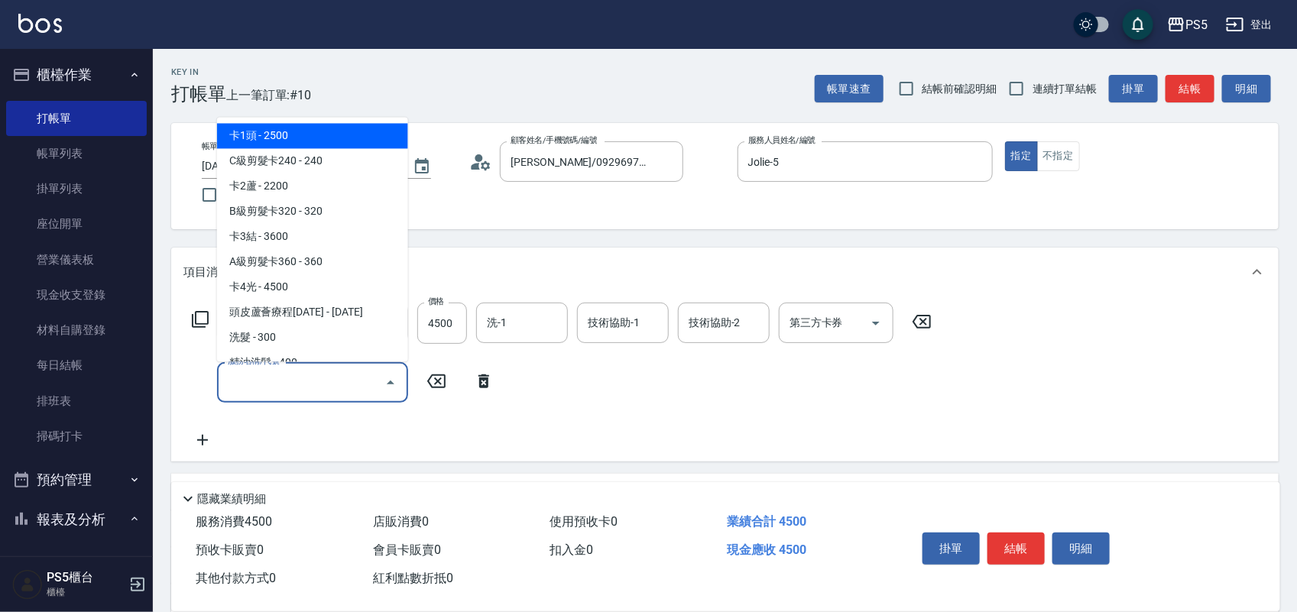
click at [272, 380] on input "服務名稱/代號" at bounding box center [301, 382] width 154 height 27
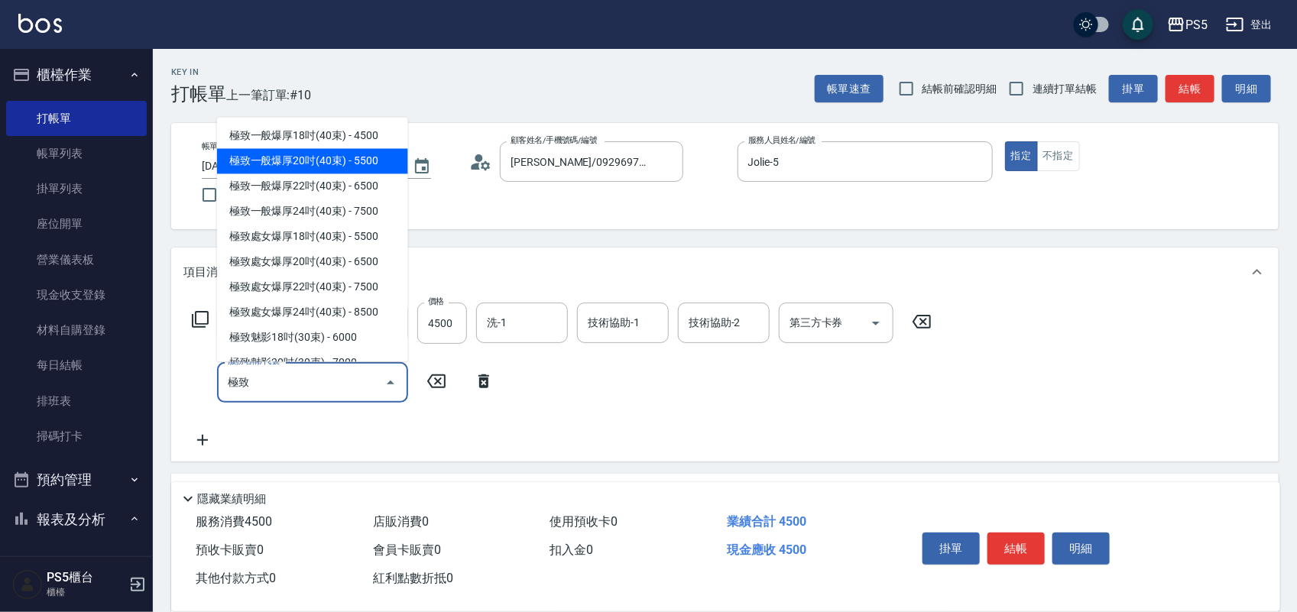
click at [268, 154] on span "極致一般爆厚20吋(40束) - 5500" at bounding box center [312, 160] width 191 height 25
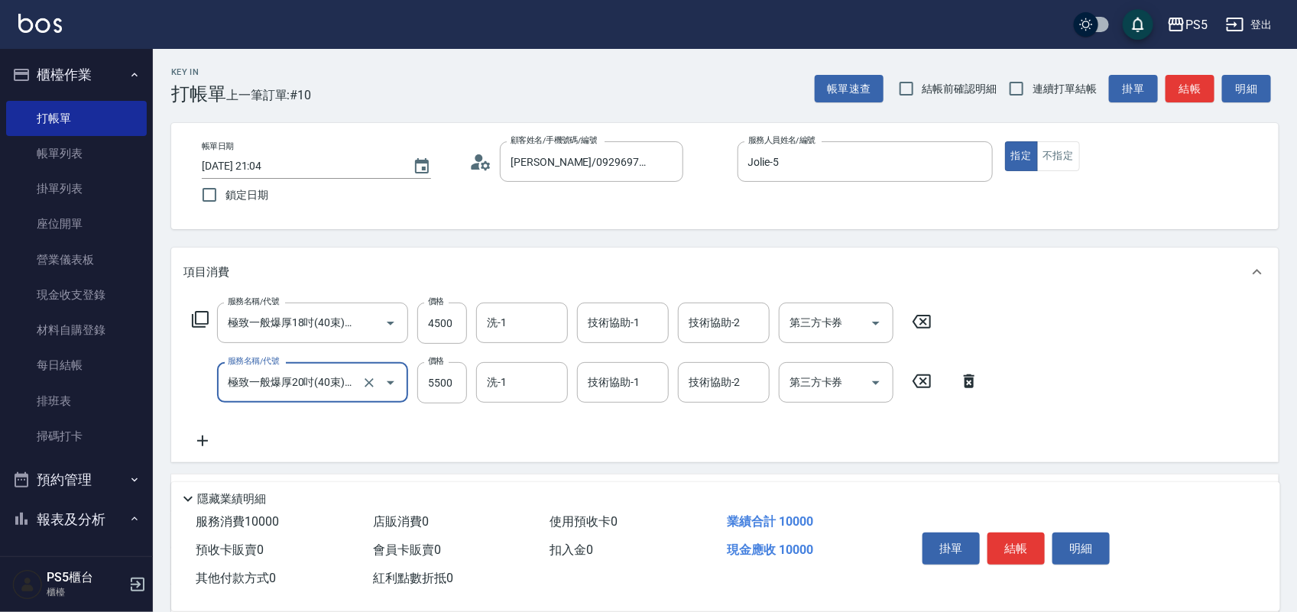
type input "極致一般爆厚20吋(40束)(G71)"
click at [207, 441] on icon at bounding box center [202, 441] width 11 height 11
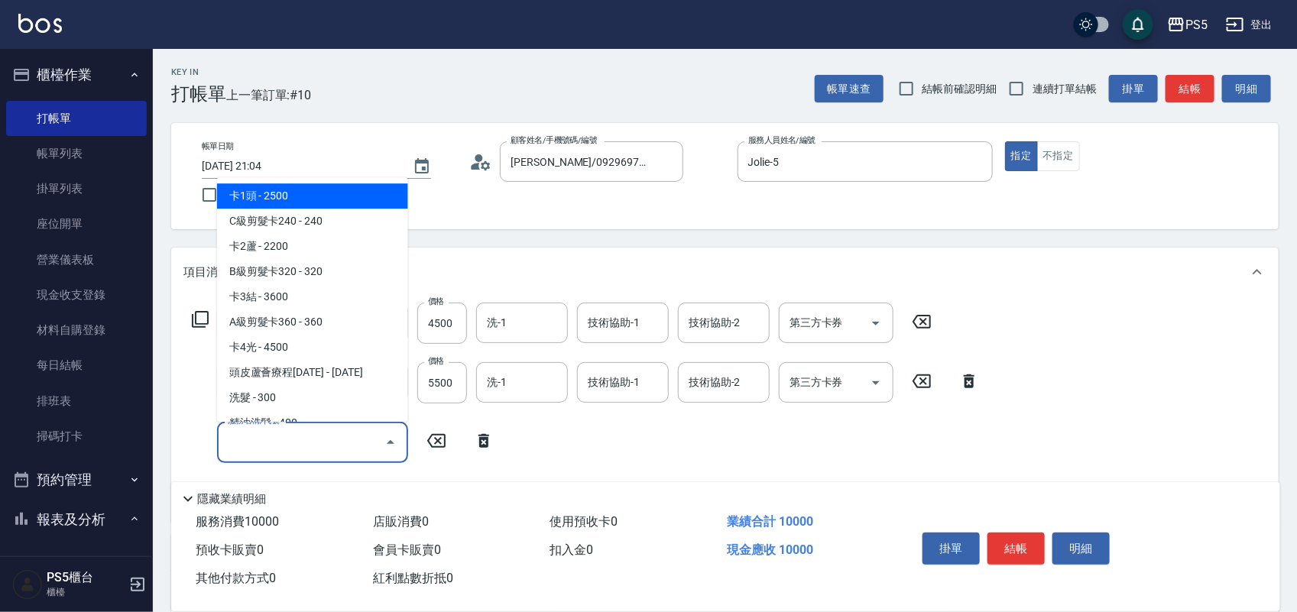
click at [264, 447] on input "服務名稱/代號" at bounding box center [301, 442] width 154 height 27
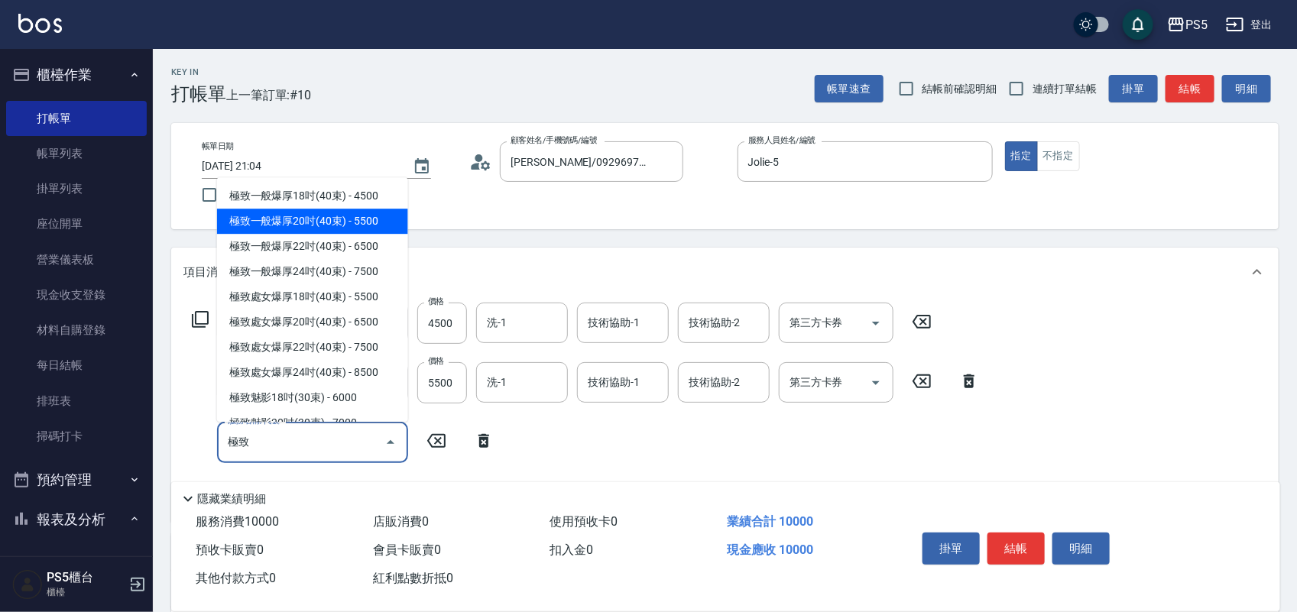
click at [261, 225] on span "極致一般爆厚20吋(40束) - 5500" at bounding box center [312, 221] width 191 height 25
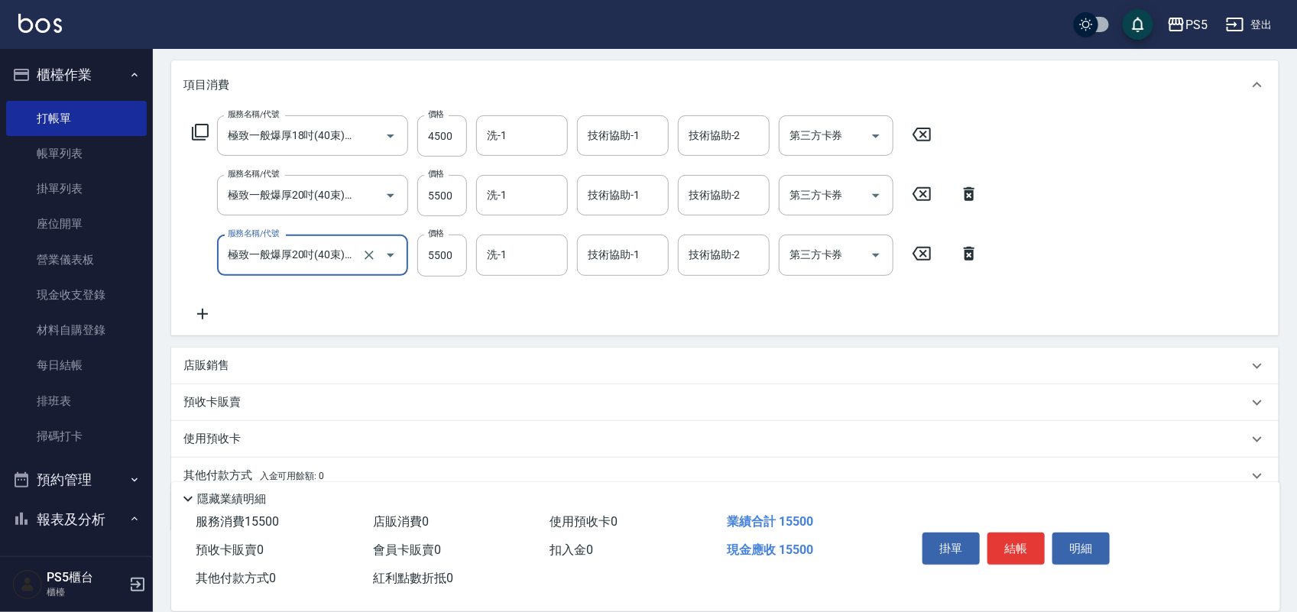
scroll to position [191, 0]
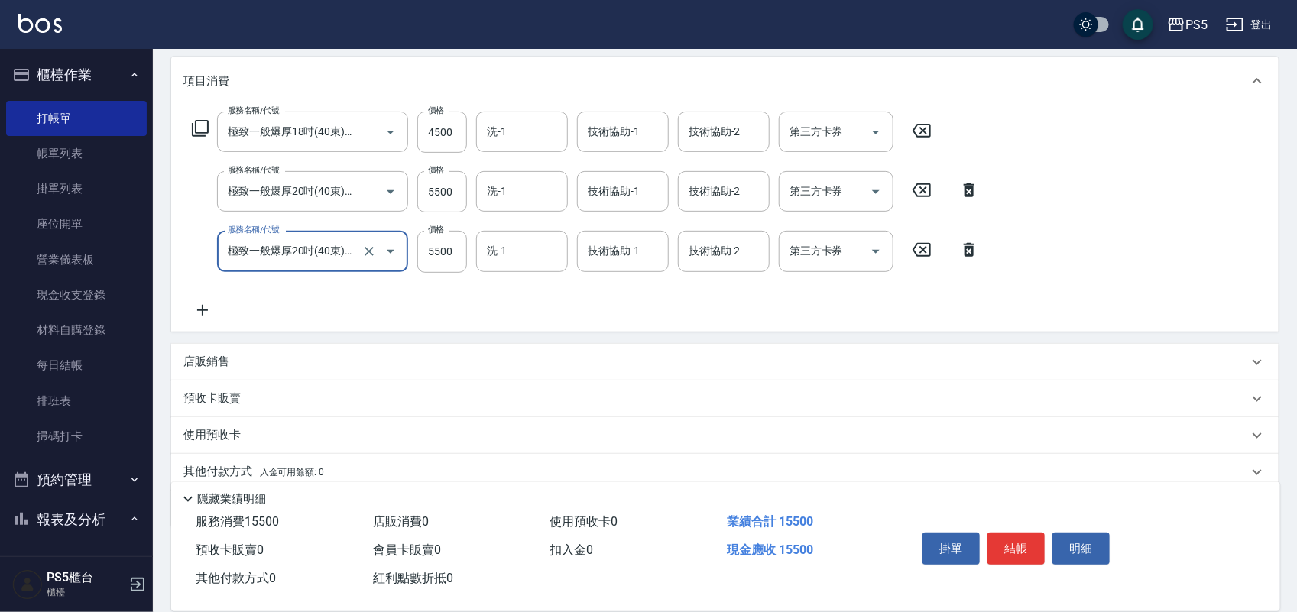
type input "極致一般爆厚20吋(40束)(G71)"
click at [203, 310] on icon at bounding box center [202, 310] width 11 height 11
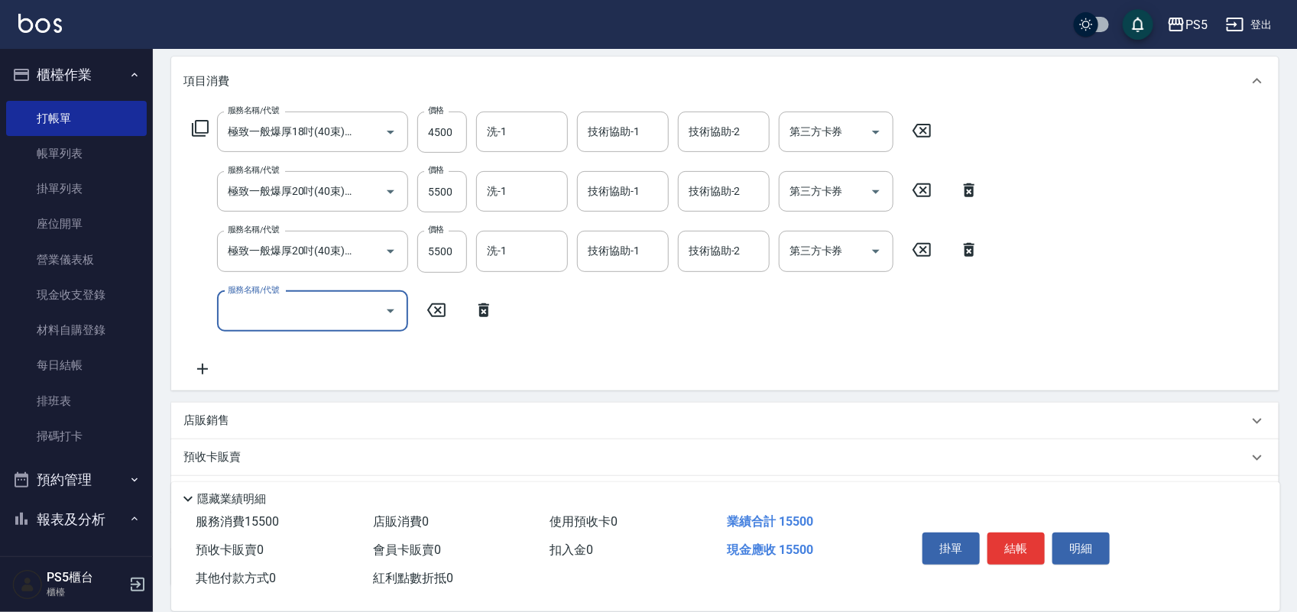
click at [316, 318] on input "服務名稱/代號" at bounding box center [301, 311] width 154 height 27
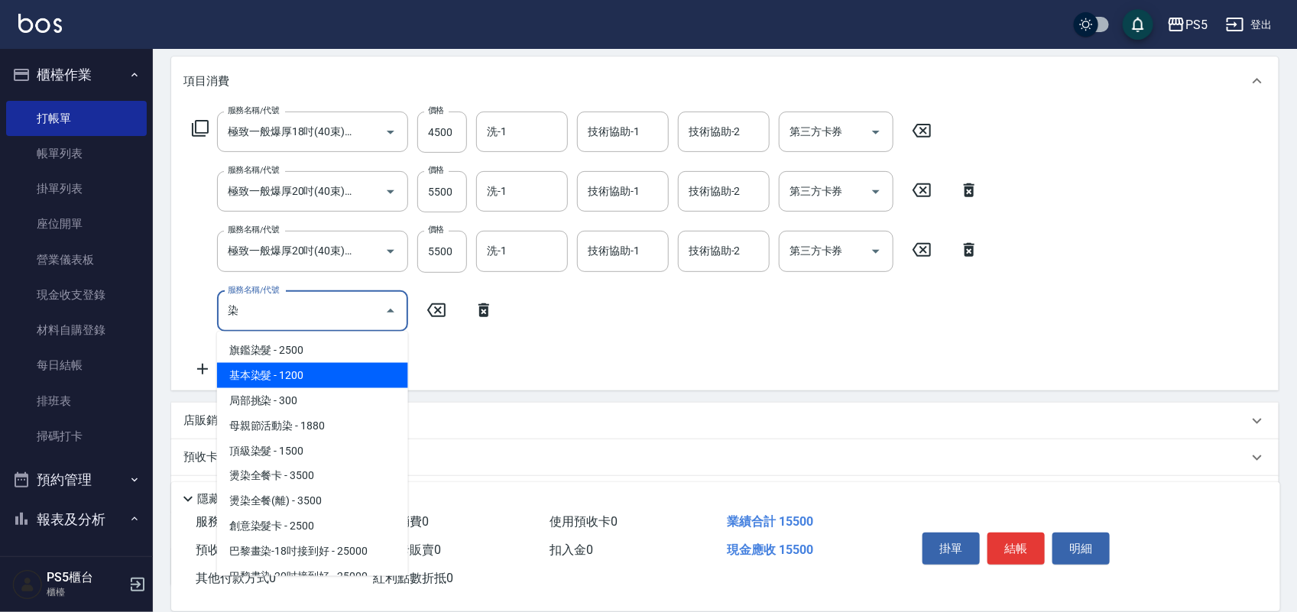
click at [274, 380] on span "基本染髮 - 1200" at bounding box center [312, 375] width 191 height 25
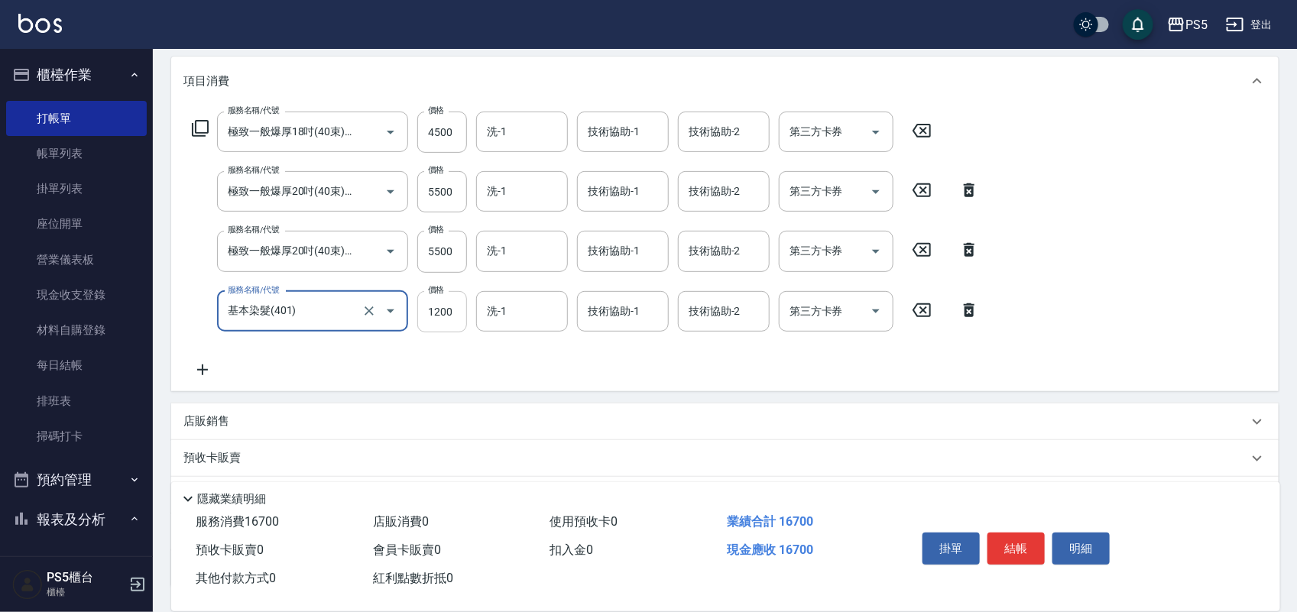
type input "基本染髮(401)"
click at [446, 307] on input "1200" at bounding box center [442, 311] width 50 height 41
type input "1500"
click at [452, 131] on input "4500" at bounding box center [442, 132] width 50 height 41
click at [453, 134] on input "5500" at bounding box center [442, 132] width 50 height 41
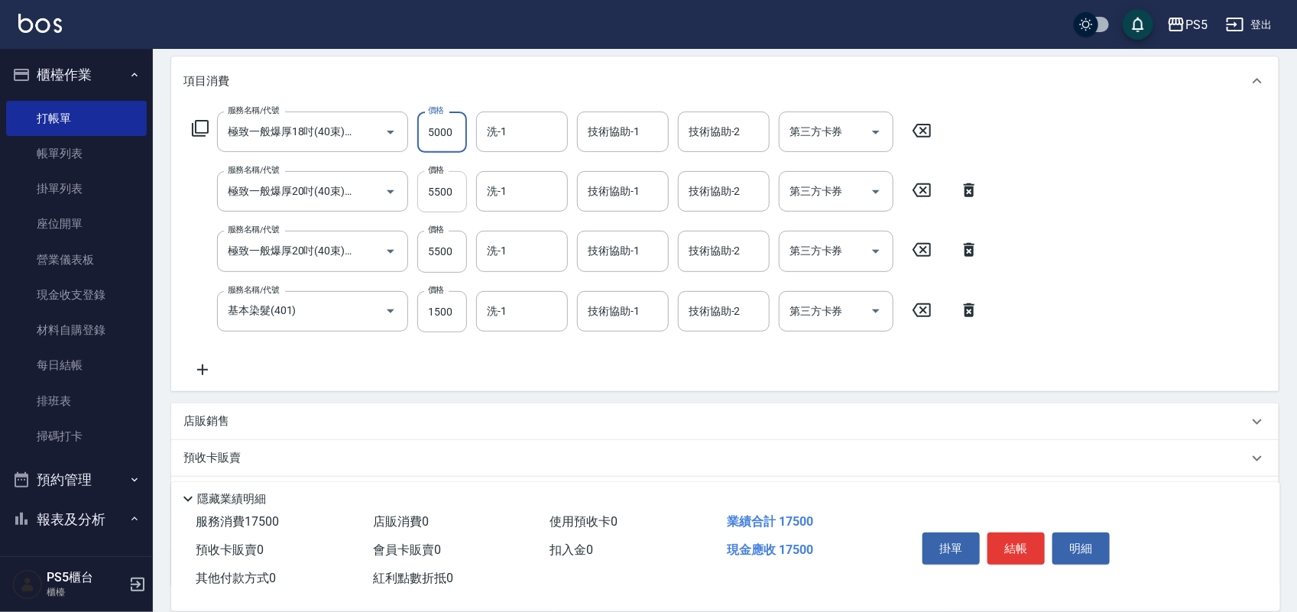
type input "5000"
click at [457, 190] on input "5500" at bounding box center [442, 191] width 50 height 41
type input "6000"
click at [447, 255] on input "5500" at bounding box center [442, 251] width 50 height 41
type input "6000"
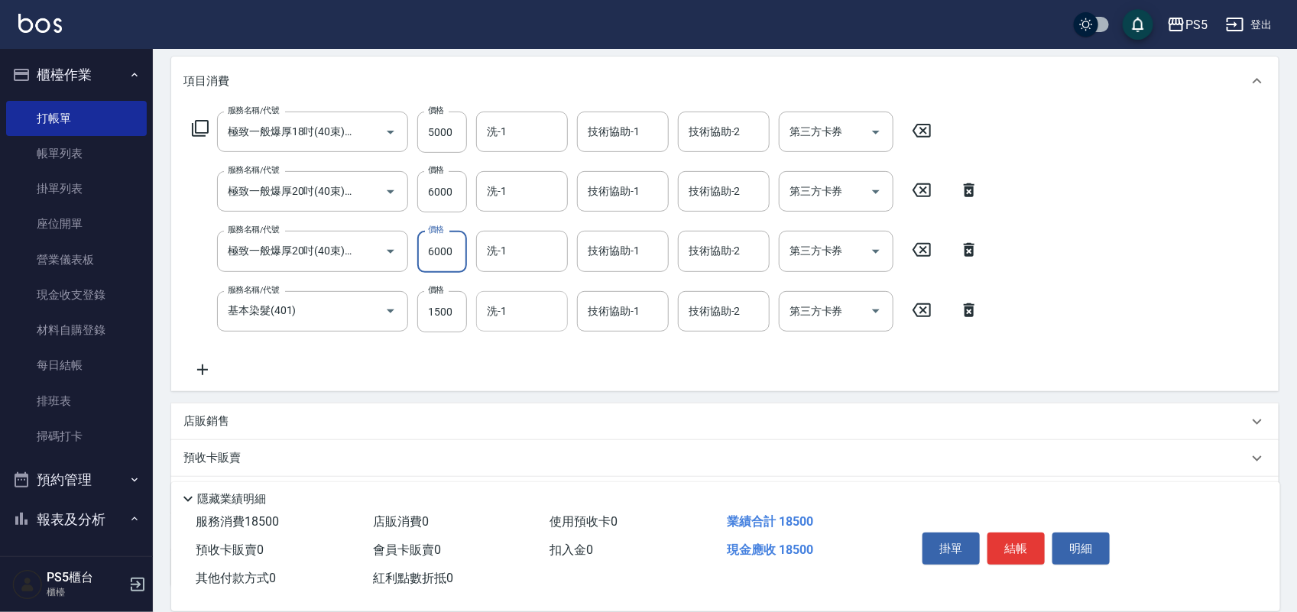
click at [532, 303] on input "洗-1" at bounding box center [522, 311] width 78 height 27
type input "咚咚-30"
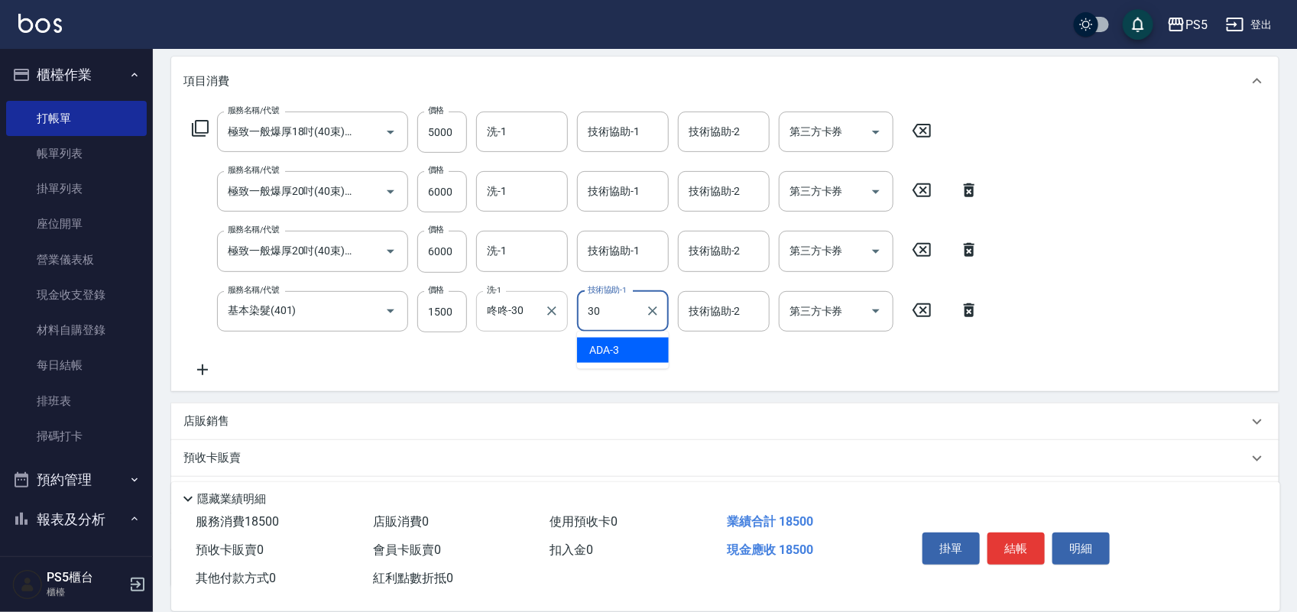
type input "咚咚-30"
click at [1014, 533] on button "結帳" at bounding box center [1016, 549] width 57 height 32
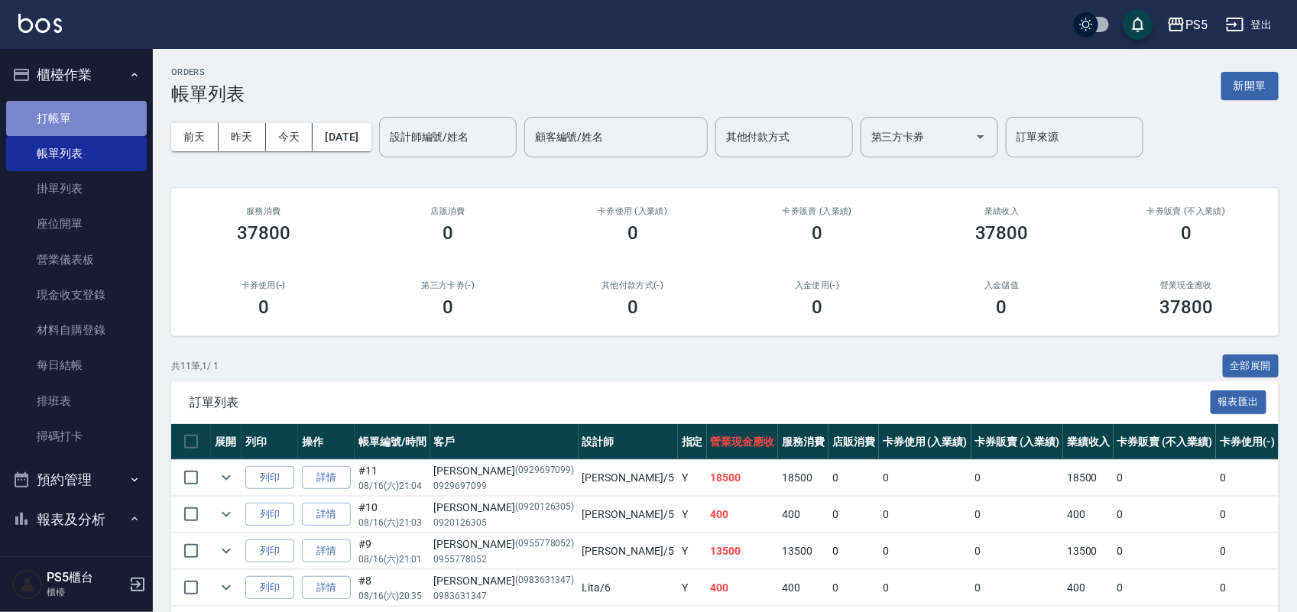
click at [79, 109] on link "打帳單" at bounding box center [76, 118] width 141 height 35
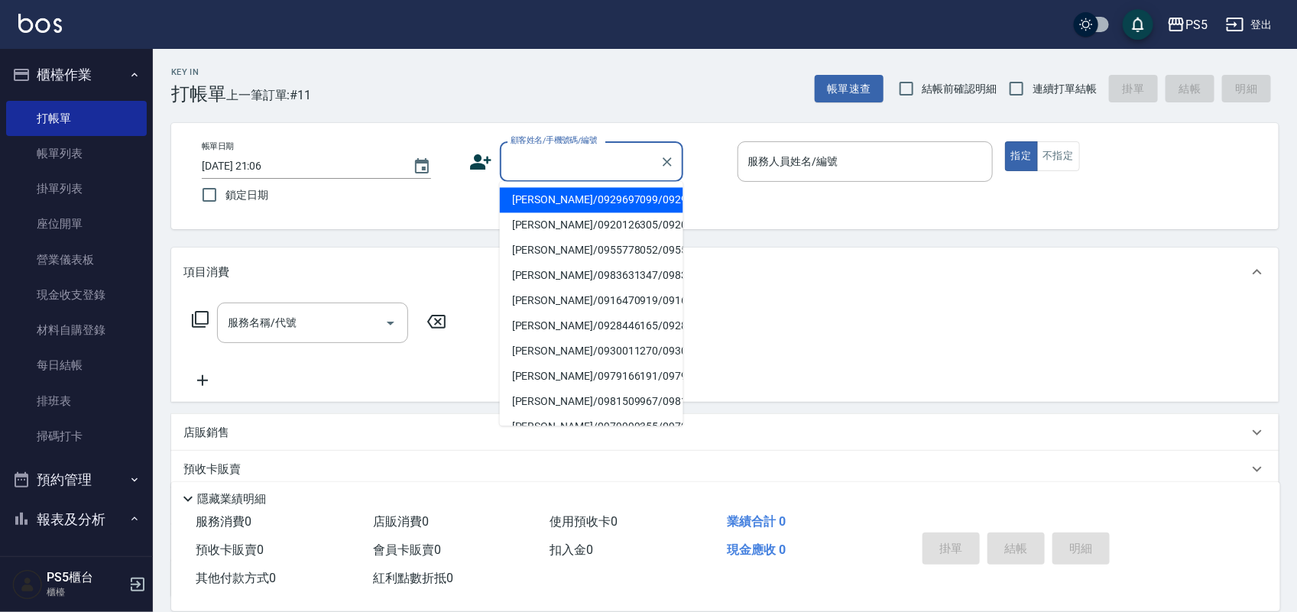
click at [520, 165] on input "顧客姓名/手機號碼/編號" at bounding box center [580, 161] width 147 height 27
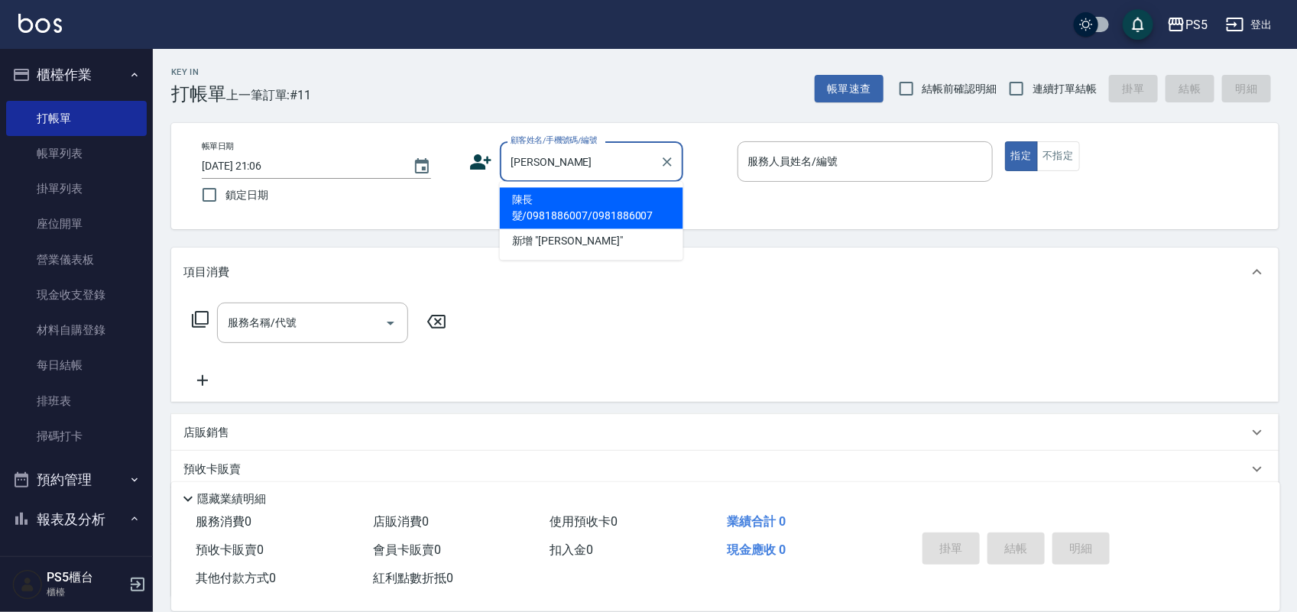
click at [559, 203] on li "陳長髮/0981886007/0981886007" at bounding box center [591, 208] width 183 height 41
type input "陳長髮/0981886007/0981886007"
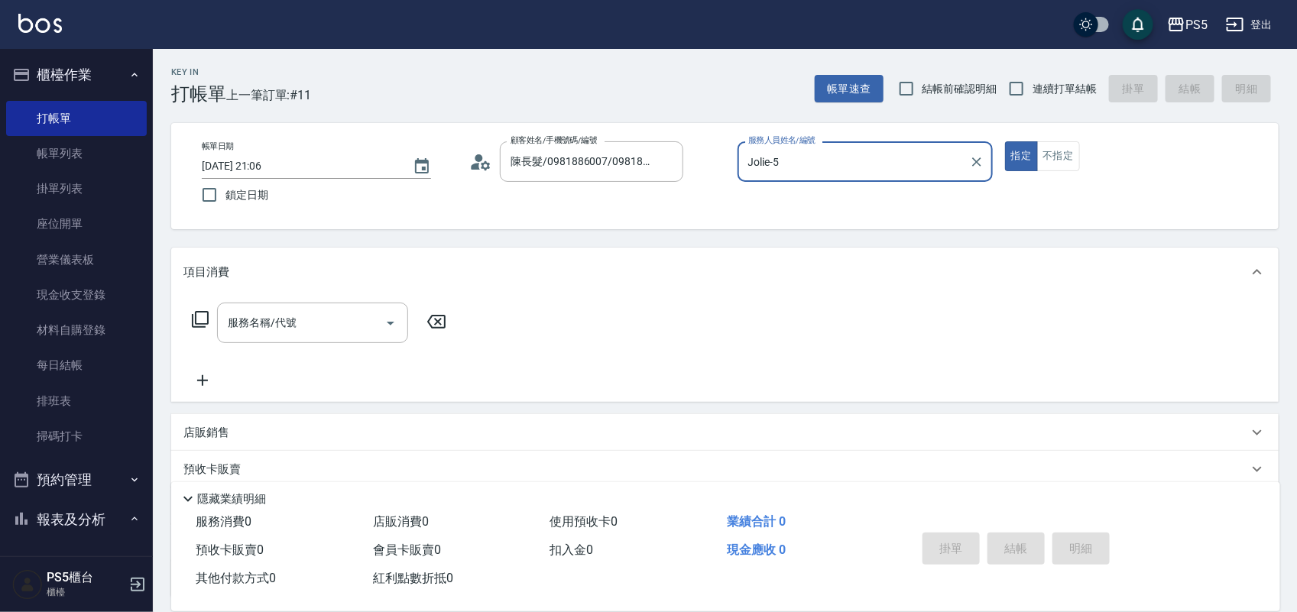
type input "Jolie-5"
click at [303, 317] on input "服務名稱/代號" at bounding box center [301, 323] width 154 height 27
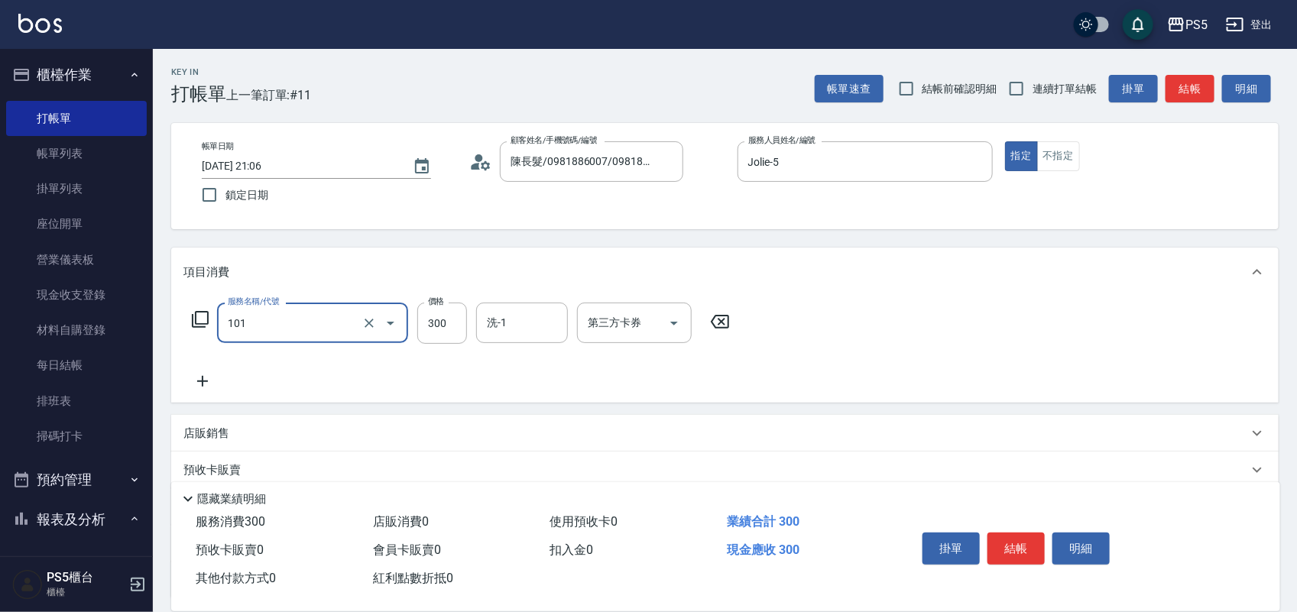
type input "洗髮(101)"
type input "600"
click at [999, 537] on button "結帳" at bounding box center [1016, 549] width 57 height 32
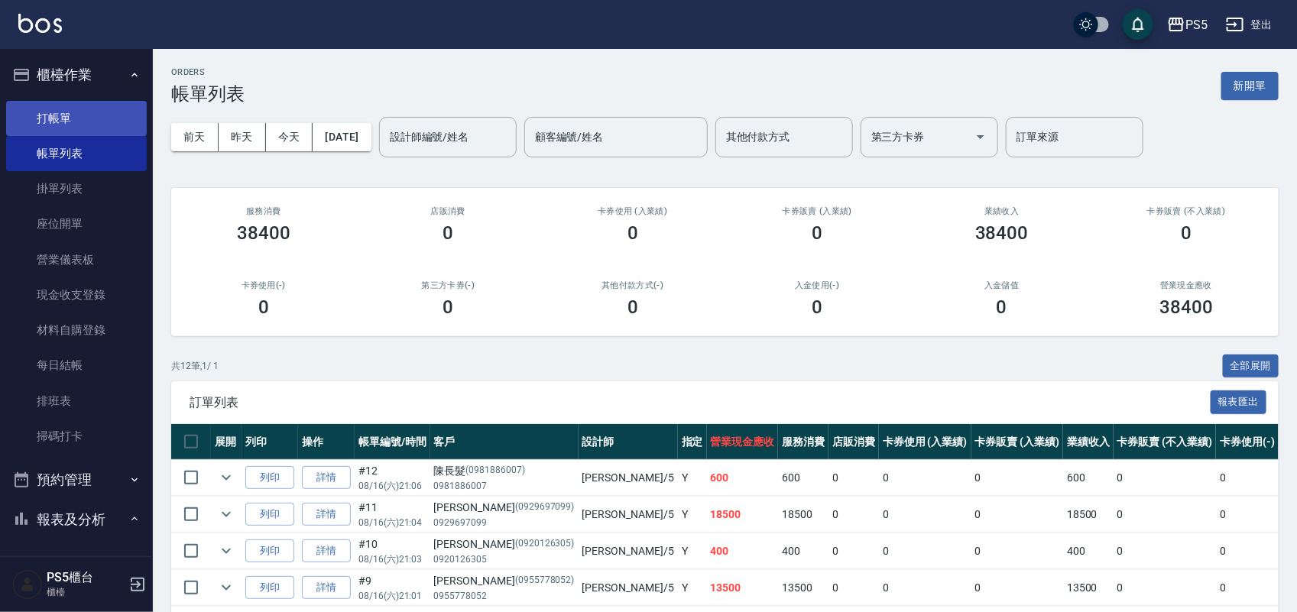
click at [79, 120] on link "打帳單" at bounding box center [76, 118] width 141 height 35
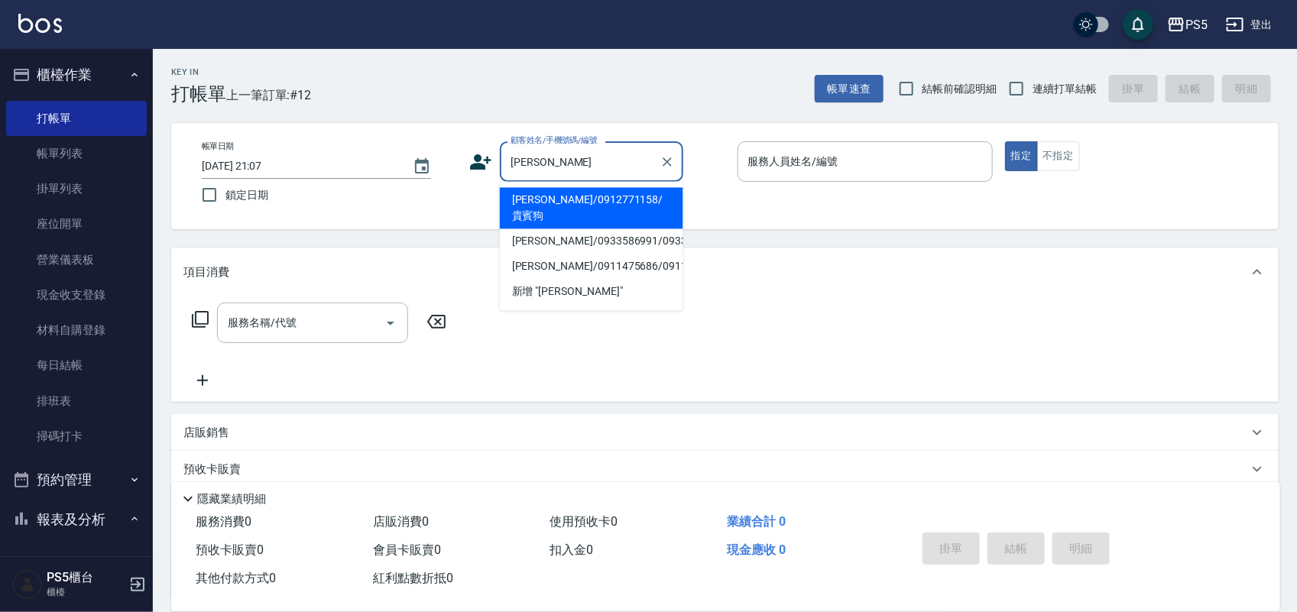
click at [585, 192] on li "[PERSON_NAME]/0912771158/貴賓狗" at bounding box center [591, 208] width 183 height 41
type input "[PERSON_NAME]/0912771158/貴賓狗"
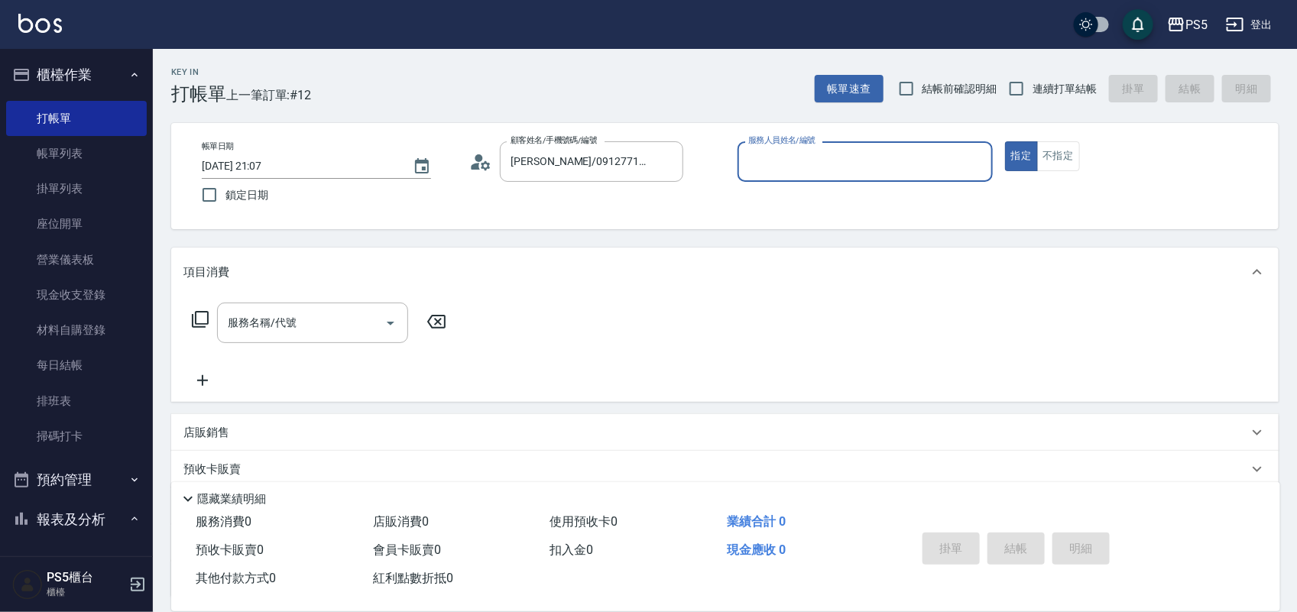
click at [869, 162] on input "服務人員姓名/編號" at bounding box center [865, 161] width 242 height 27
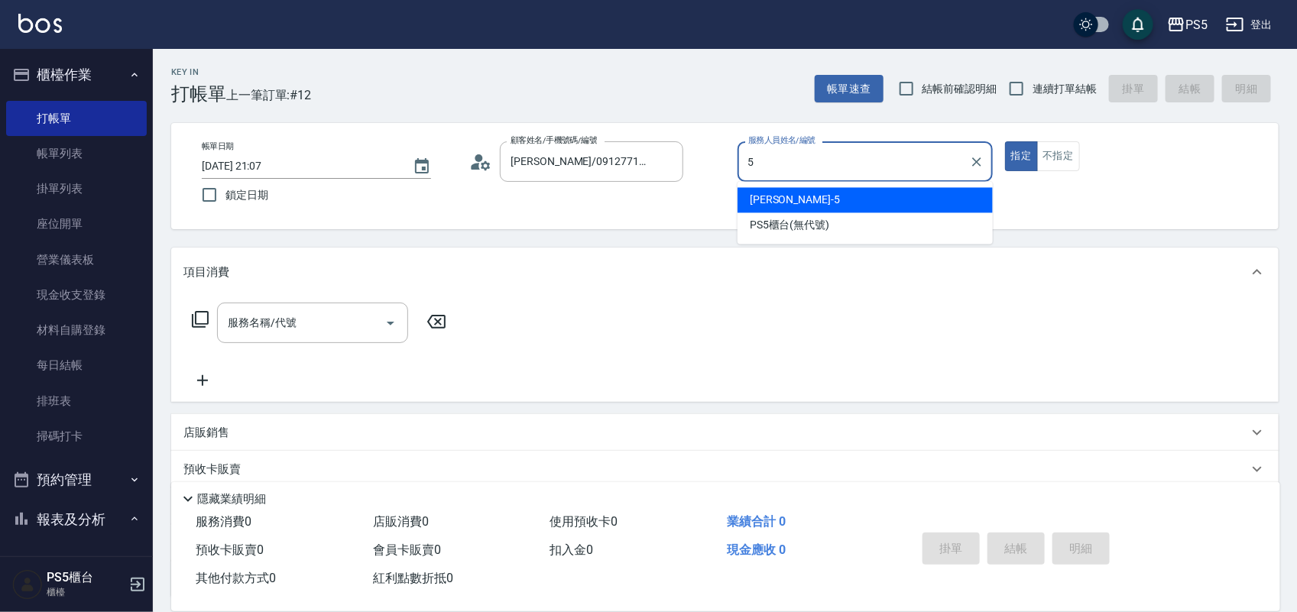
type input "Jolie-5"
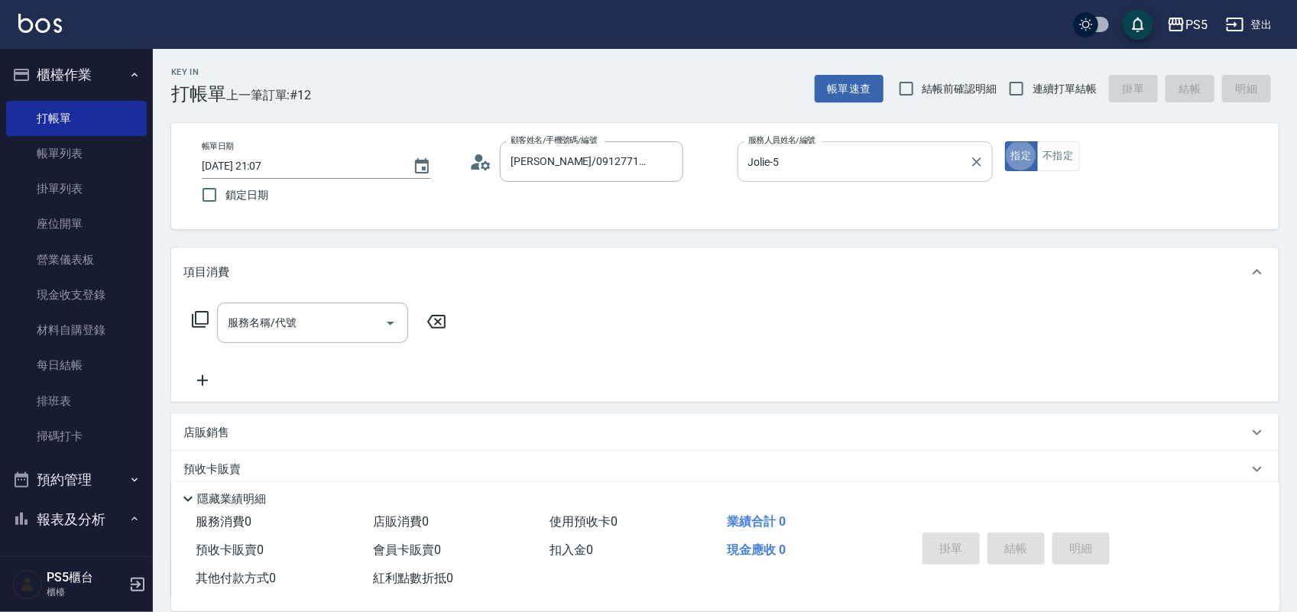
type button "true"
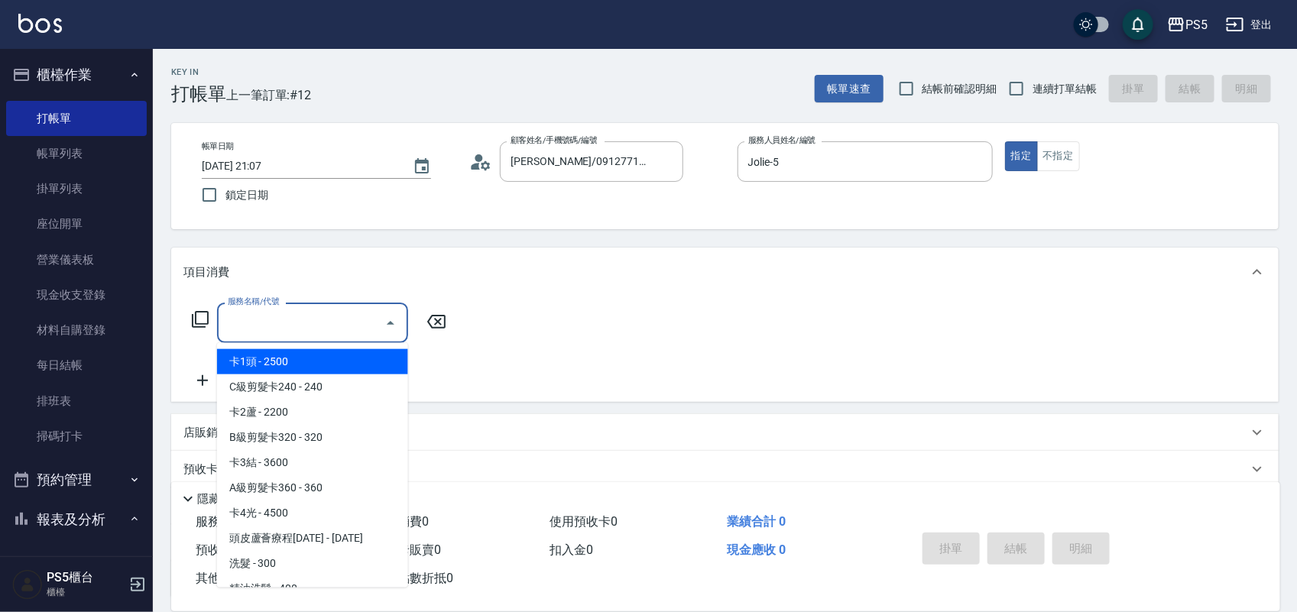
click at [304, 313] on input "服務名稱/代號" at bounding box center [301, 323] width 154 height 27
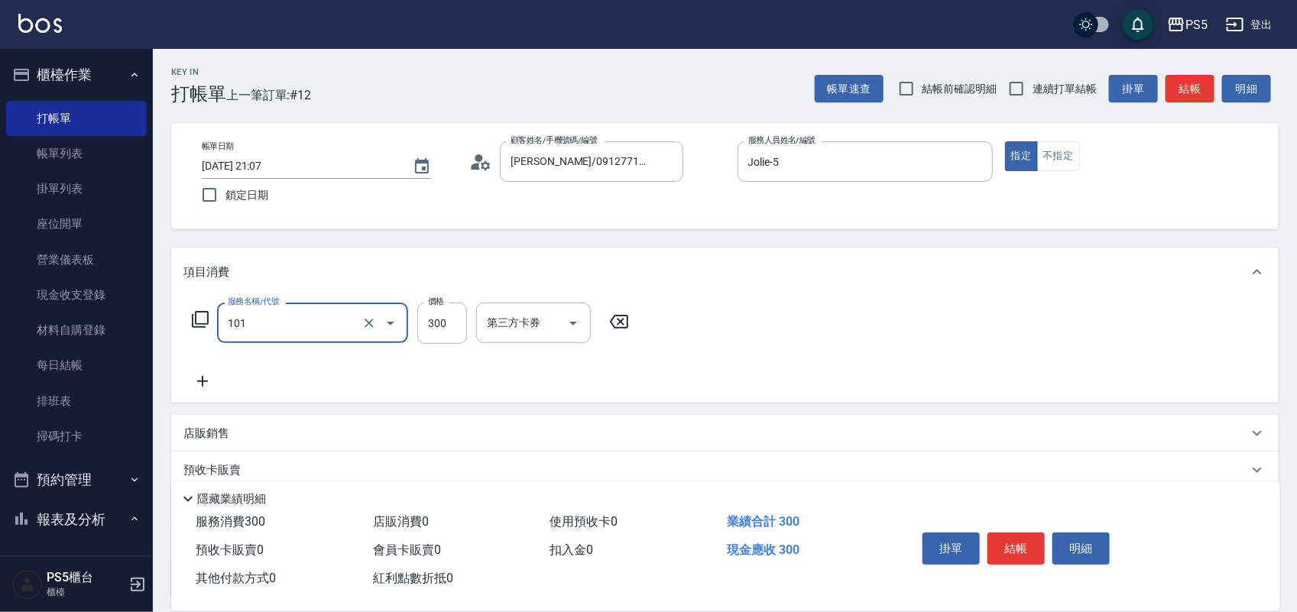
type input "洗髮(101)"
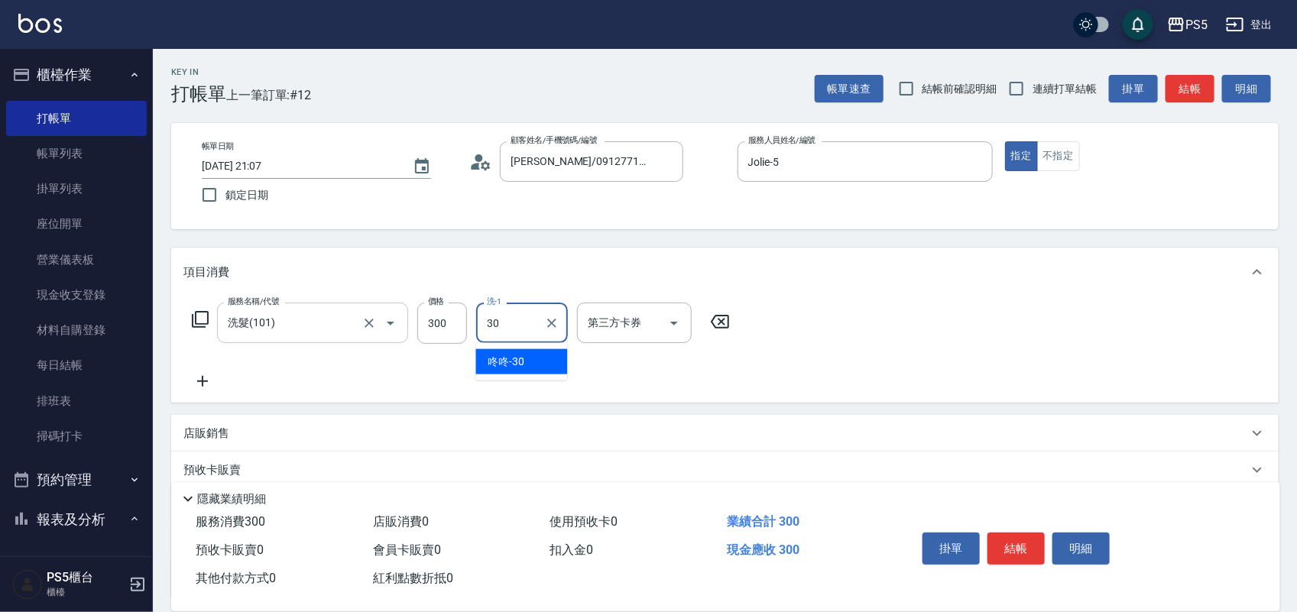
type input "咚咚-30"
click at [1019, 544] on button "結帳" at bounding box center [1016, 549] width 57 height 32
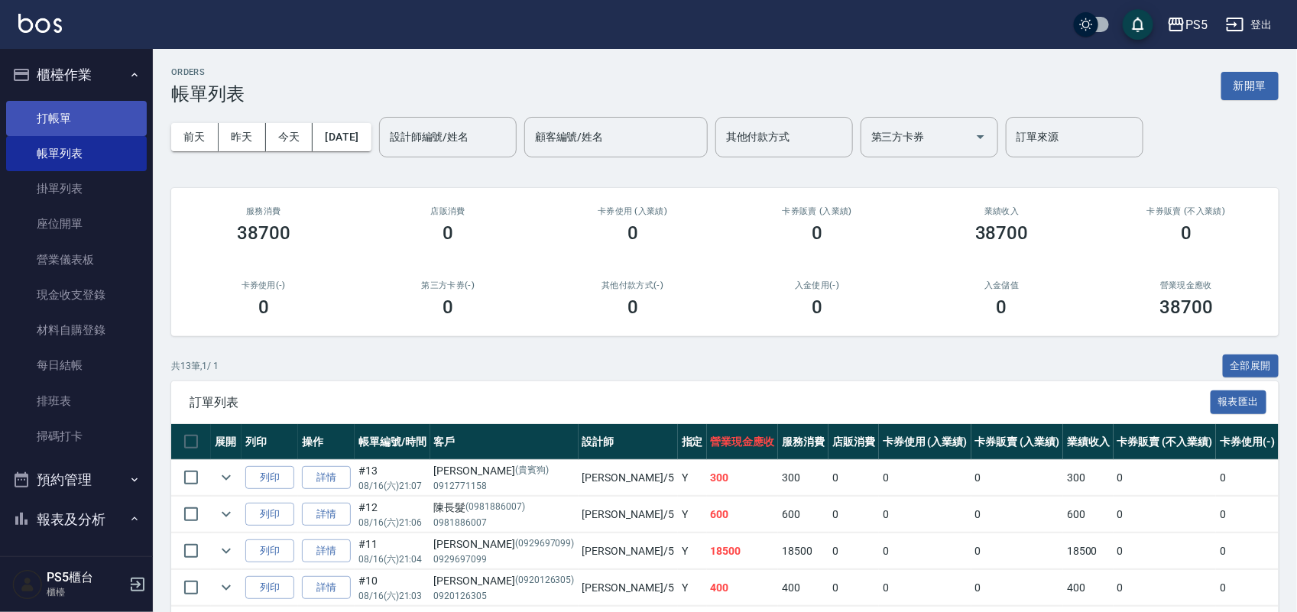
click at [61, 115] on link "打帳單" at bounding box center [76, 118] width 141 height 35
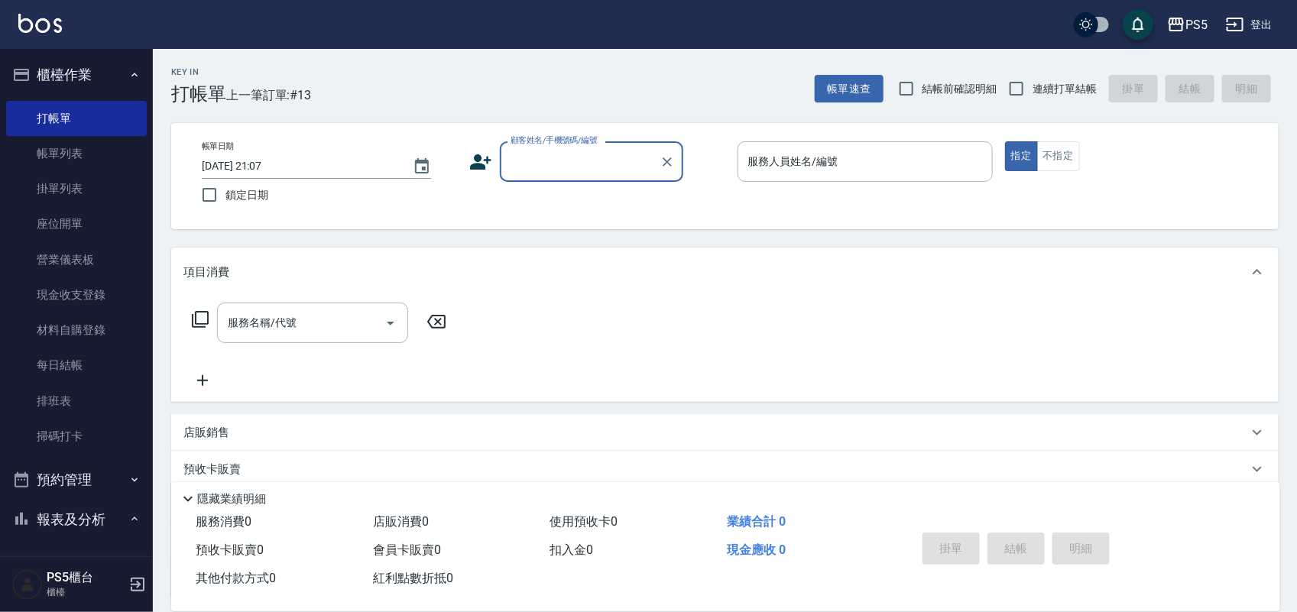
click at [547, 154] on input "顧客姓名/手機號碼/編號" at bounding box center [580, 161] width 147 height 27
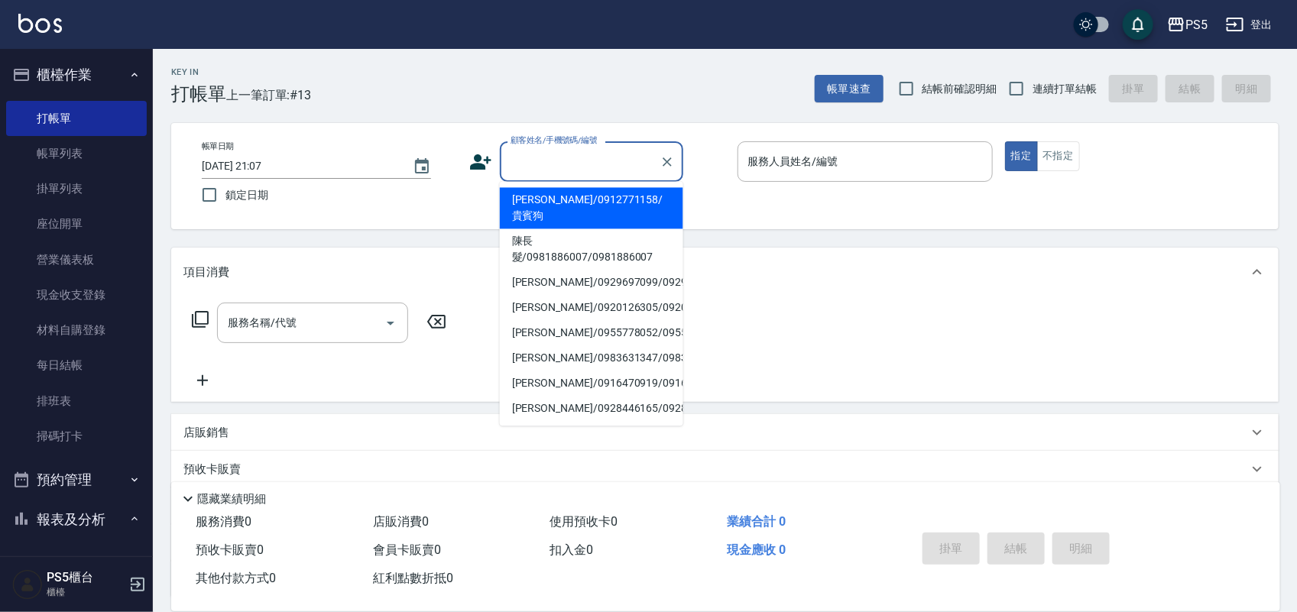
type input "0"
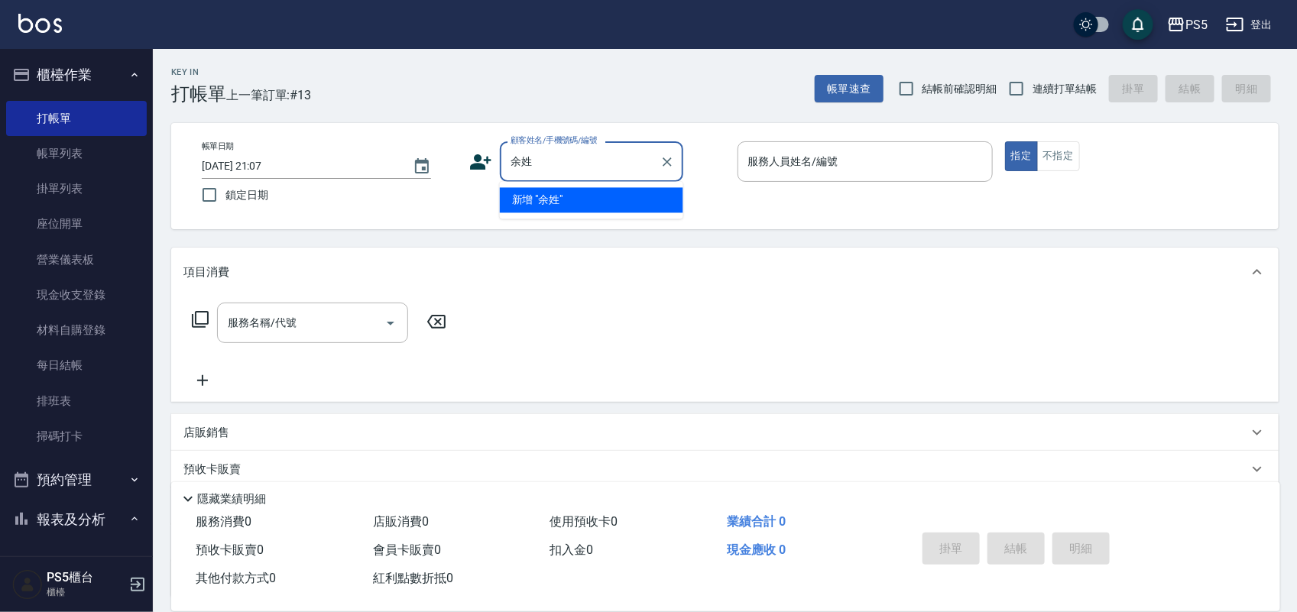
type input "余性"
click at [663, 161] on icon "Clear" at bounding box center [667, 161] width 15 height 15
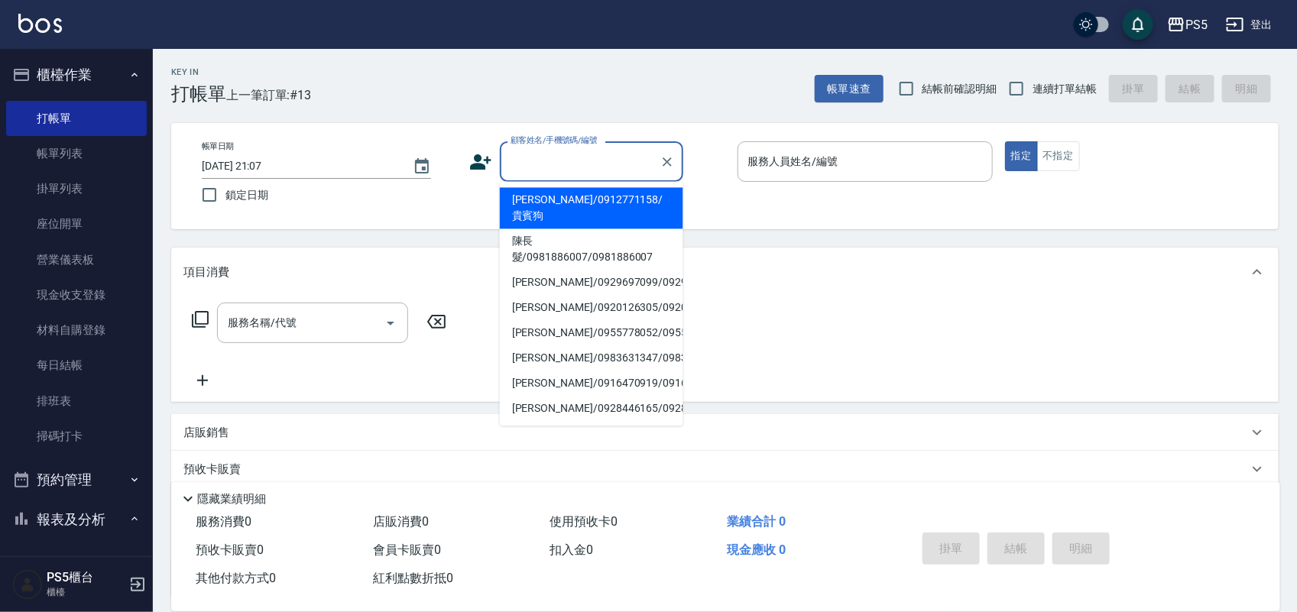
click at [553, 162] on input "顧客姓名/手機號碼/編號" at bounding box center [580, 161] width 147 height 27
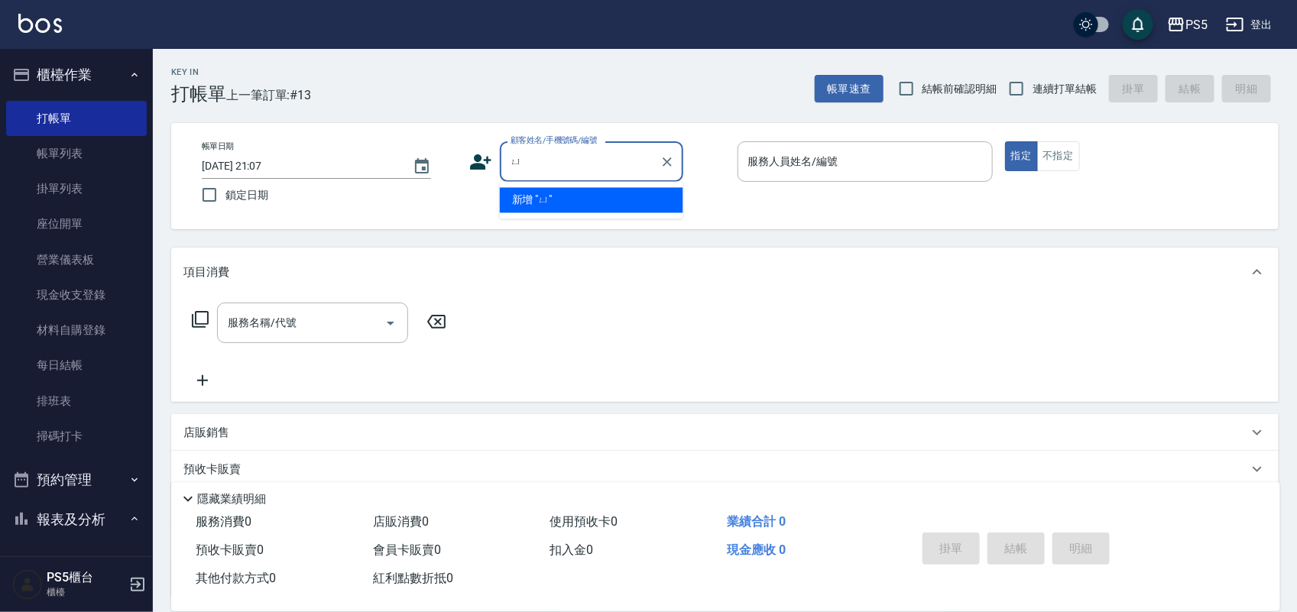
type input "余"
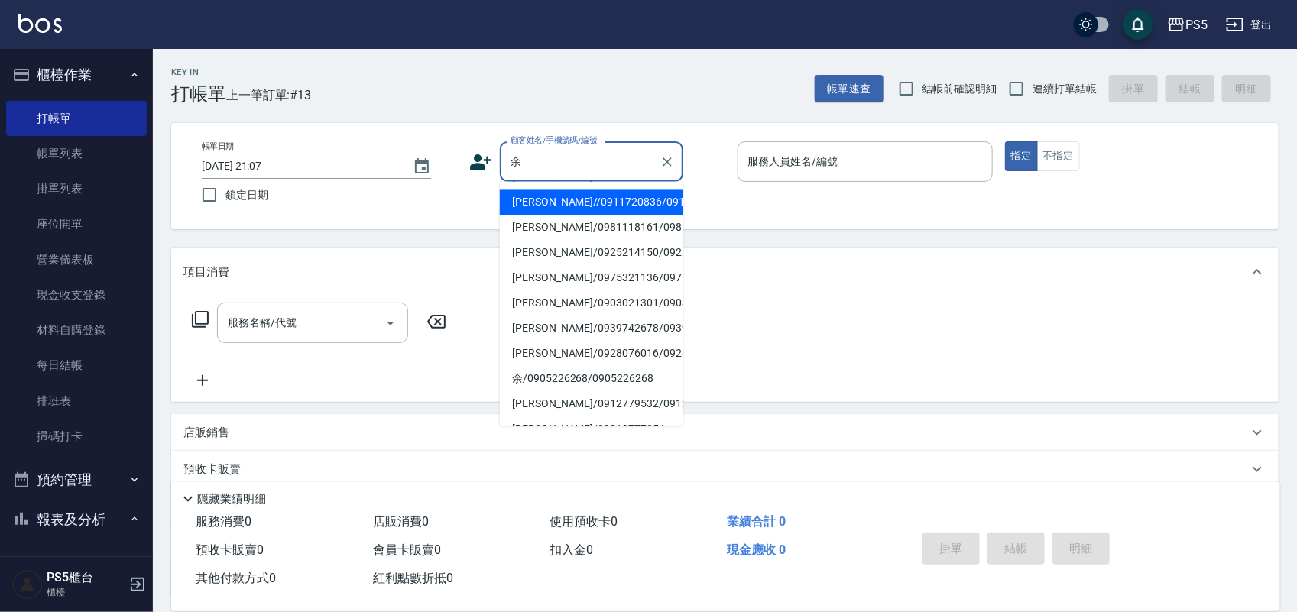
scroll to position [96, 0]
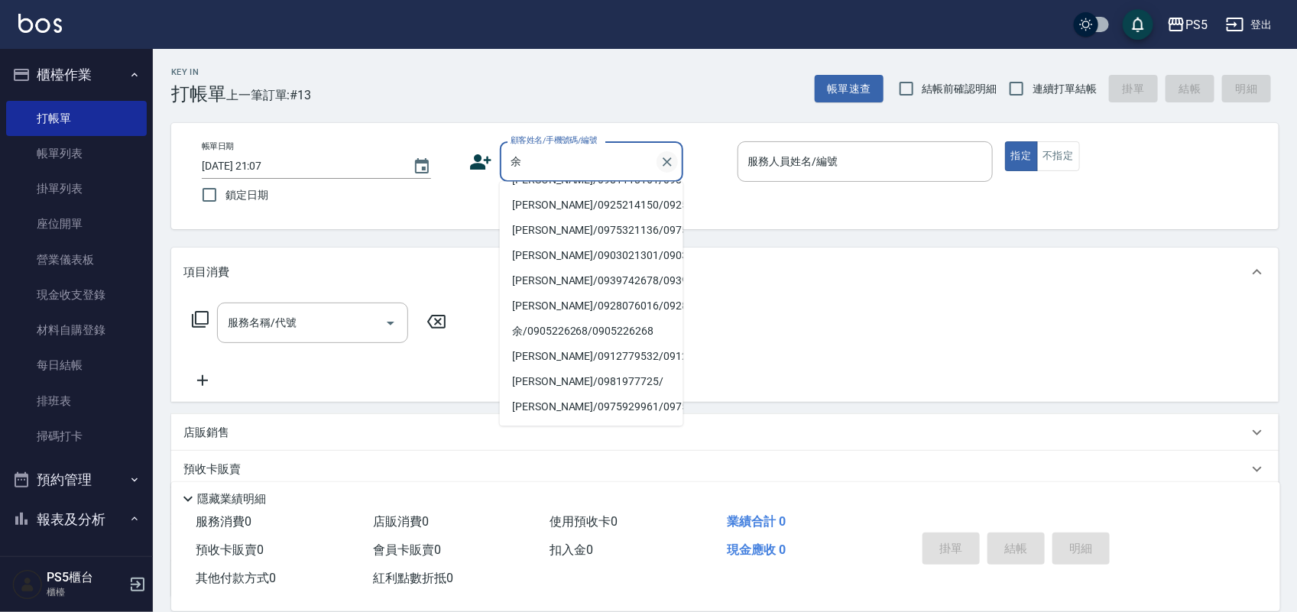
click at [674, 158] on icon "Clear" at bounding box center [667, 161] width 15 height 15
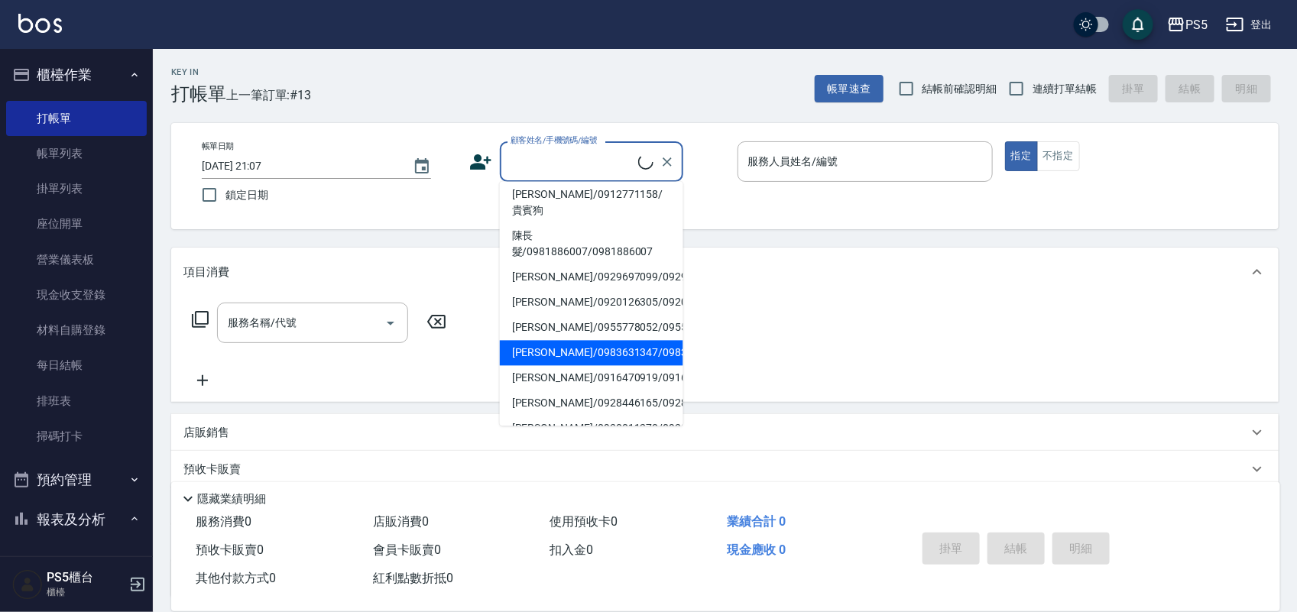
scroll to position [0, 0]
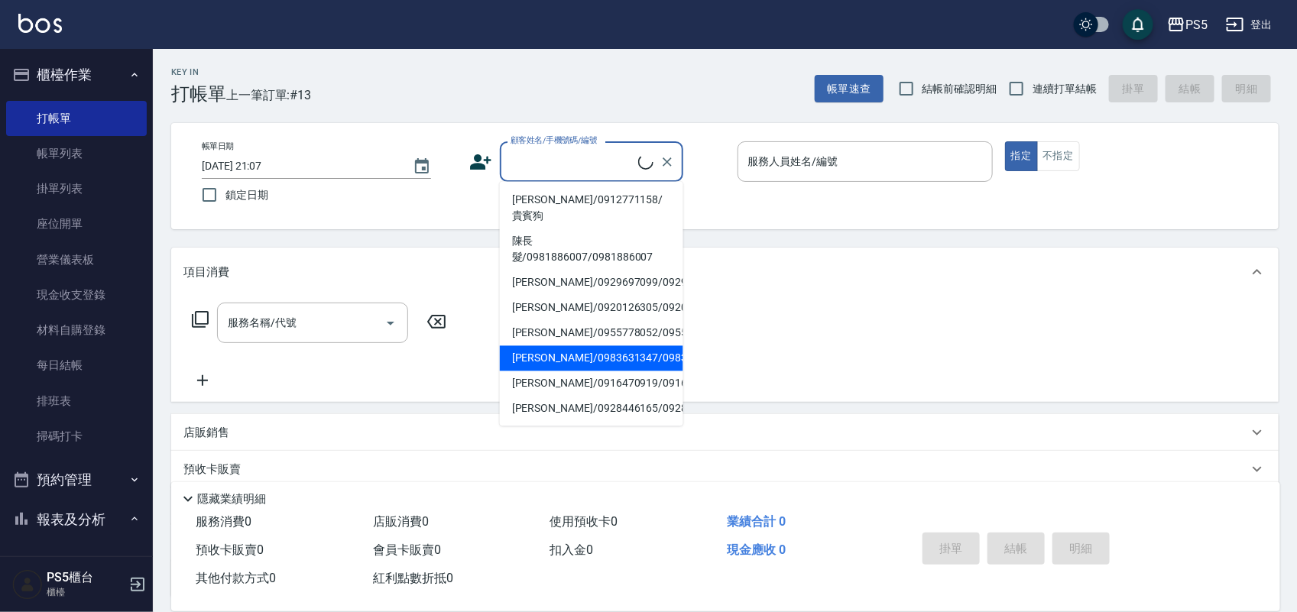
click at [572, 162] on input "顧客姓名/手機號碼/編號" at bounding box center [572, 161] width 131 height 27
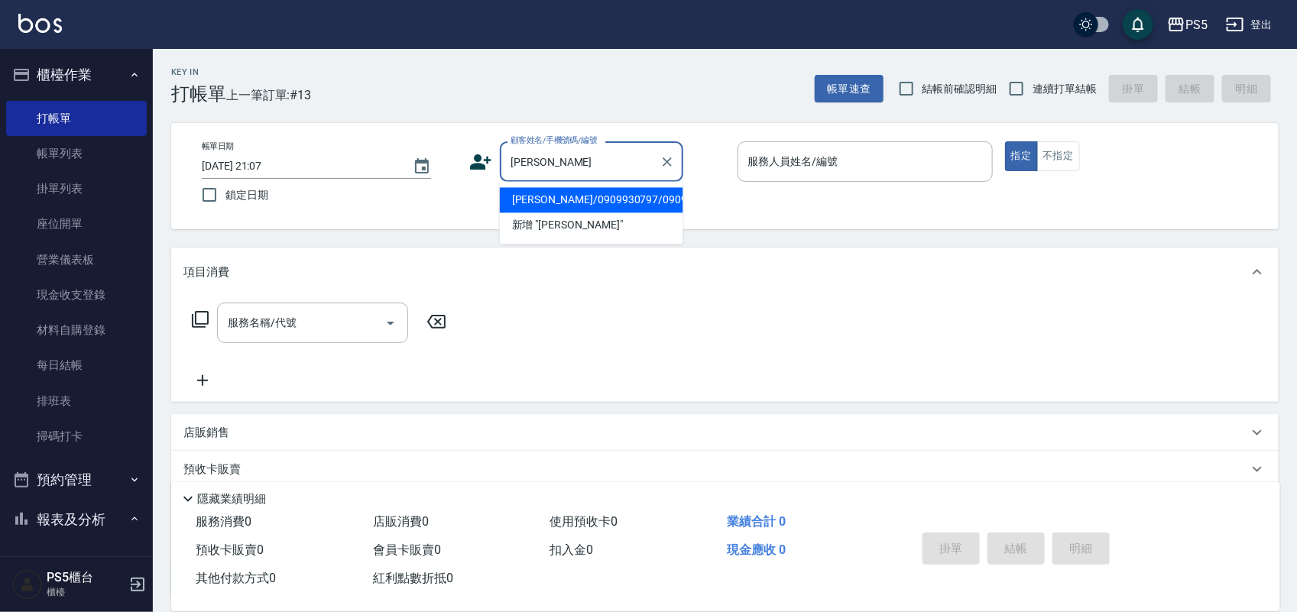
click at [526, 213] on li "[PERSON_NAME]/0909930797/0909930797" at bounding box center [591, 200] width 183 height 25
type input "[PERSON_NAME]/0909930797/0909930797"
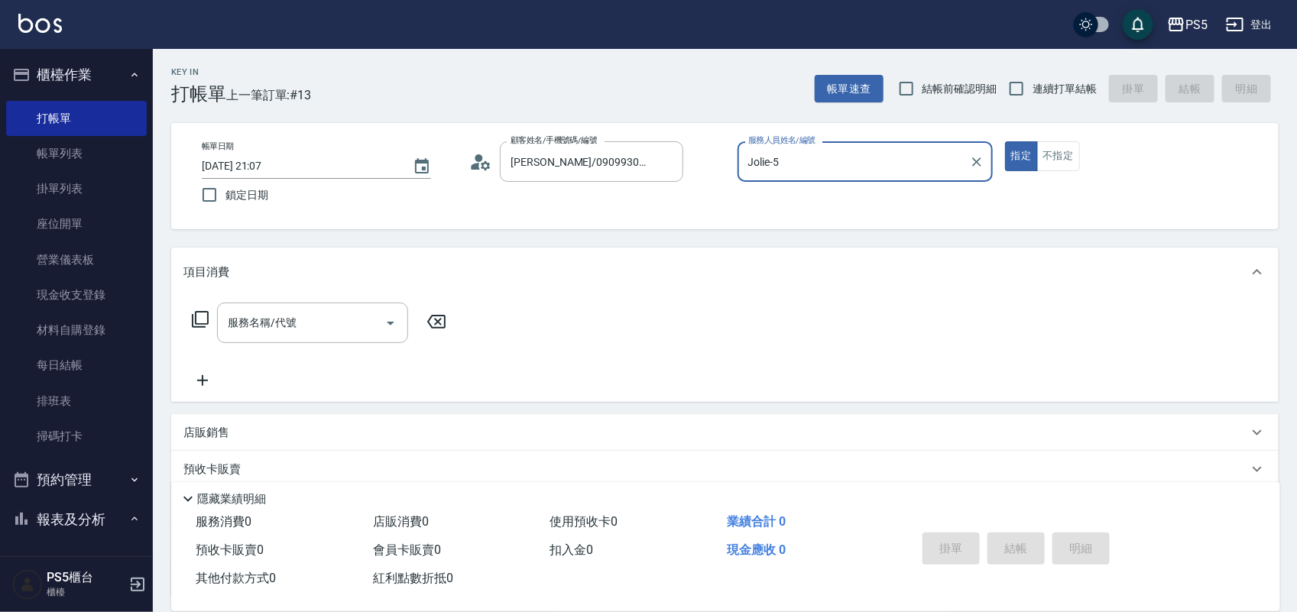
type input "Jolie-5"
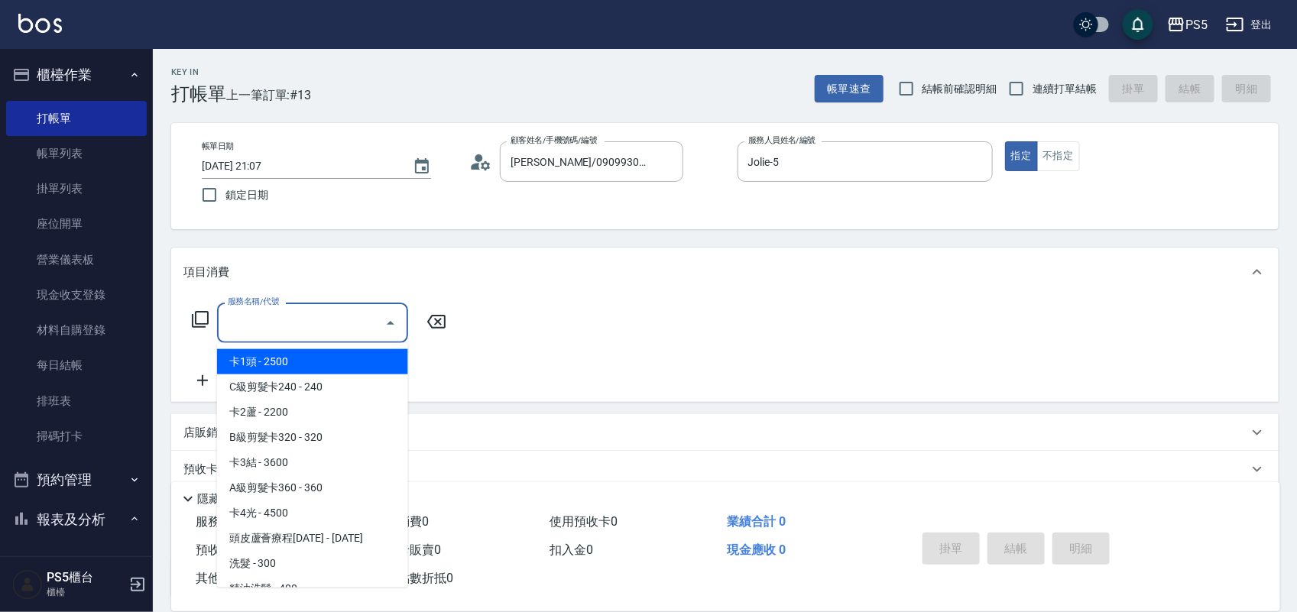
click at [284, 331] on input "服務名稱/代號" at bounding box center [301, 323] width 154 height 27
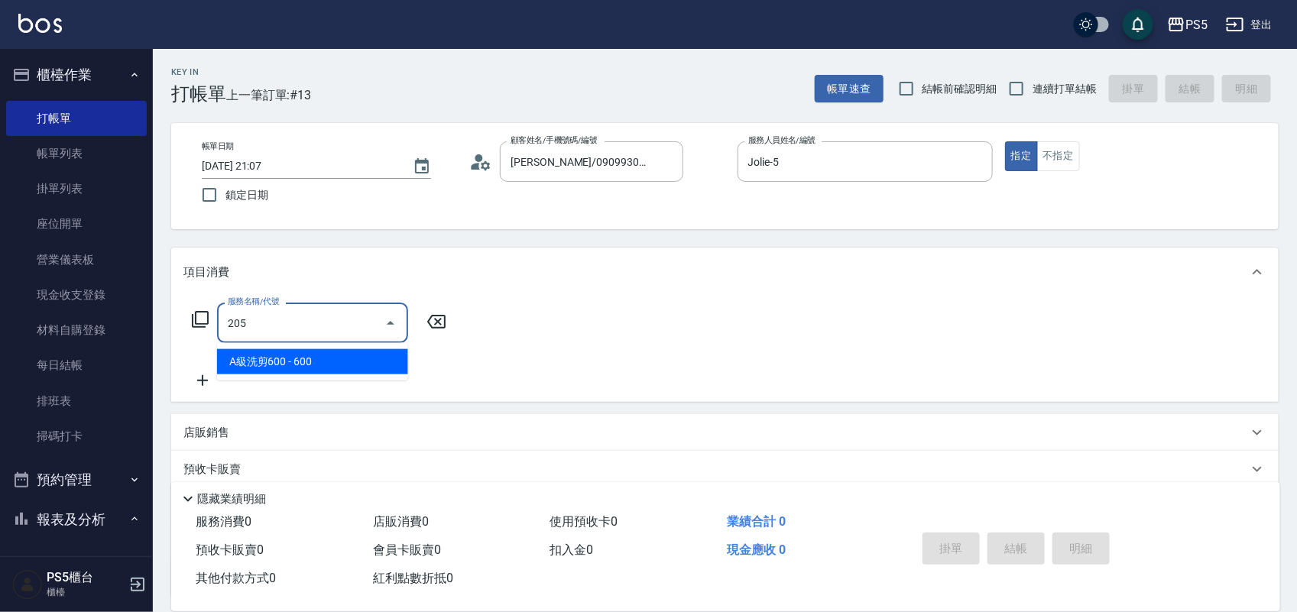
type input "A級洗剪600(205)"
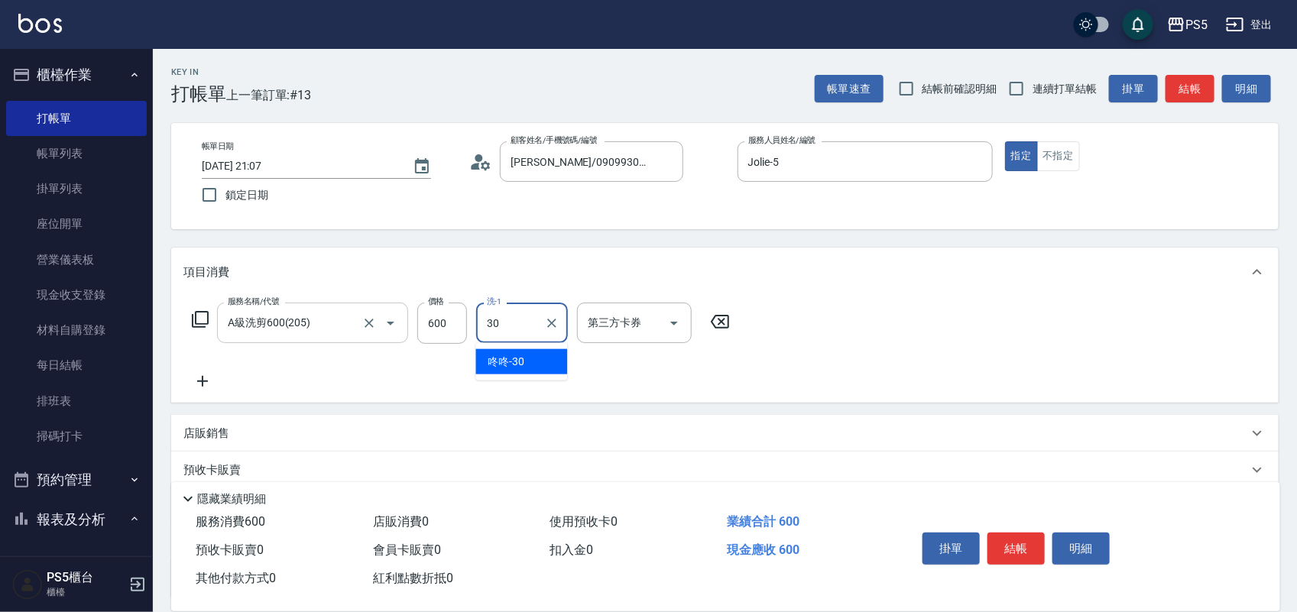
type input "咚咚-30"
click at [995, 541] on button "結帳" at bounding box center [1016, 549] width 57 height 32
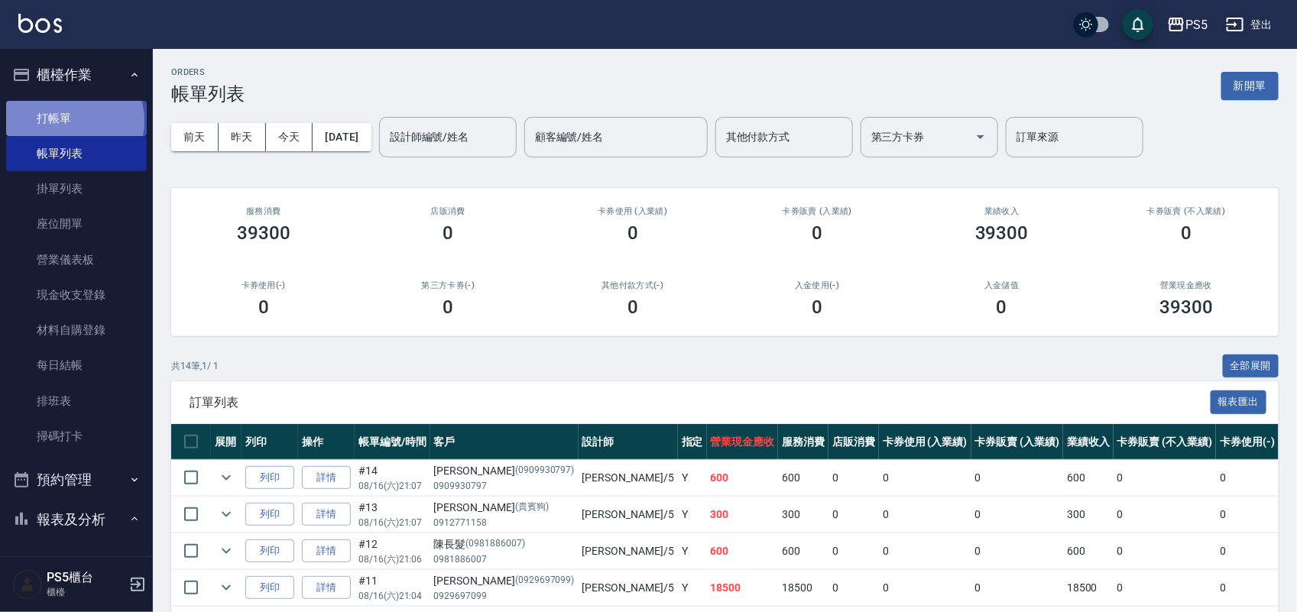
click at [73, 121] on link "打帳單" at bounding box center [76, 118] width 141 height 35
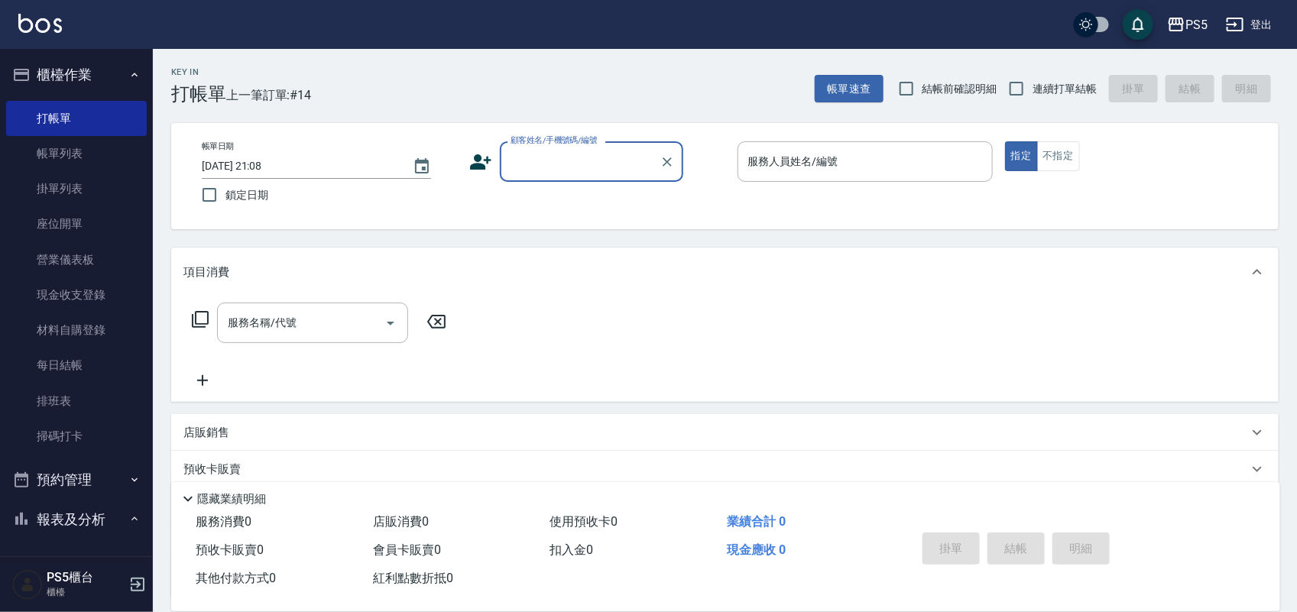
click at [566, 169] on input "顧客姓名/手機號碼/編號" at bounding box center [580, 161] width 147 height 27
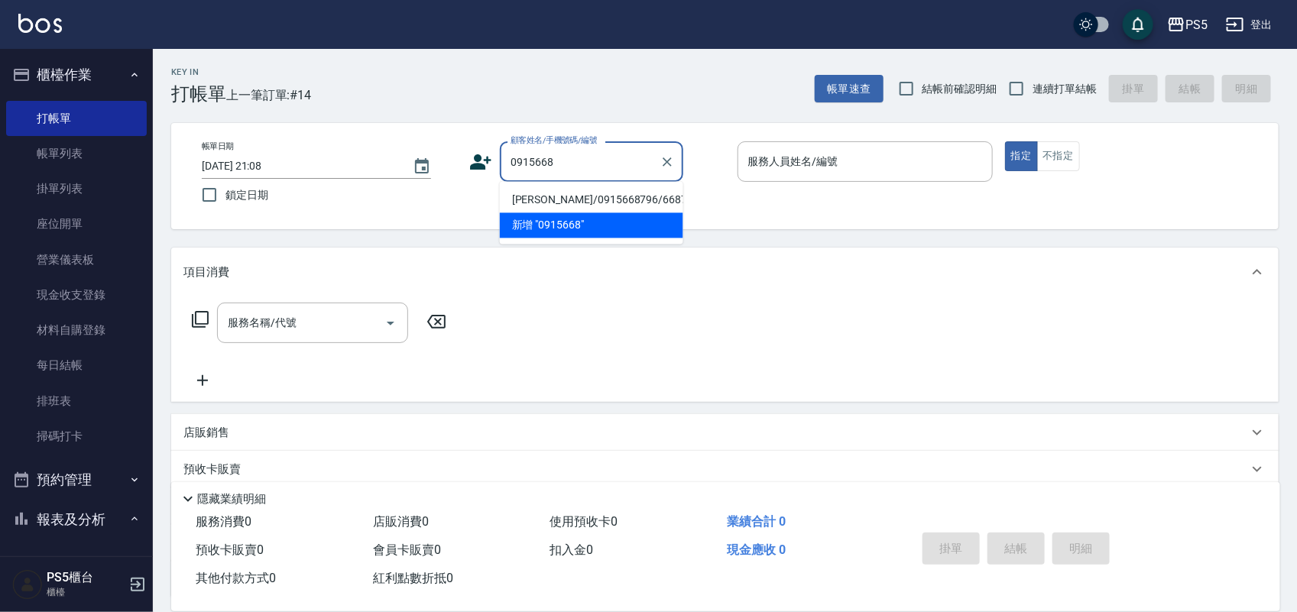
click at [563, 199] on li "[PERSON_NAME]/0915668796/6687" at bounding box center [591, 200] width 183 height 25
type input "[PERSON_NAME]/0915668796/6687"
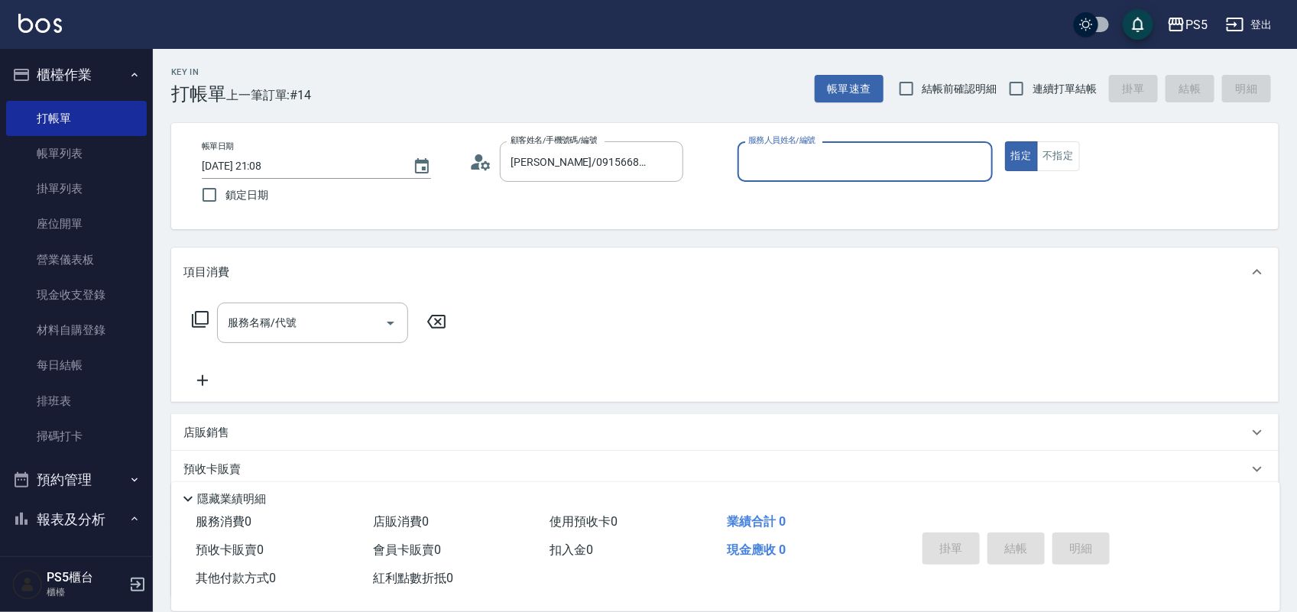
type input "Jolie-5"
click at [290, 319] on input "服務名稱/代號" at bounding box center [301, 323] width 154 height 27
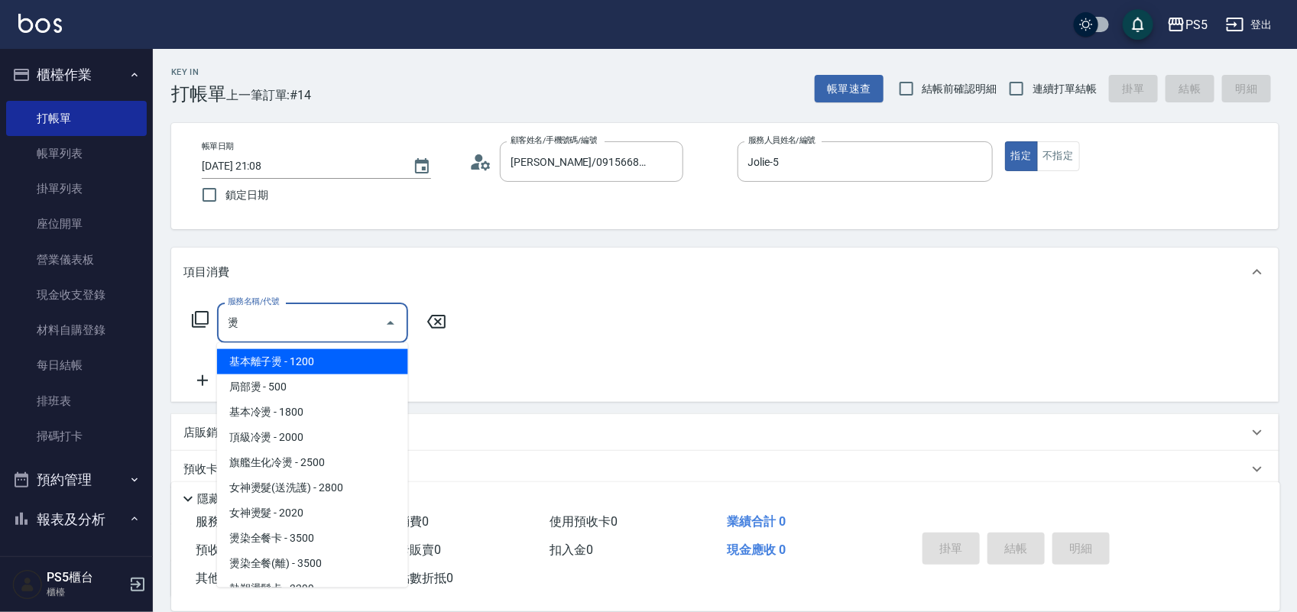
click at [299, 364] on span "基本離子燙 - 1200" at bounding box center [312, 361] width 191 height 25
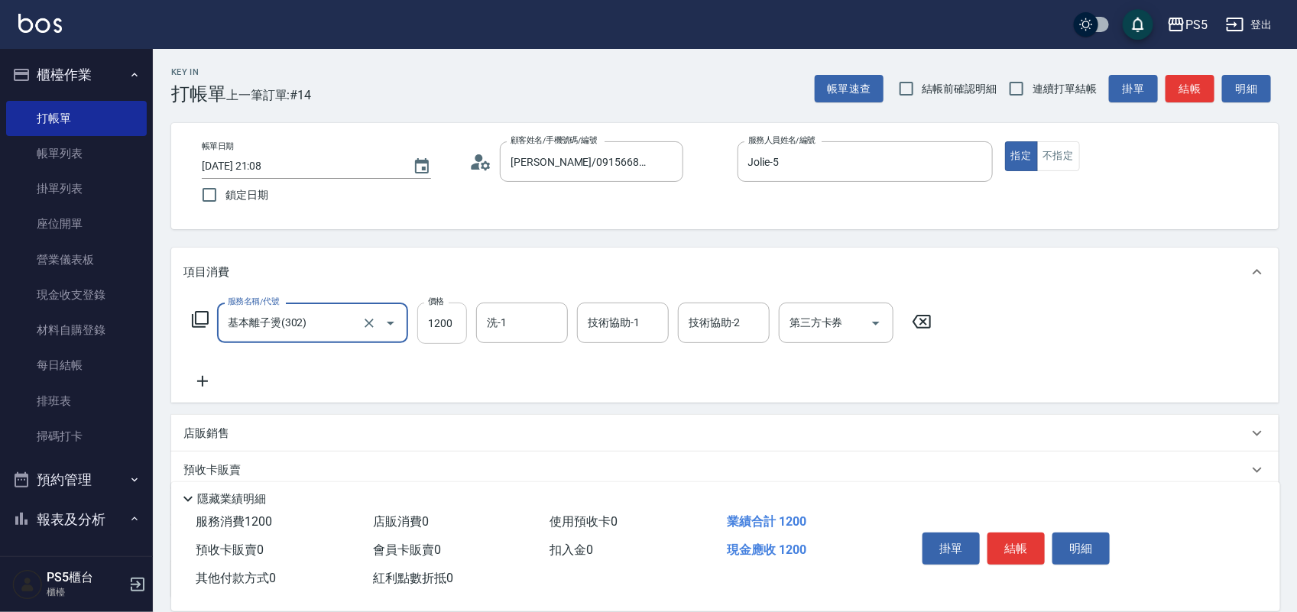
type input "基本離子燙(302)"
click at [441, 322] on input "1200" at bounding box center [442, 323] width 50 height 41
type input "2800"
click at [512, 319] on input "洗-1" at bounding box center [522, 323] width 78 height 27
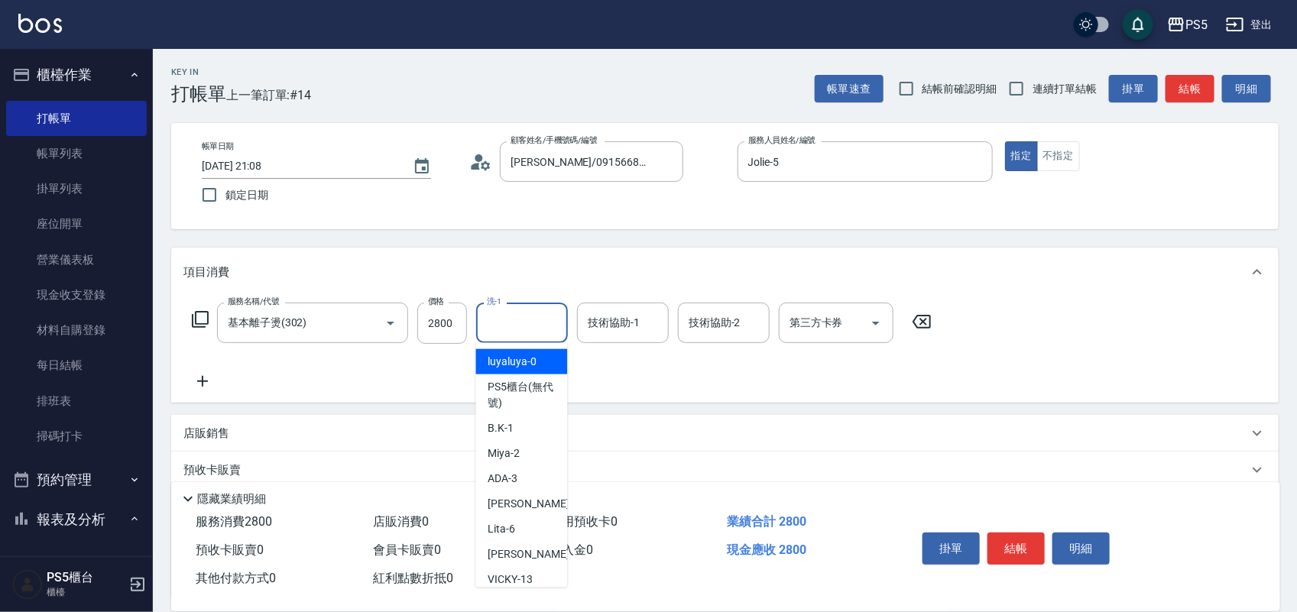
click at [300, 380] on div "服務名稱/代號 基本離子燙(302) 服務名稱/代號 價格 2800 價格 洗-1 洗-1 技術協助-1 技術協助-1 技術協助-2 技術協助-2 第三方卡券…" at bounding box center [561, 347] width 757 height 88
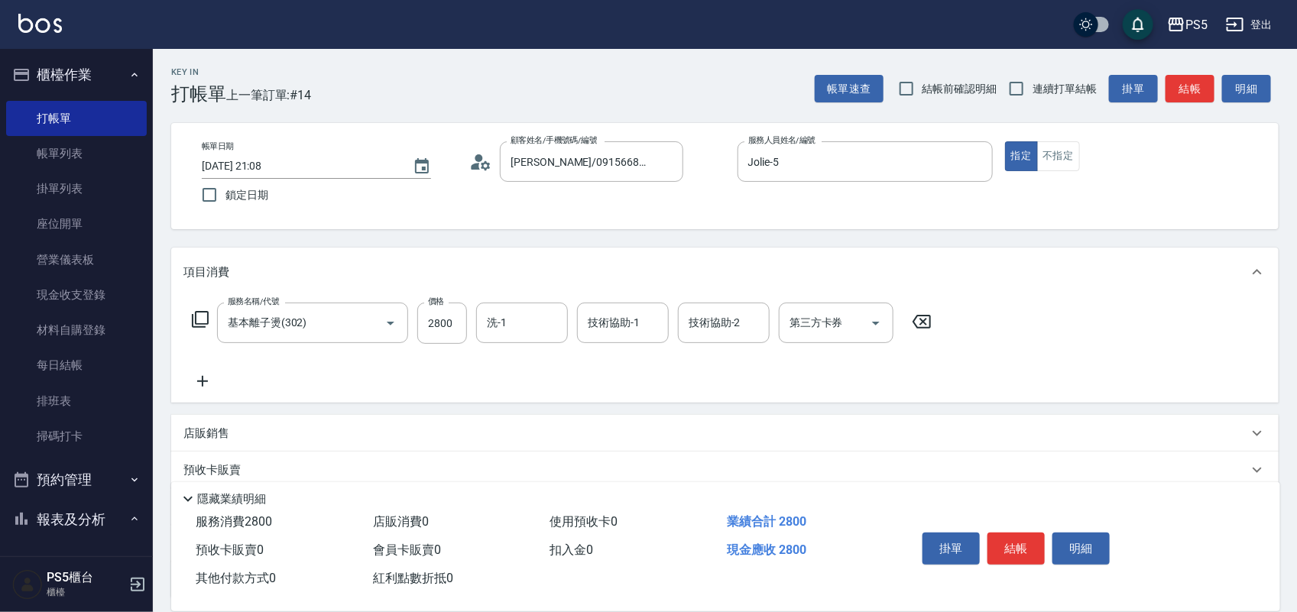
click at [204, 383] on icon at bounding box center [202, 381] width 38 height 18
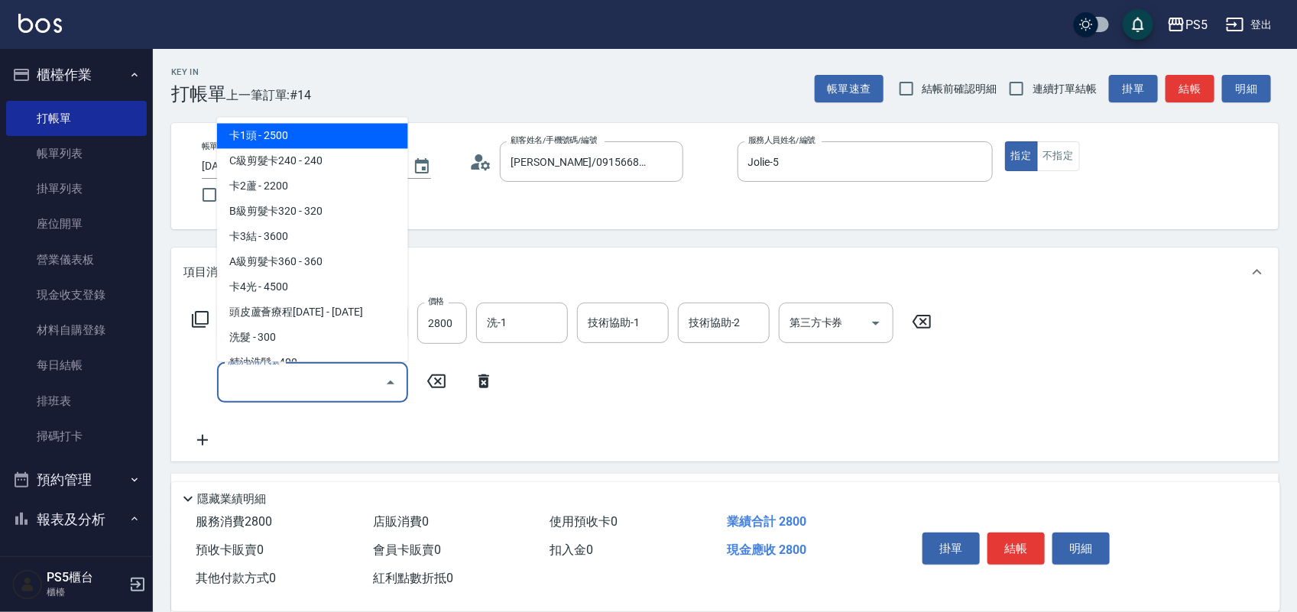
click at [292, 386] on input "服務名稱/代號" at bounding box center [301, 382] width 154 height 27
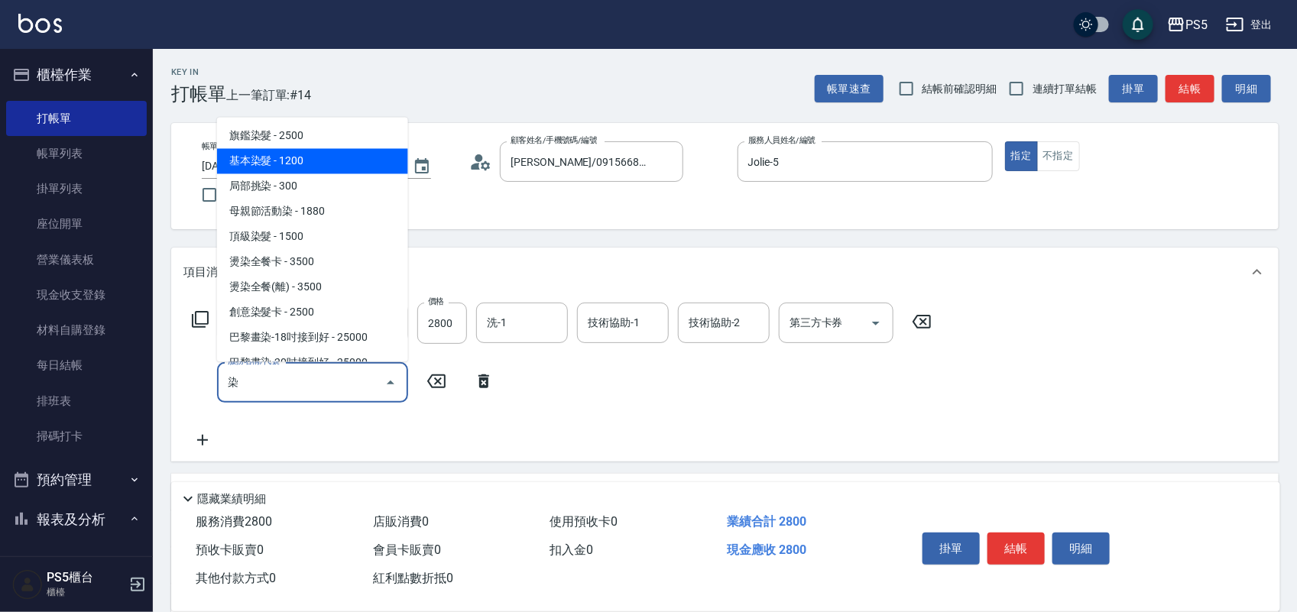
click at [249, 153] on span "基本染髮 - 1200" at bounding box center [312, 160] width 191 height 25
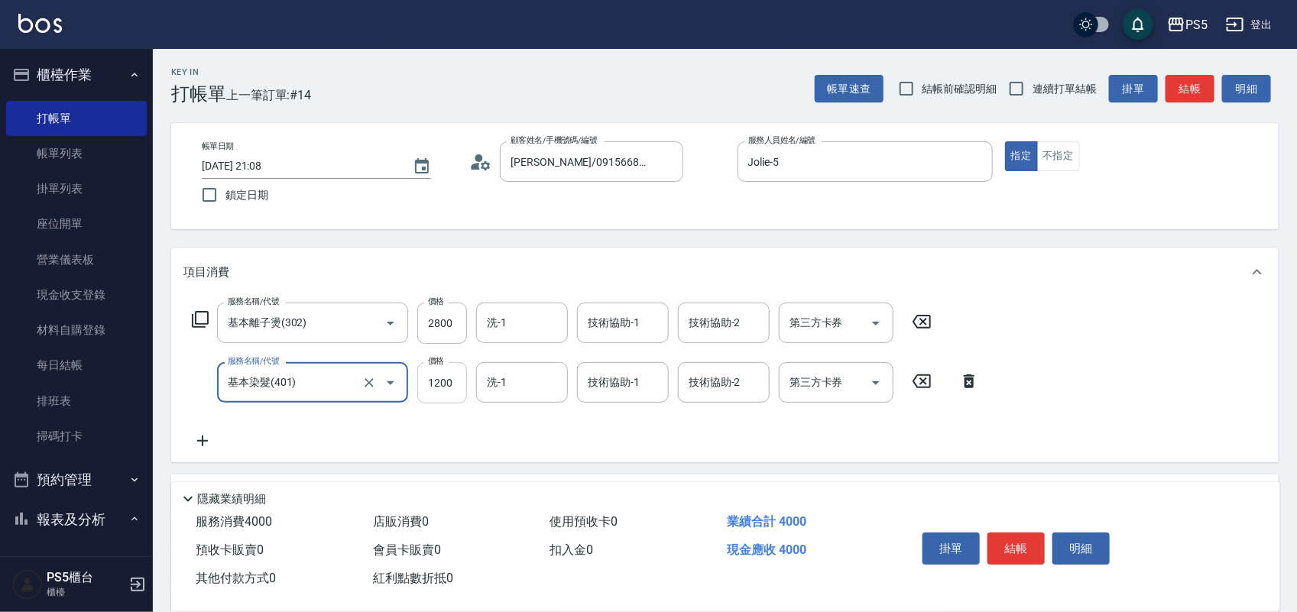
type input "基本染髮(401)"
drag, startPoint x: 451, startPoint y: 383, endPoint x: 443, endPoint y: 387, distance: 8.5
click at [451, 383] on input "1200" at bounding box center [442, 382] width 50 height 41
type input "1500"
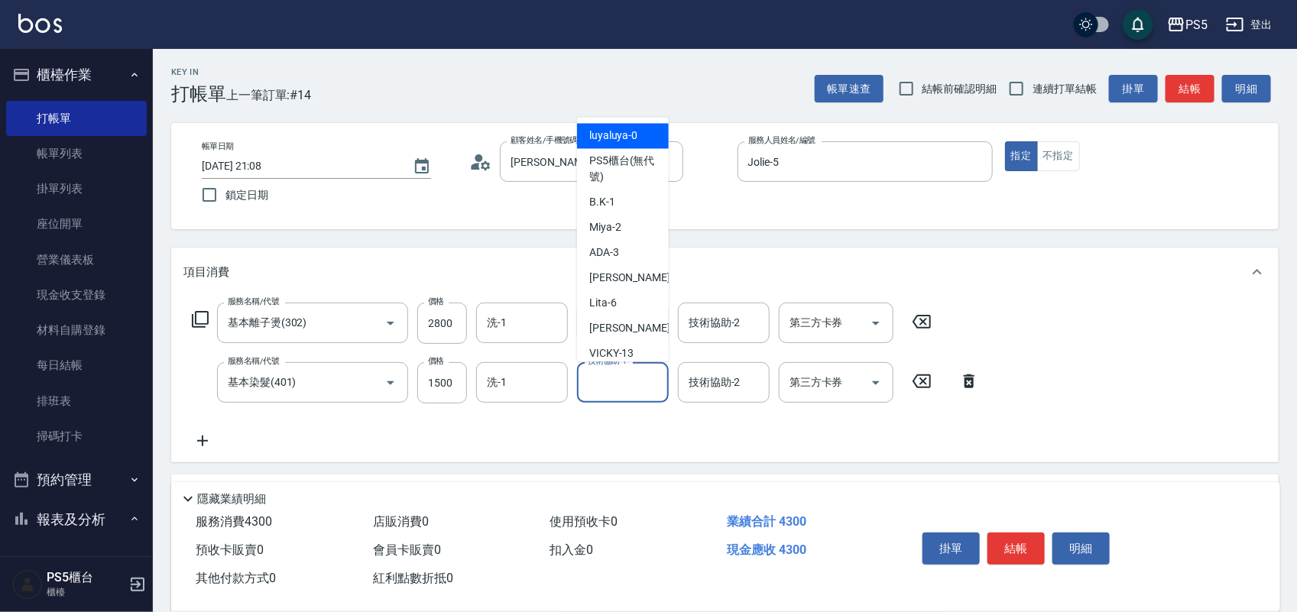
click at [638, 387] on input "技術協助-1" at bounding box center [623, 382] width 78 height 27
type input "ADA-3"
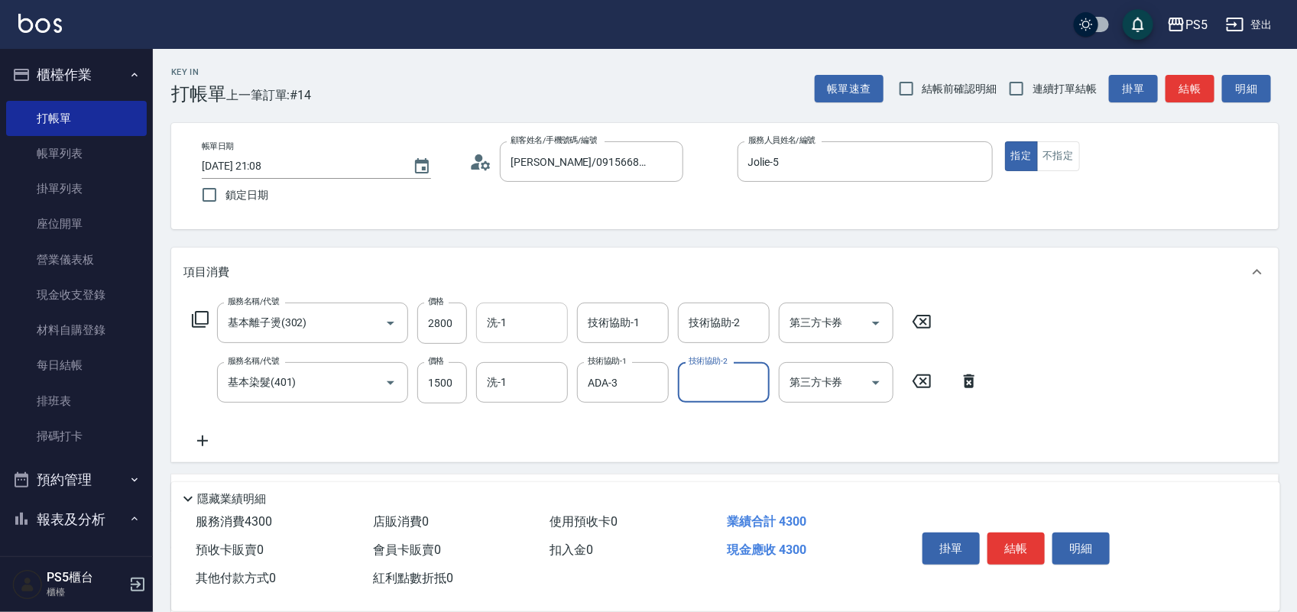
click at [505, 314] on input "洗-1" at bounding box center [522, 323] width 78 height 27
type input "咚咚-30"
click at [1010, 536] on button "結帳" at bounding box center [1016, 549] width 57 height 32
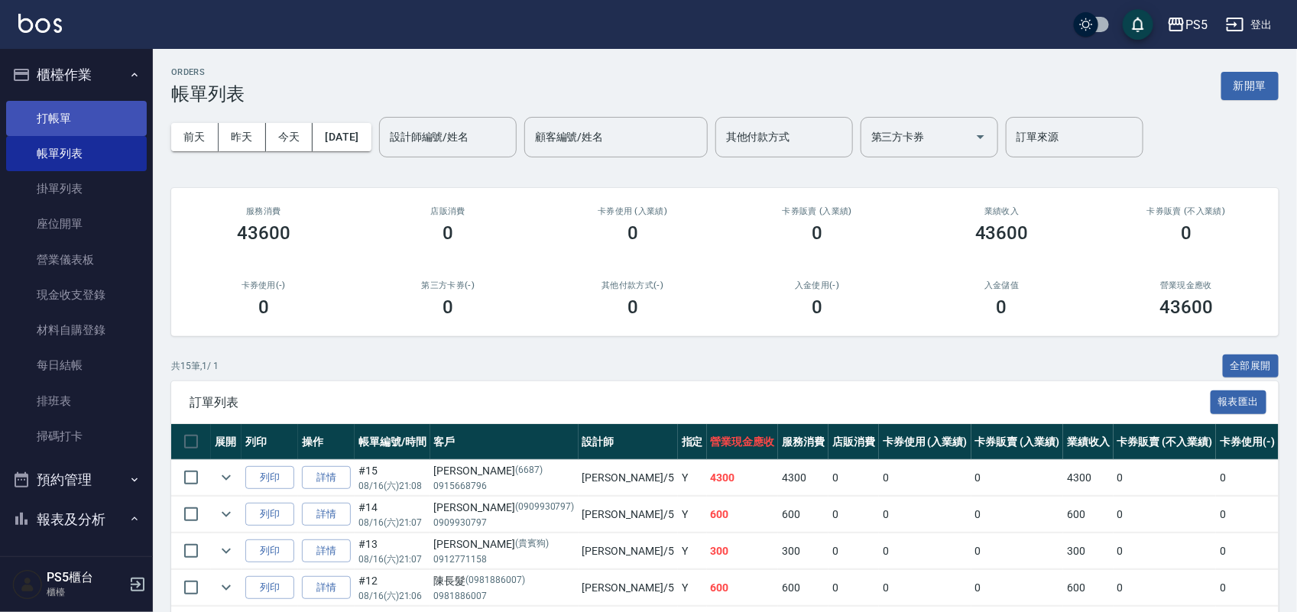
click at [111, 123] on link "打帳單" at bounding box center [76, 118] width 141 height 35
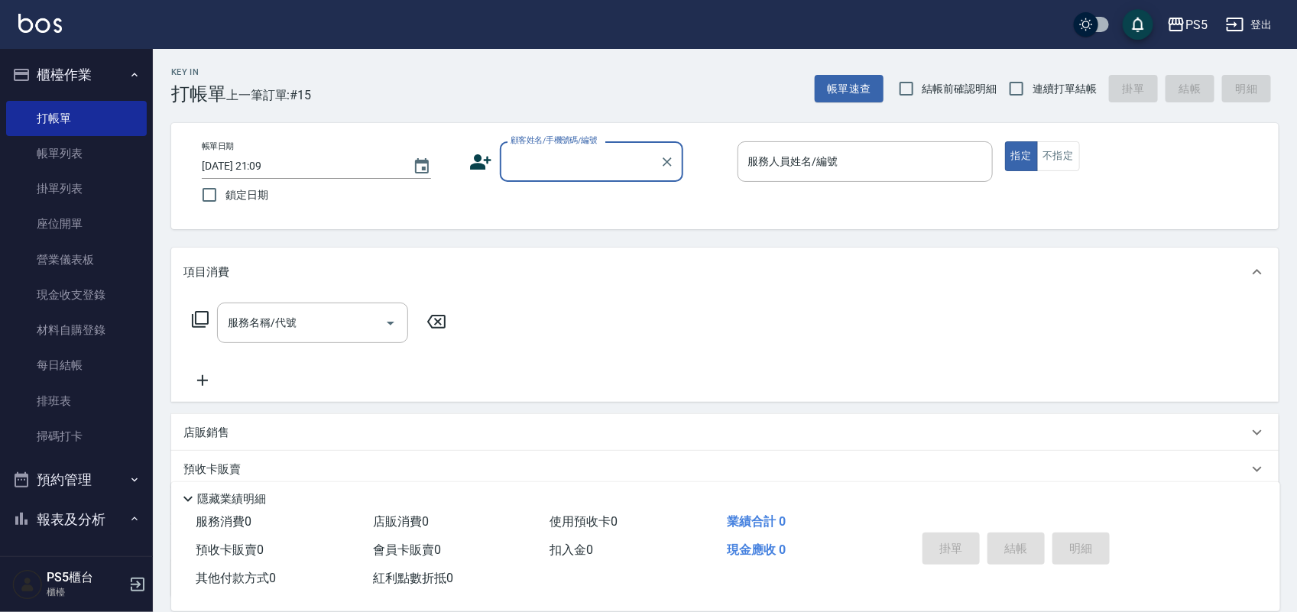
click at [524, 161] on input "顧客姓名/手機號碼/編號" at bounding box center [580, 161] width 147 height 27
type input "樟"
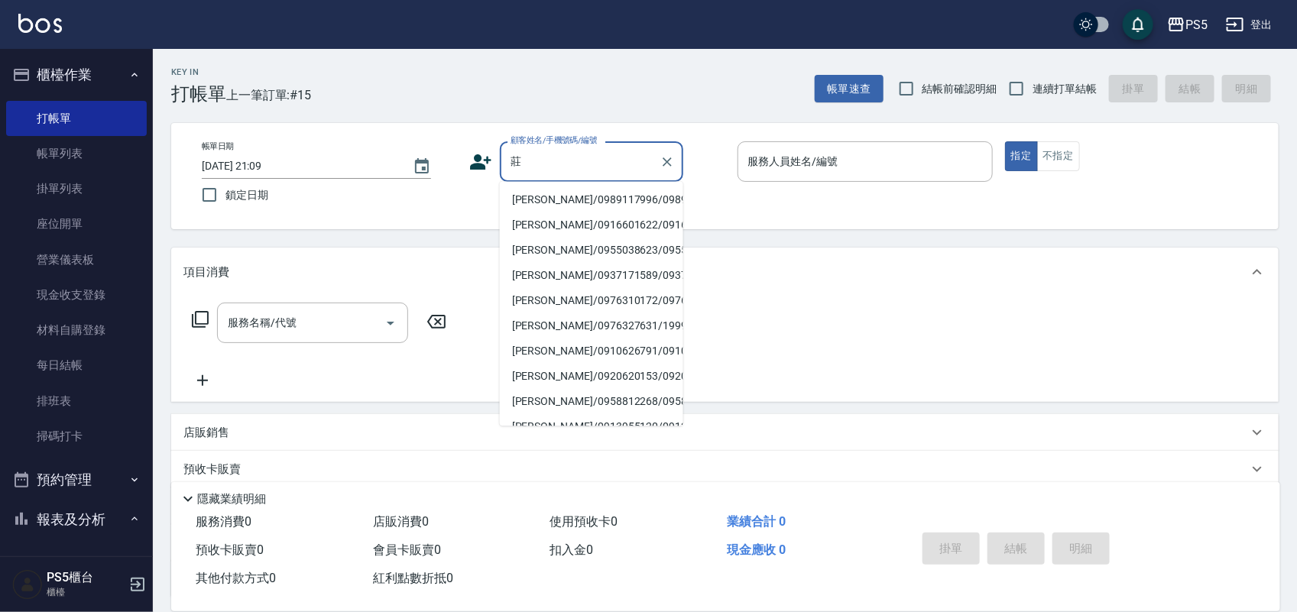
click at [547, 203] on li "[PERSON_NAME]/0989117996/0989117996" at bounding box center [591, 200] width 183 height 25
type input "[PERSON_NAME]/0989117996/0989117996"
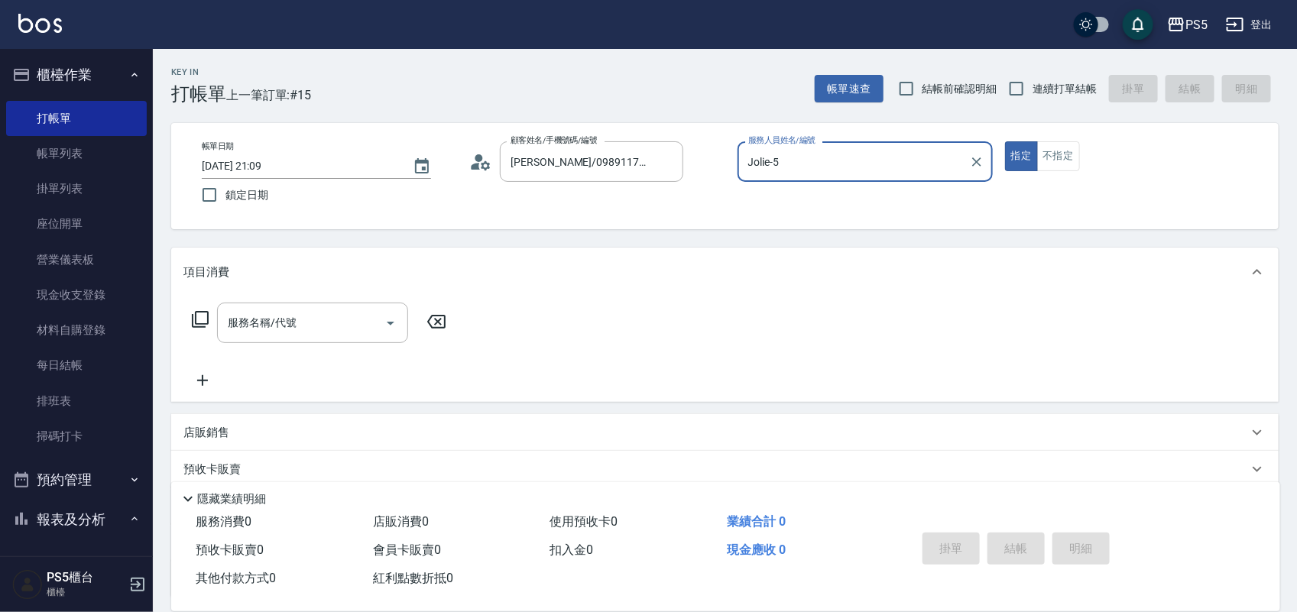
type input "Jolie-5"
click at [323, 319] on input "服務名稱/代號" at bounding box center [301, 323] width 154 height 27
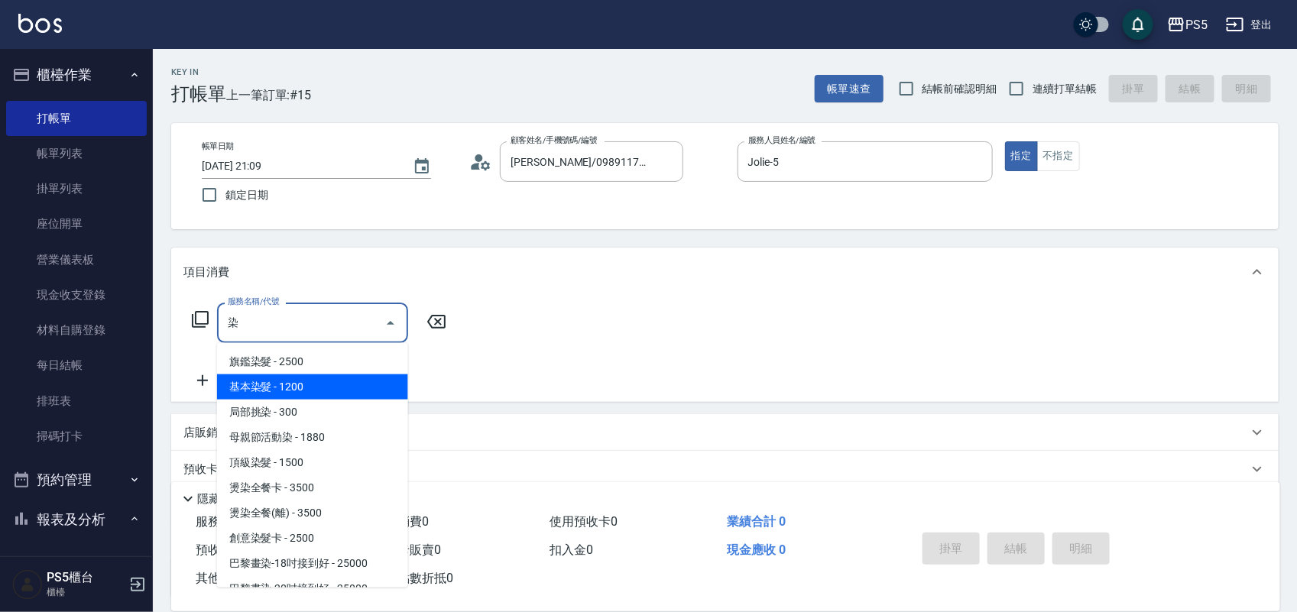
click at [251, 391] on span "基本染髮 - 1200" at bounding box center [312, 387] width 191 height 25
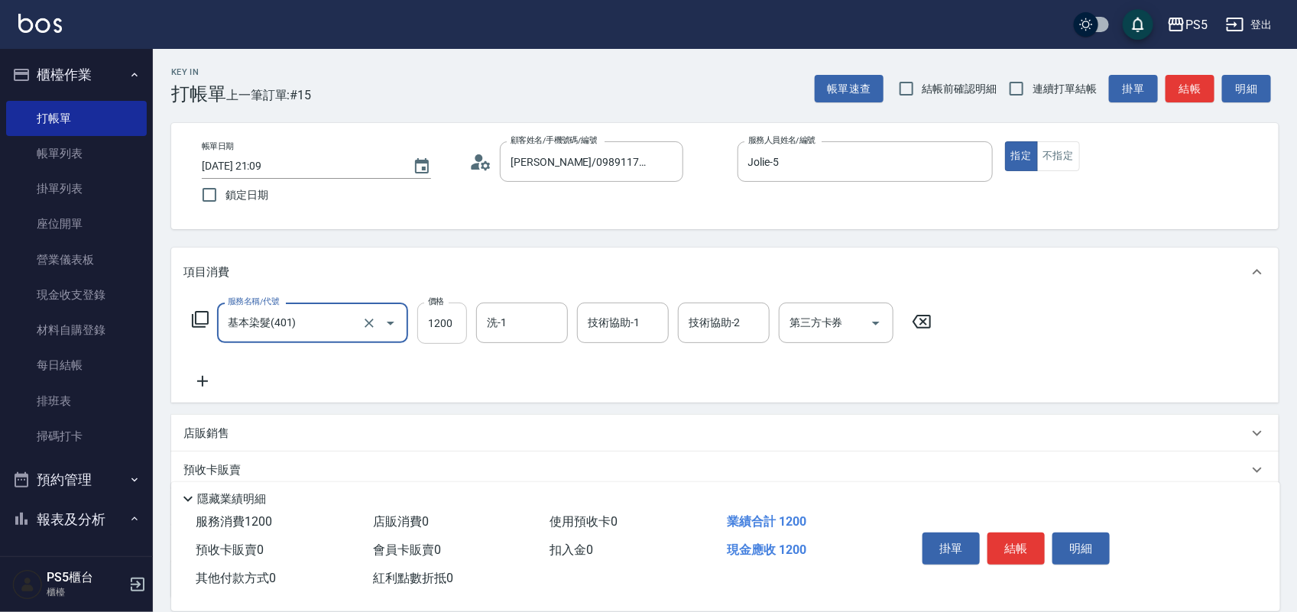
type input "基本染髮(401)"
click at [444, 319] on input "1200" at bounding box center [442, 323] width 50 height 41
type input "1500"
click at [200, 380] on icon at bounding box center [202, 381] width 38 height 18
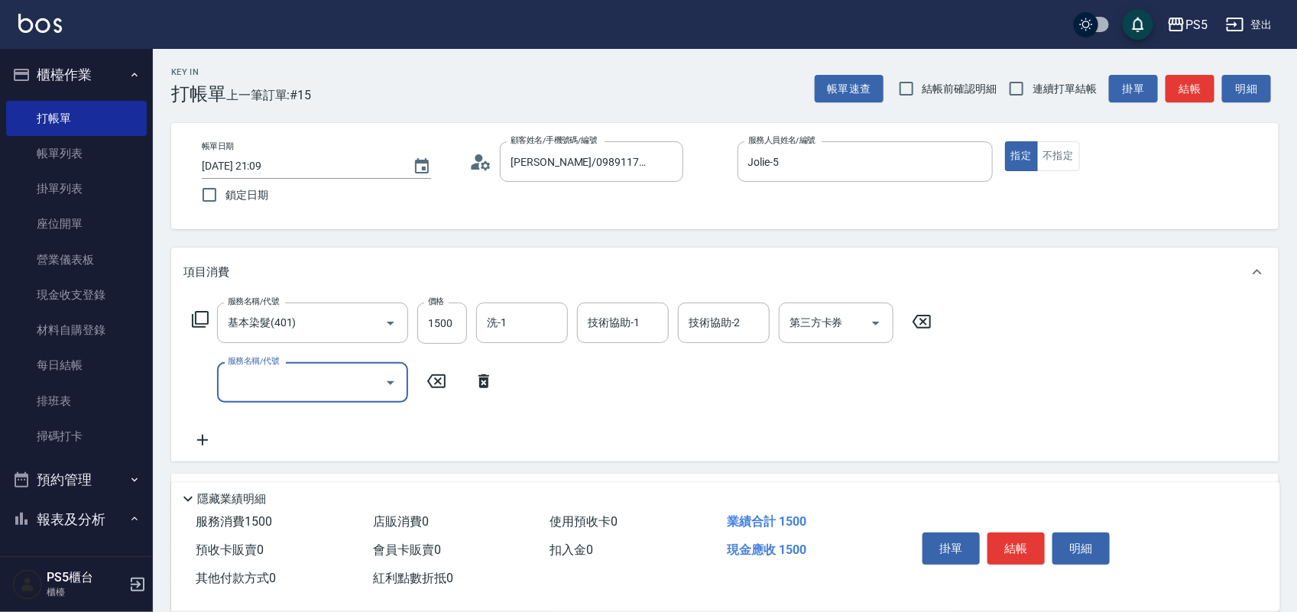
click at [271, 373] on input "服務名稱/代號" at bounding box center [301, 382] width 154 height 27
type input "單拆(654)"
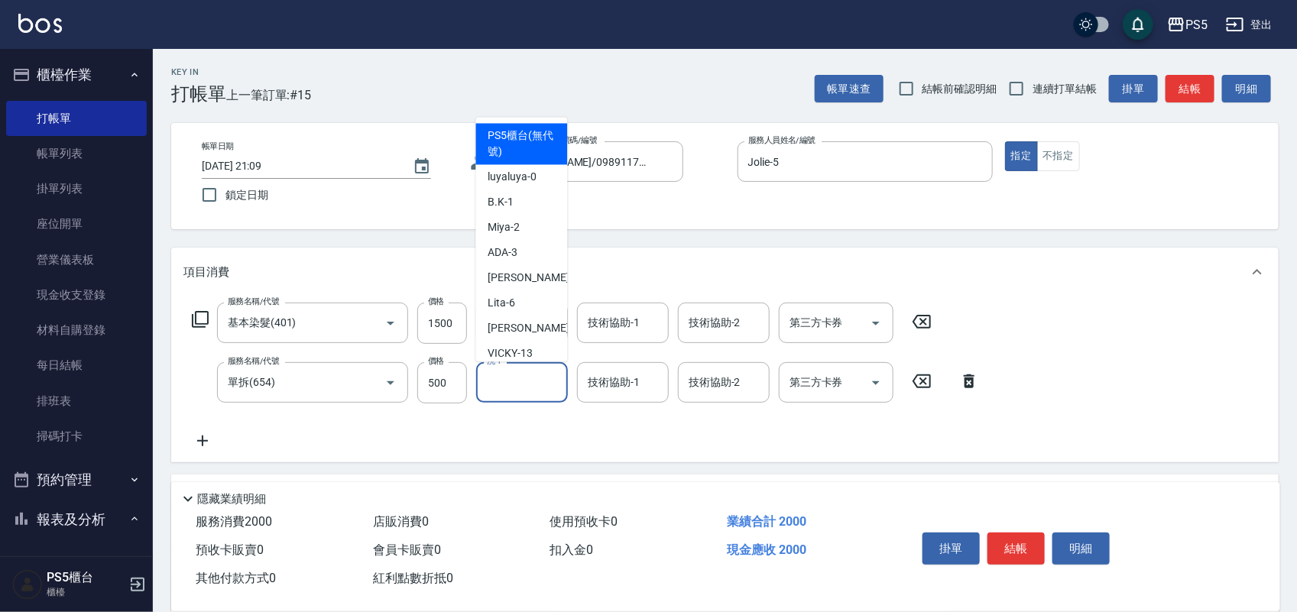
click at [518, 382] on input "洗-1" at bounding box center [522, 382] width 78 height 27
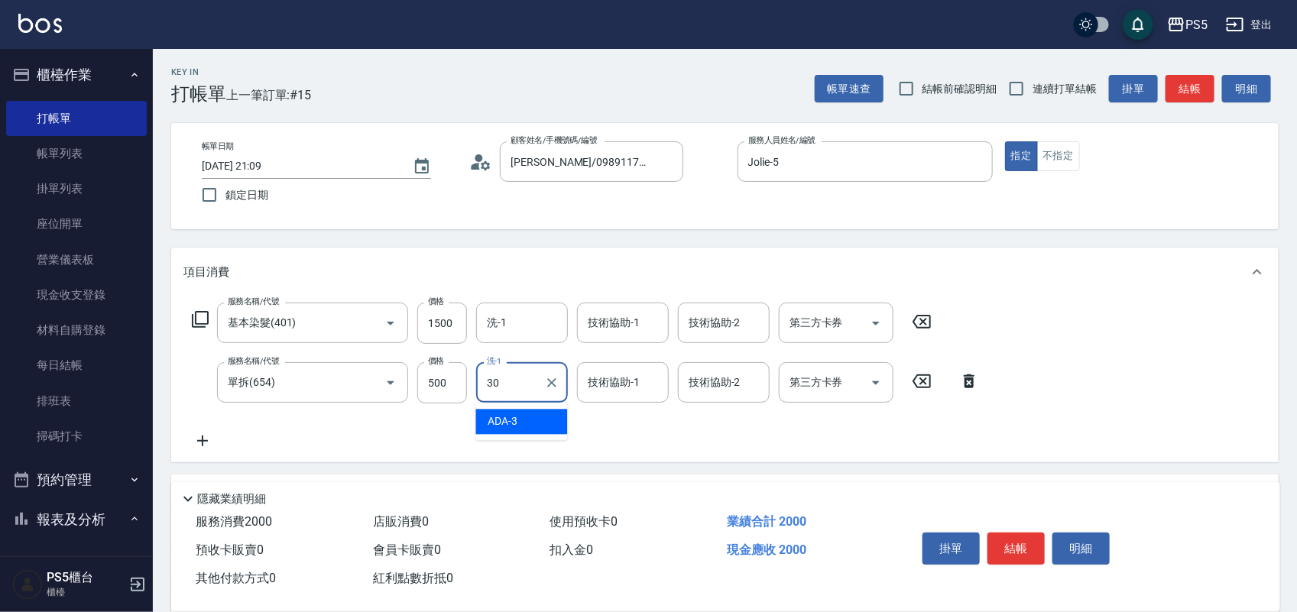
type input "咚咚-30"
click at [1014, 548] on button "結帳" at bounding box center [1016, 549] width 57 height 32
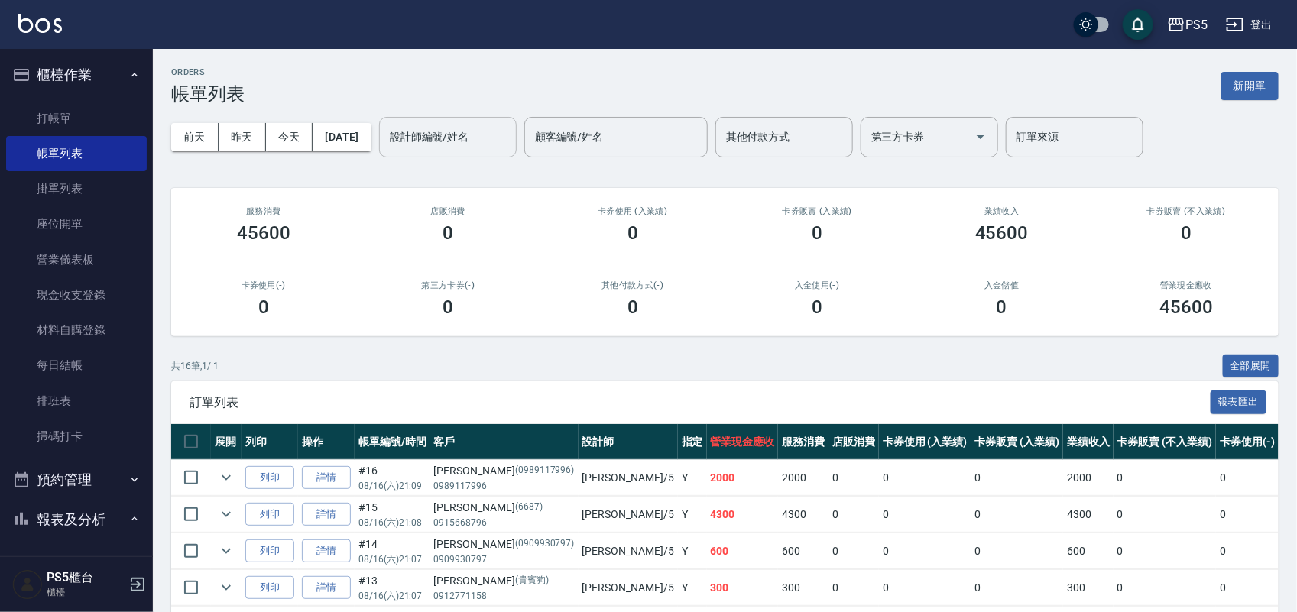
click at [467, 131] on input "設計師編號/姓名" at bounding box center [448, 137] width 124 height 27
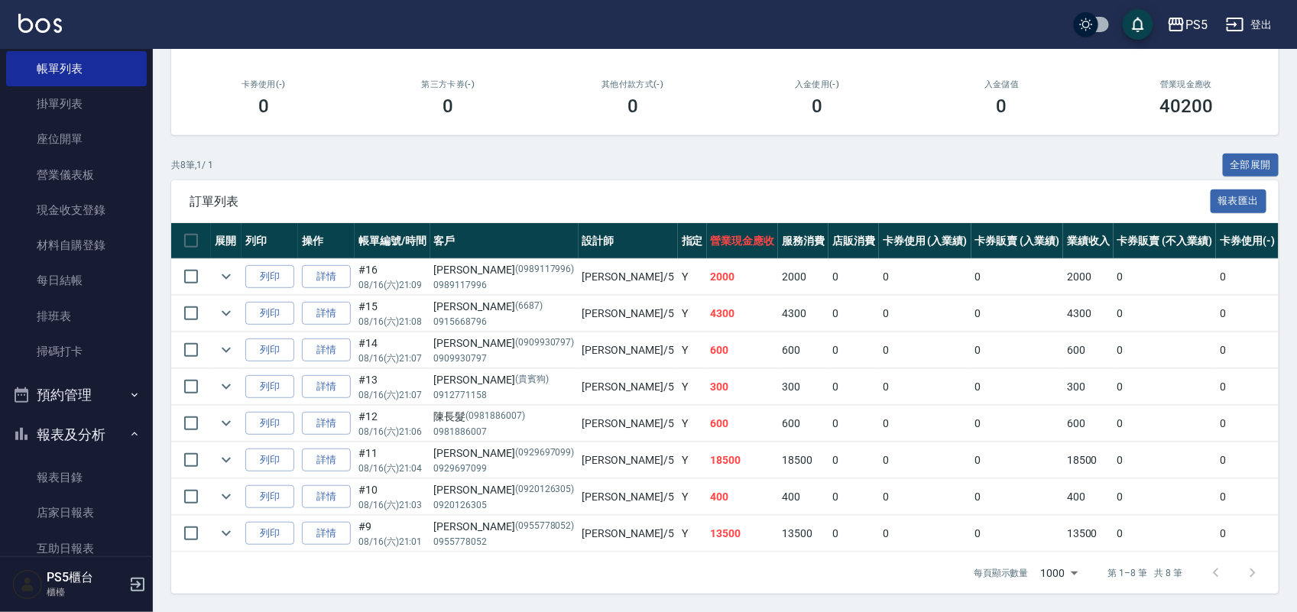
scroll to position [287, 0]
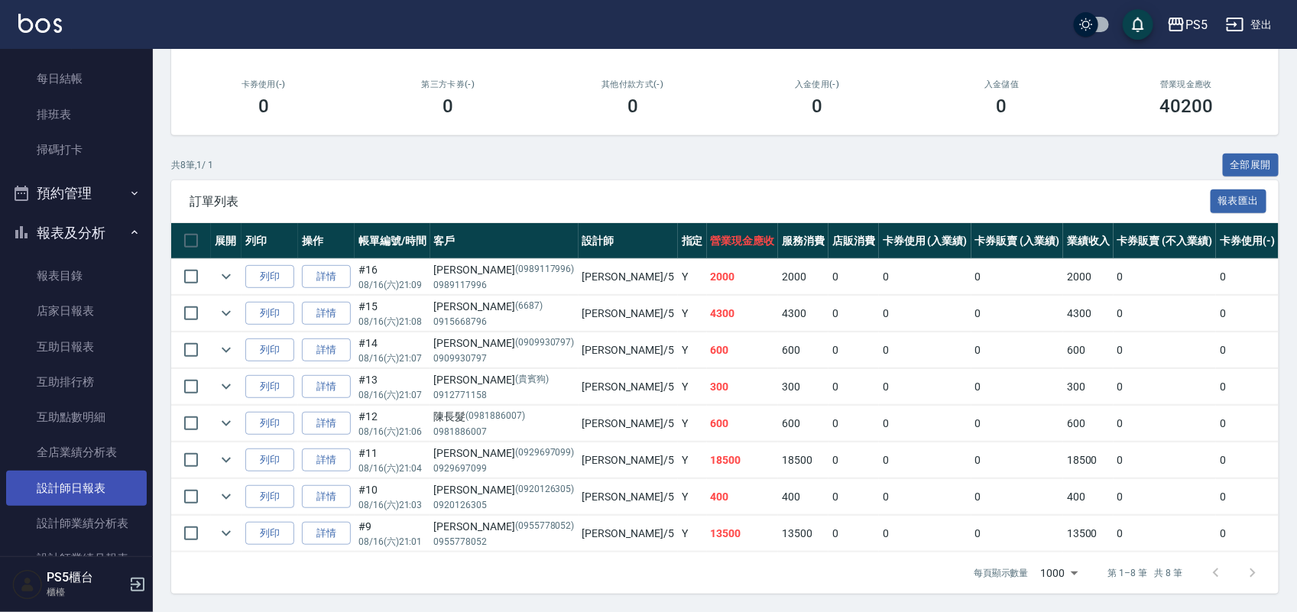
type input "Jolie-5"
click at [77, 485] on link "設計師日報表" at bounding box center [76, 488] width 141 height 35
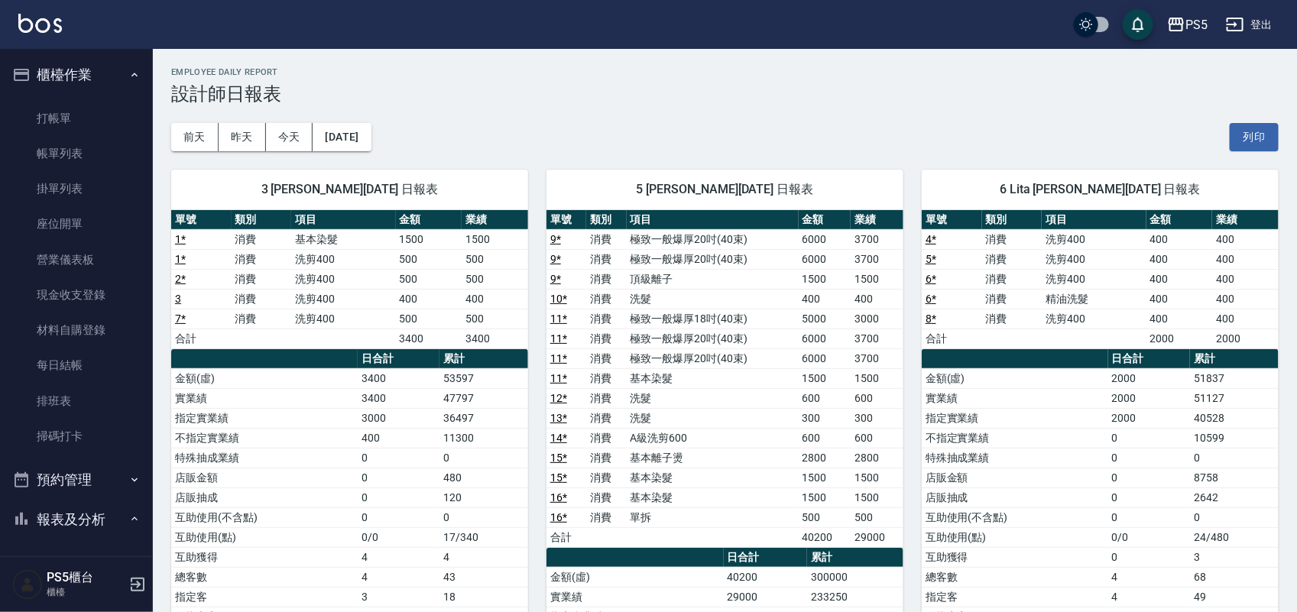
click at [63, 98] on ul "打帳單 帳單列表 掛單列表 座位開單 營業儀表板 現金收支登錄 材料自購登錄 每日結帳 排班表 掃碼打卡" at bounding box center [76, 278] width 141 height 366
click at [63, 158] on link "帳單列表" at bounding box center [76, 153] width 141 height 35
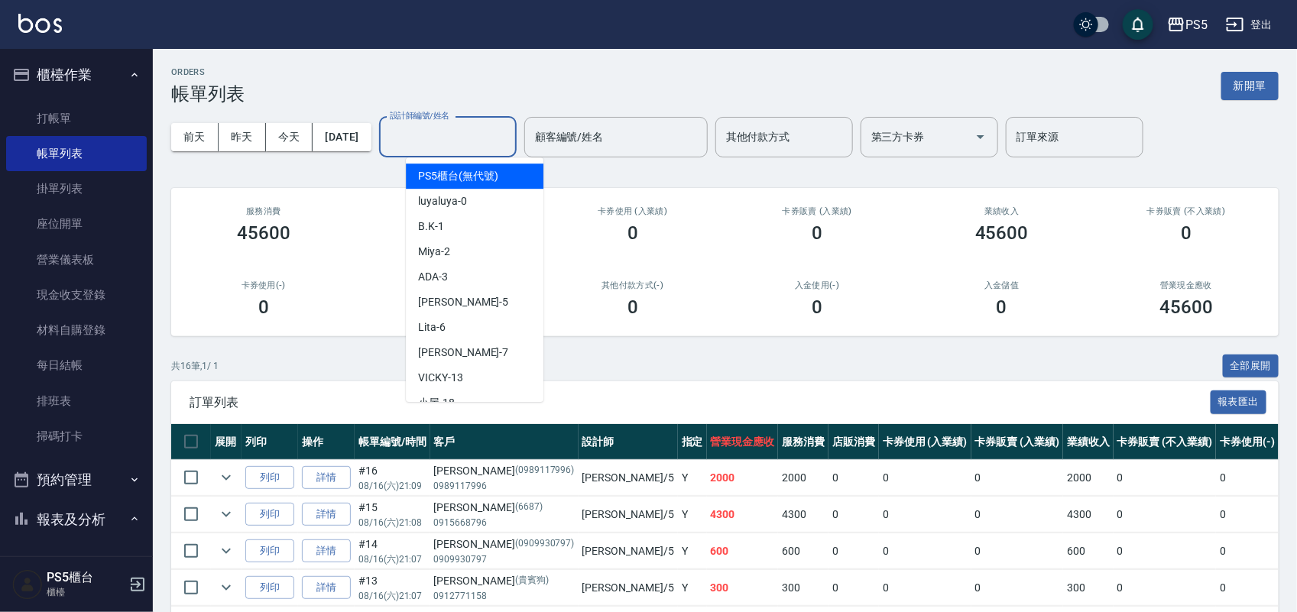
click at [453, 134] on input "設計師編號/姓名" at bounding box center [448, 137] width 124 height 27
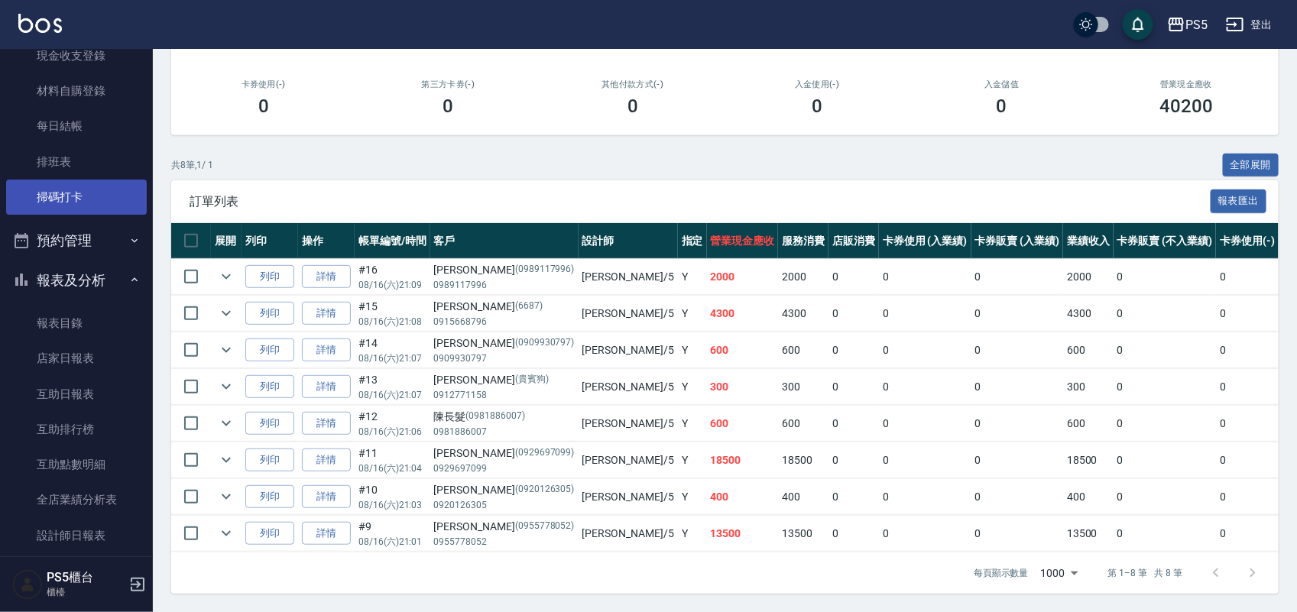
scroll to position [212, 0]
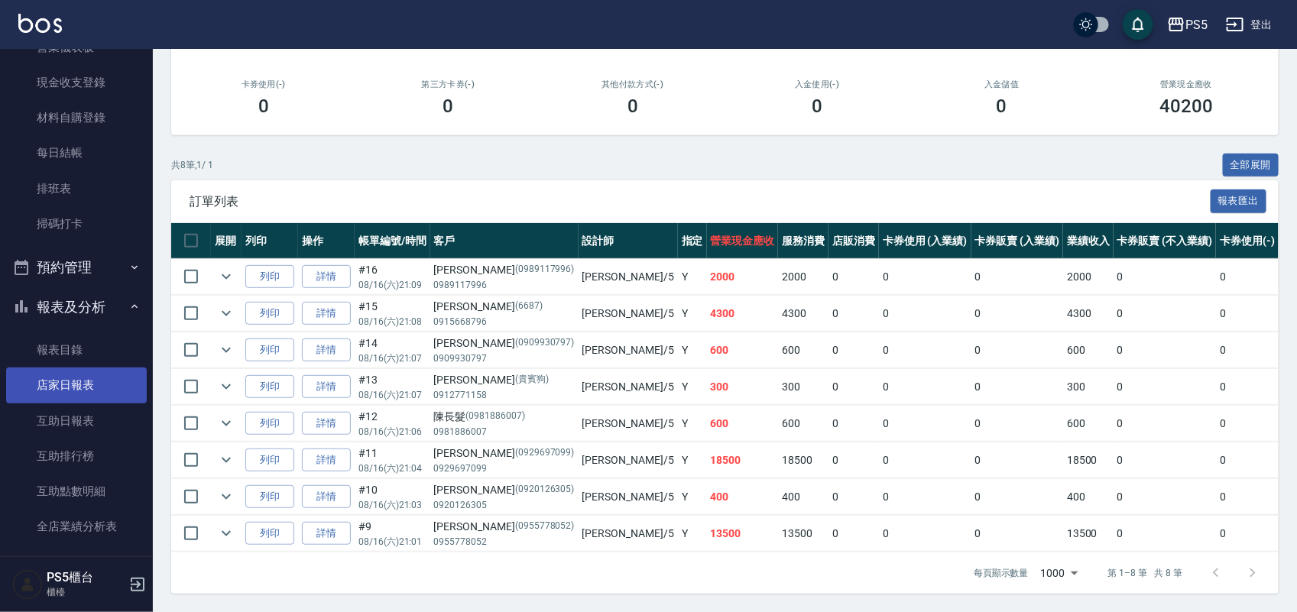
type input "Jolie-5"
click at [70, 375] on link "店家日報表" at bounding box center [76, 385] width 141 height 35
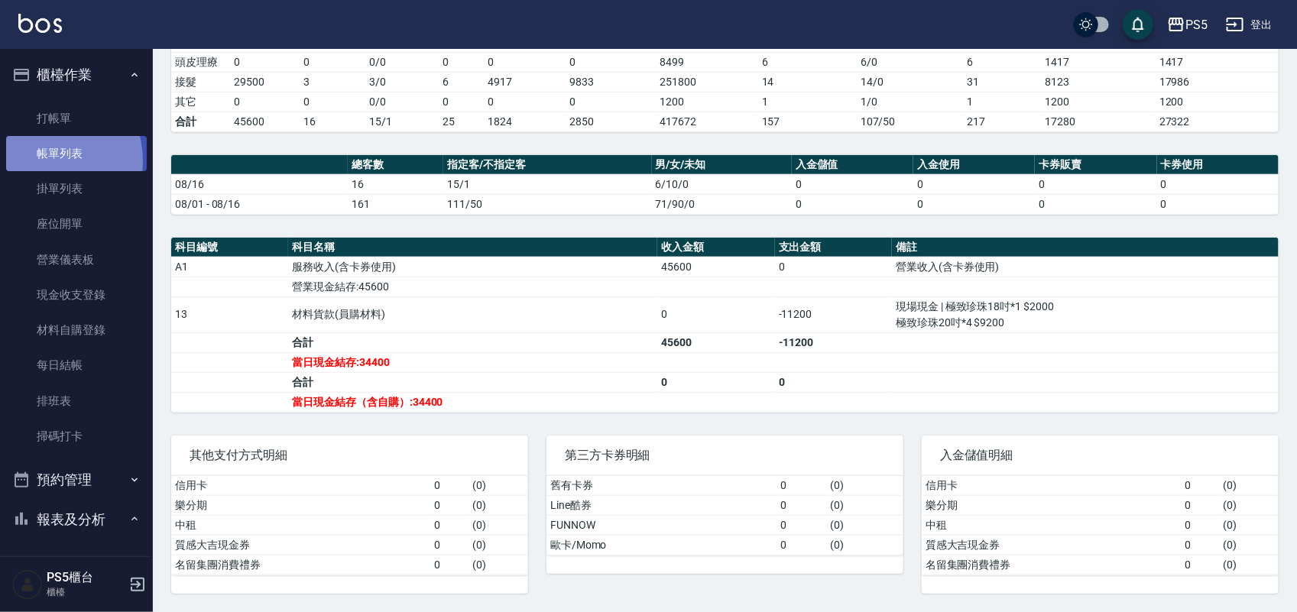
click at [42, 161] on link "帳單列表" at bounding box center [76, 153] width 141 height 35
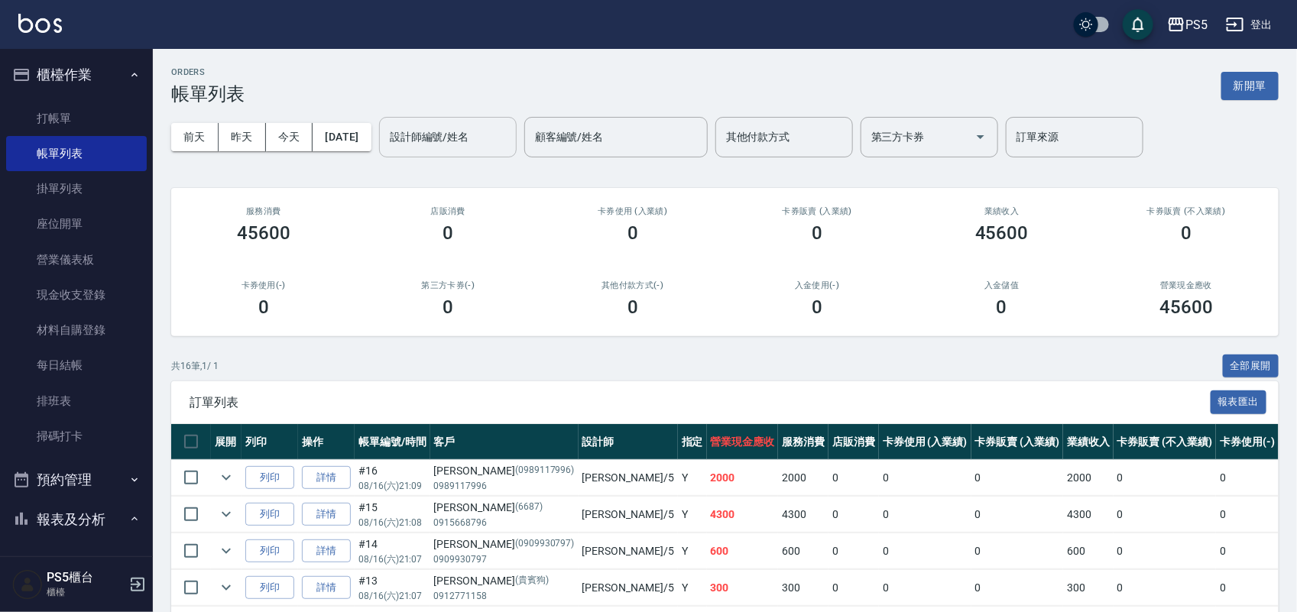
click at [510, 134] on input "設計師編號/姓名" at bounding box center [448, 137] width 124 height 27
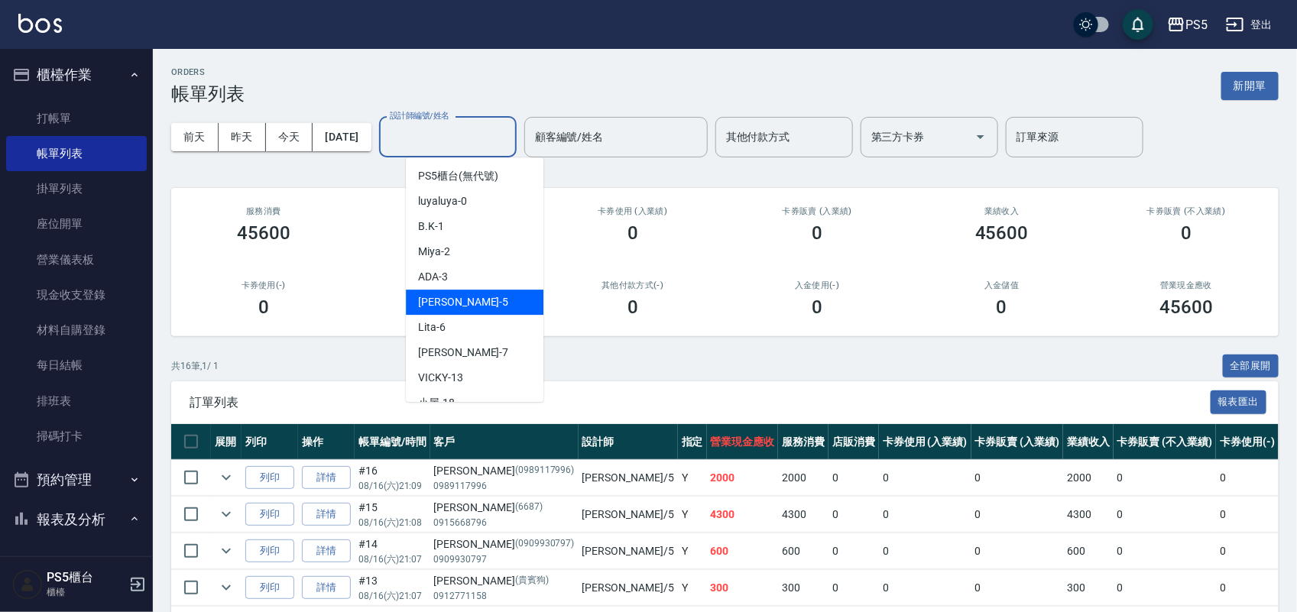
click at [483, 304] on div "[PERSON_NAME] -5" at bounding box center [475, 302] width 138 height 25
type input "Jolie-5"
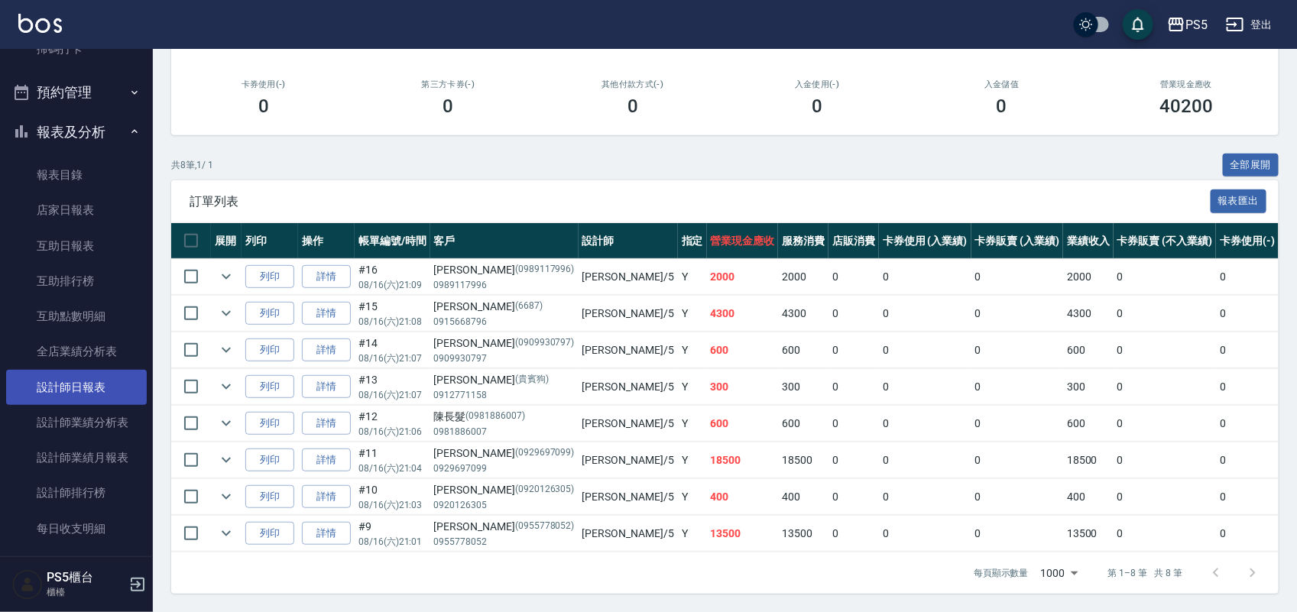
scroll to position [382, 0]
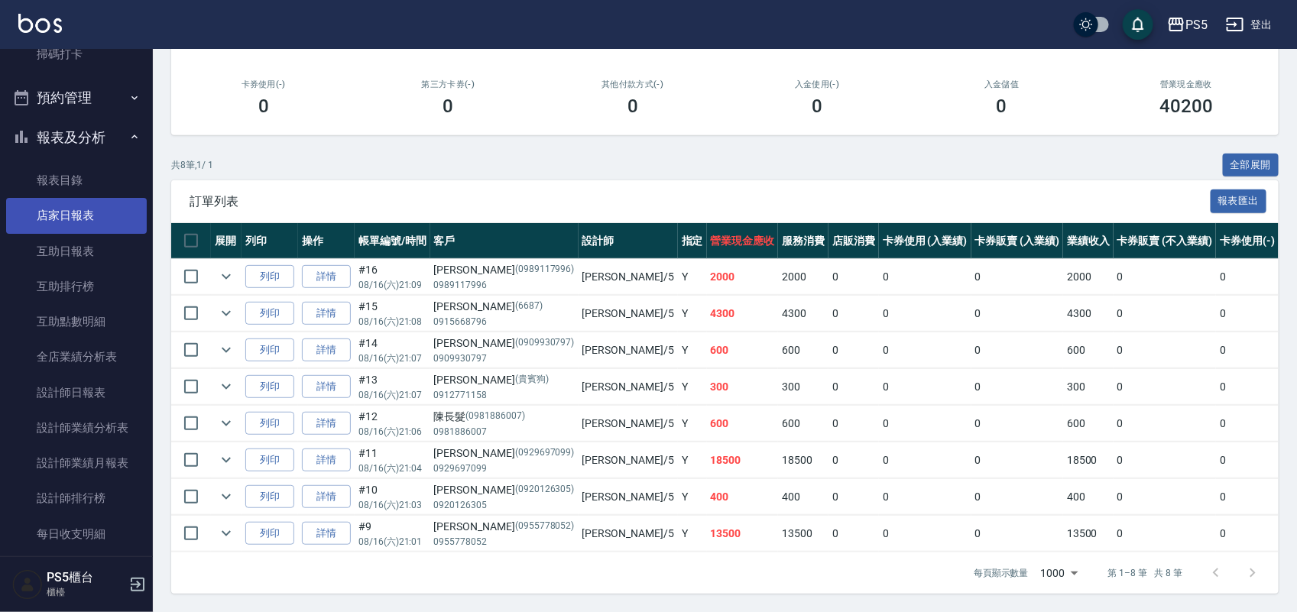
click at [97, 209] on link "店家日報表" at bounding box center [76, 215] width 141 height 35
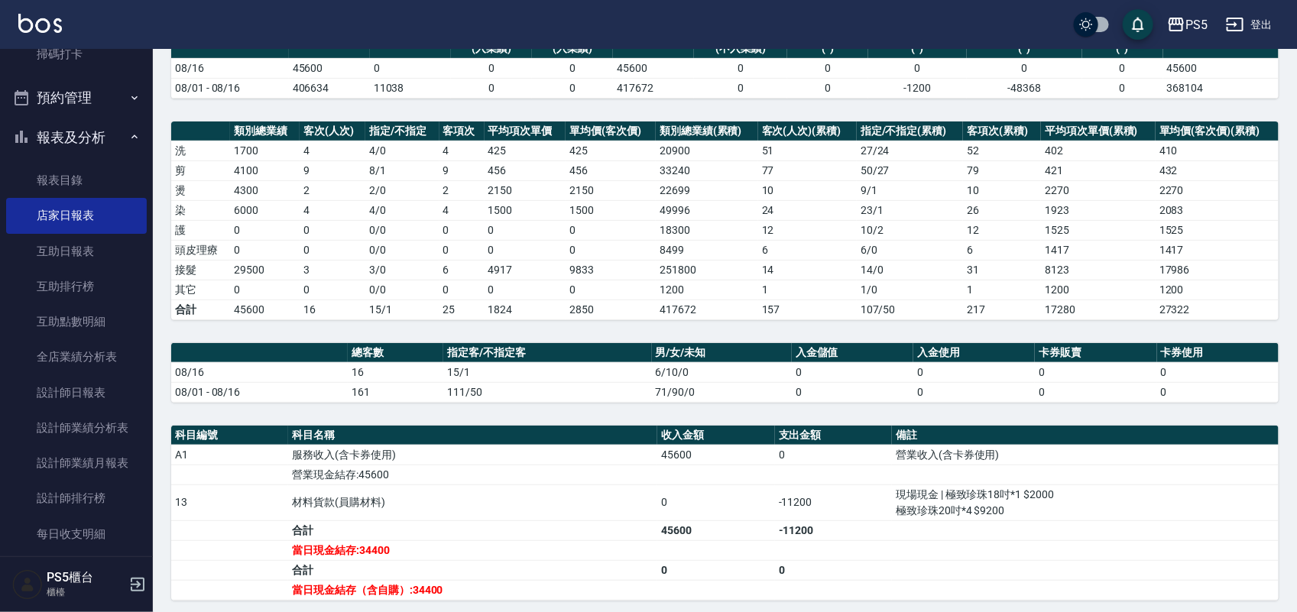
scroll to position [339, 0]
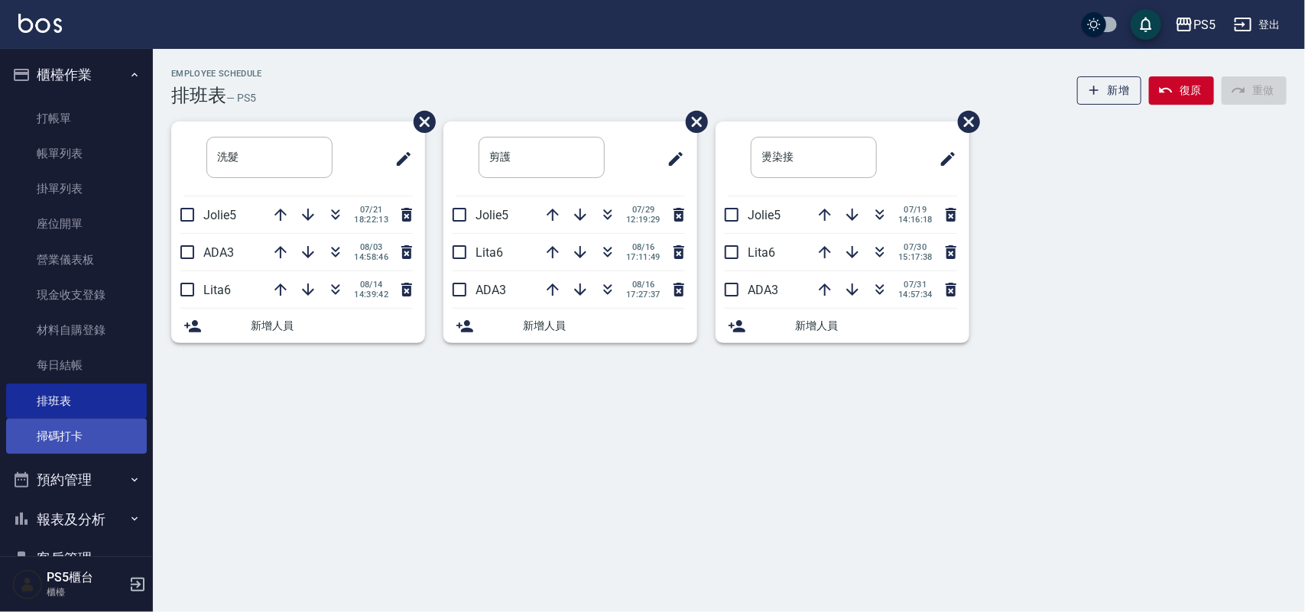
click at [28, 446] on link "掃碼打卡" at bounding box center [76, 436] width 141 height 35
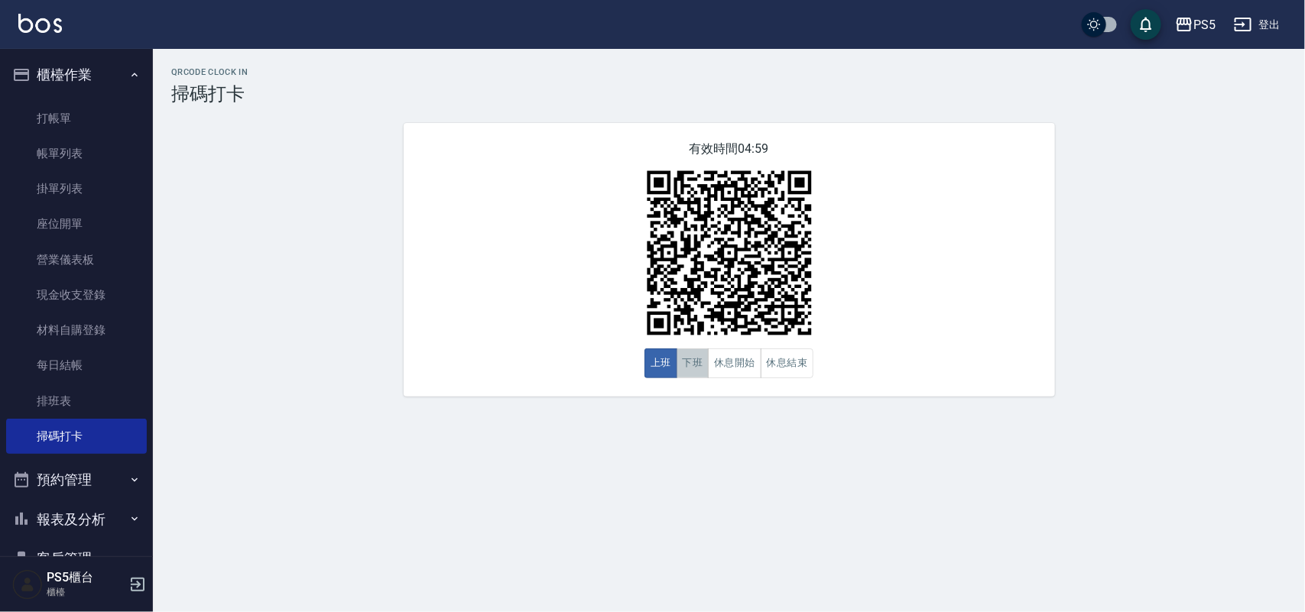
click at [696, 356] on button "下班" at bounding box center [692, 364] width 33 height 30
